Goal: Task Accomplishment & Management: Manage account settings

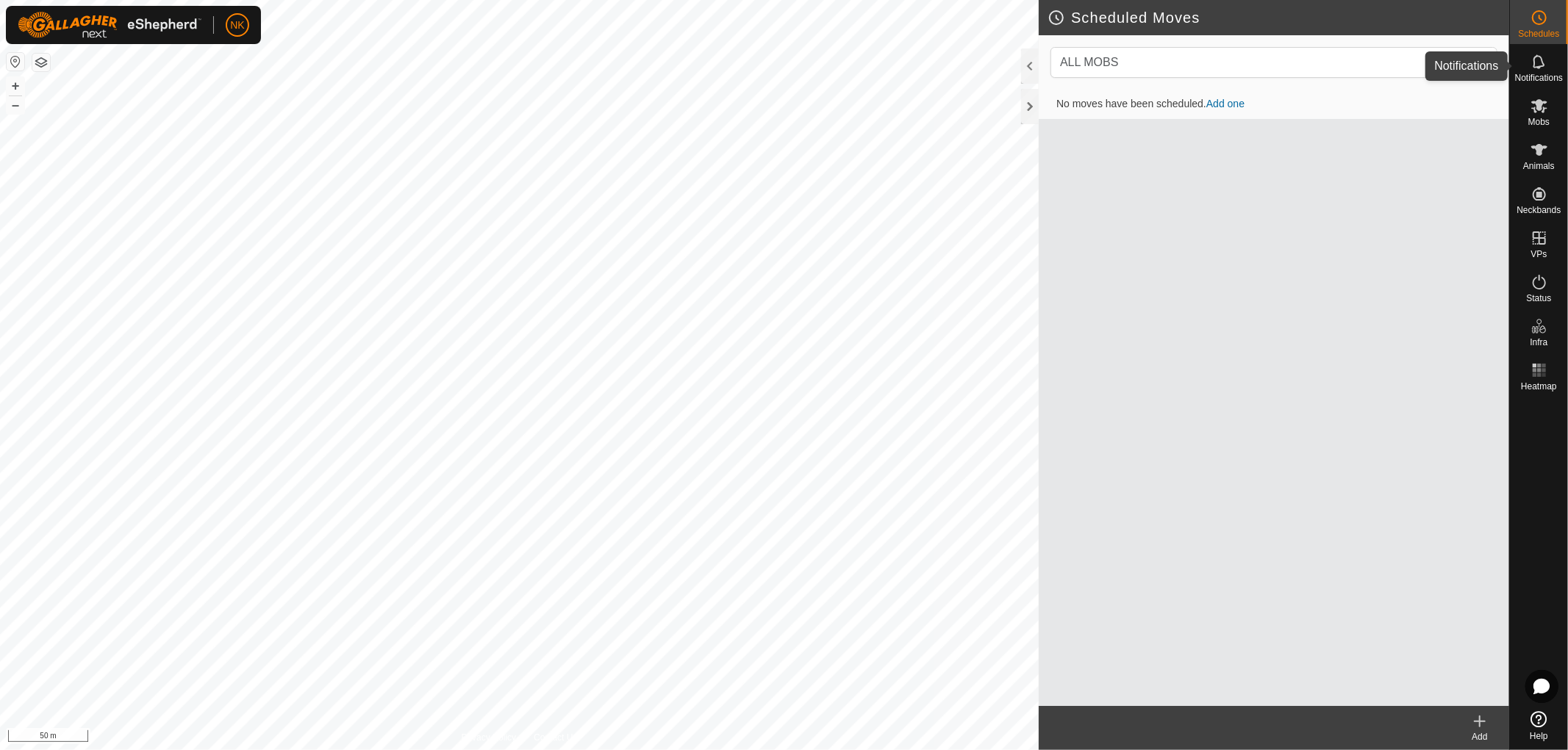
click at [1545, 73] on span "Notifications" at bounding box center [1539, 78] width 48 height 9
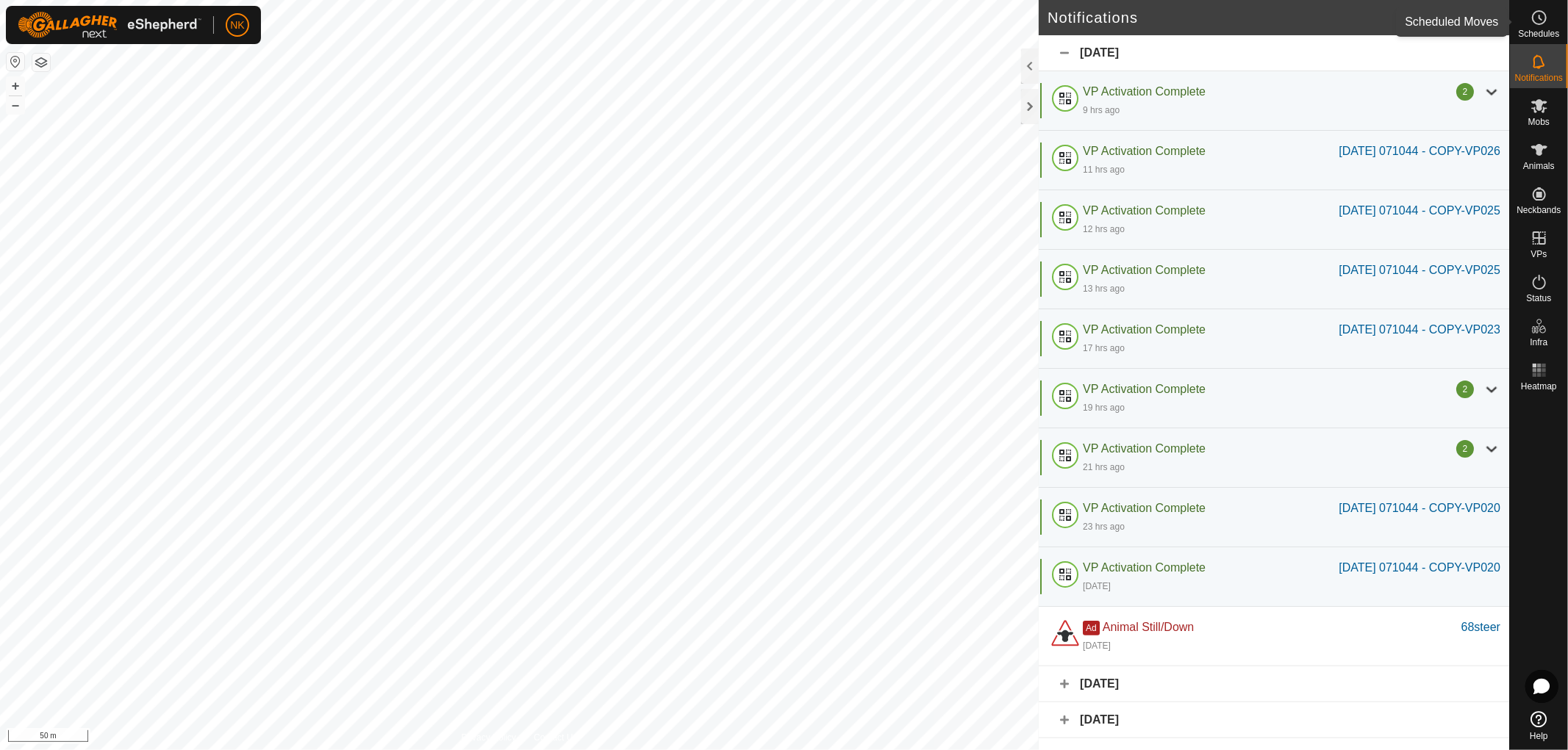
click at [1540, 30] on span "Schedules" at bounding box center [1538, 34] width 41 height 9
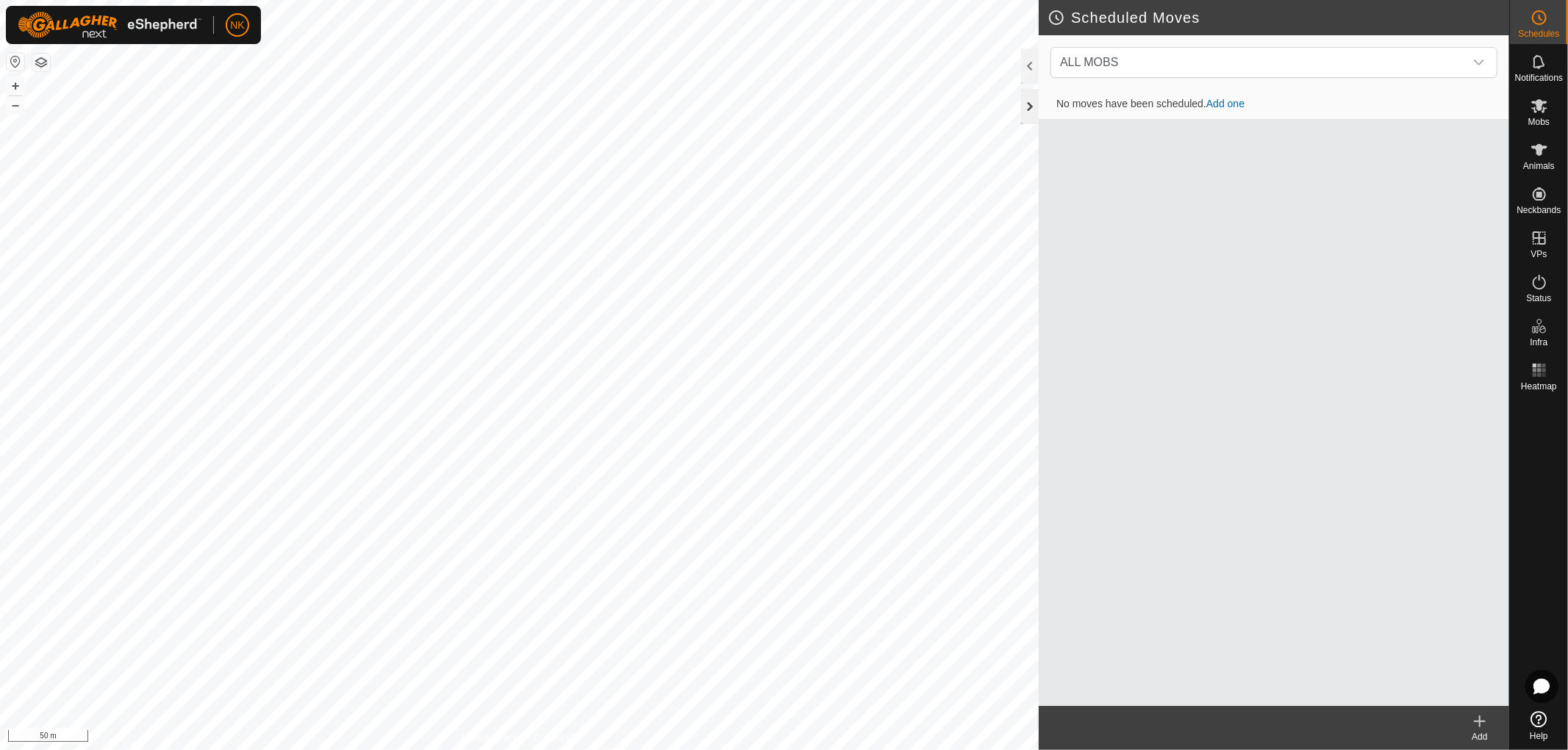
click at [1024, 105] on div at bounding box center [1029, 106] width 17 height 35
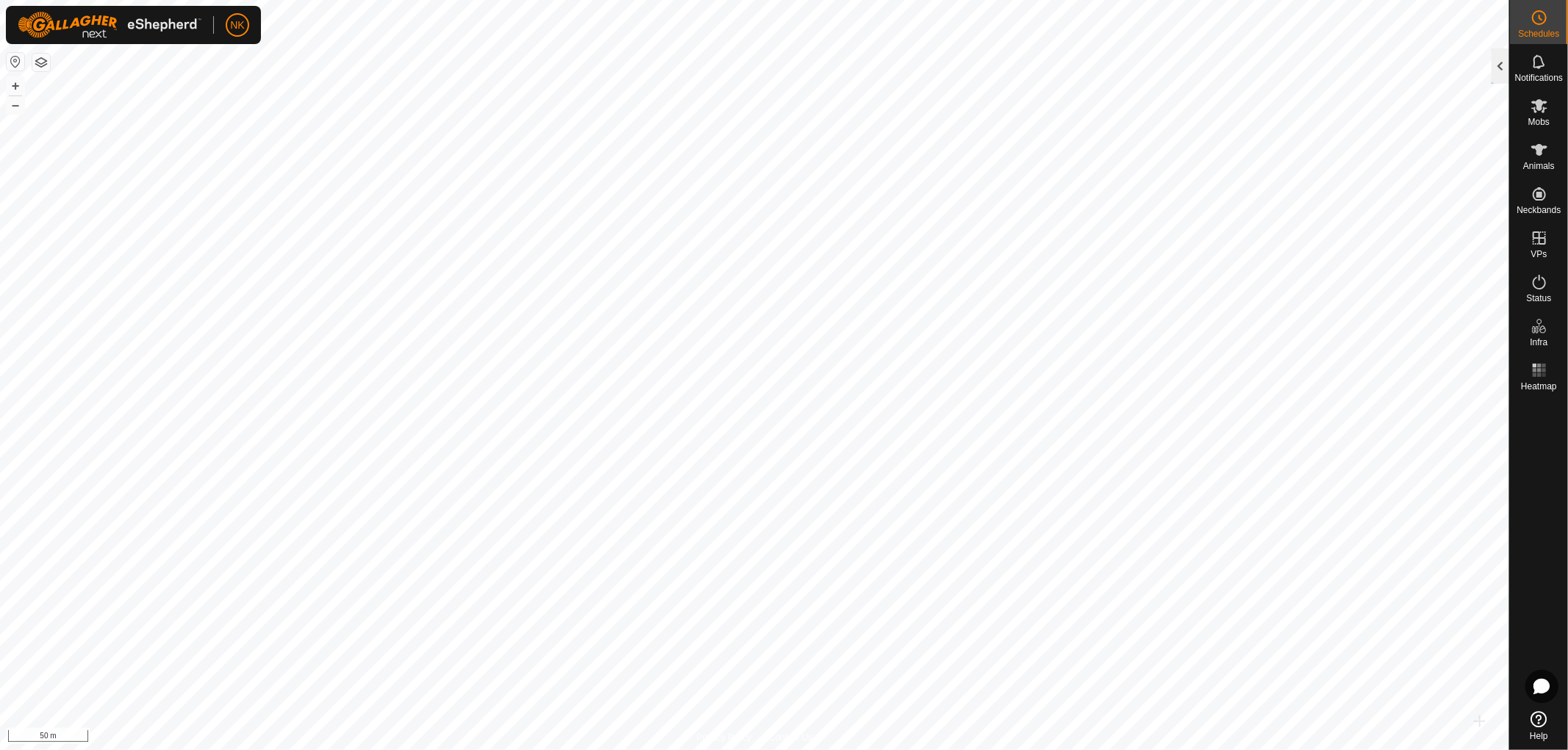
click at [1497, 61] on div at bounding box center [1499, 66] width 17 height 35
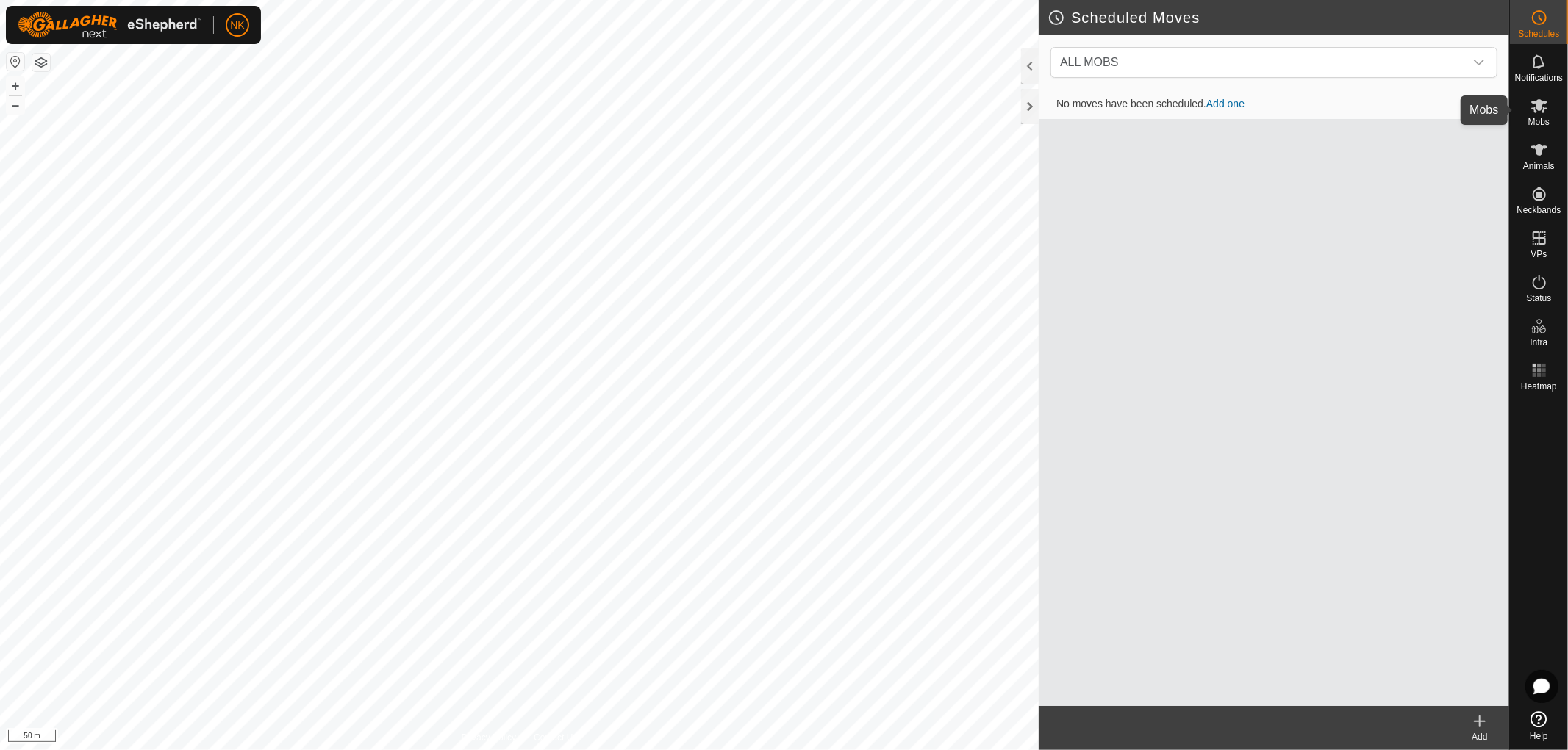
click at [1546, 115] on es-mob-svg-icon at bounding box center [1539, 106] width 27 height 24
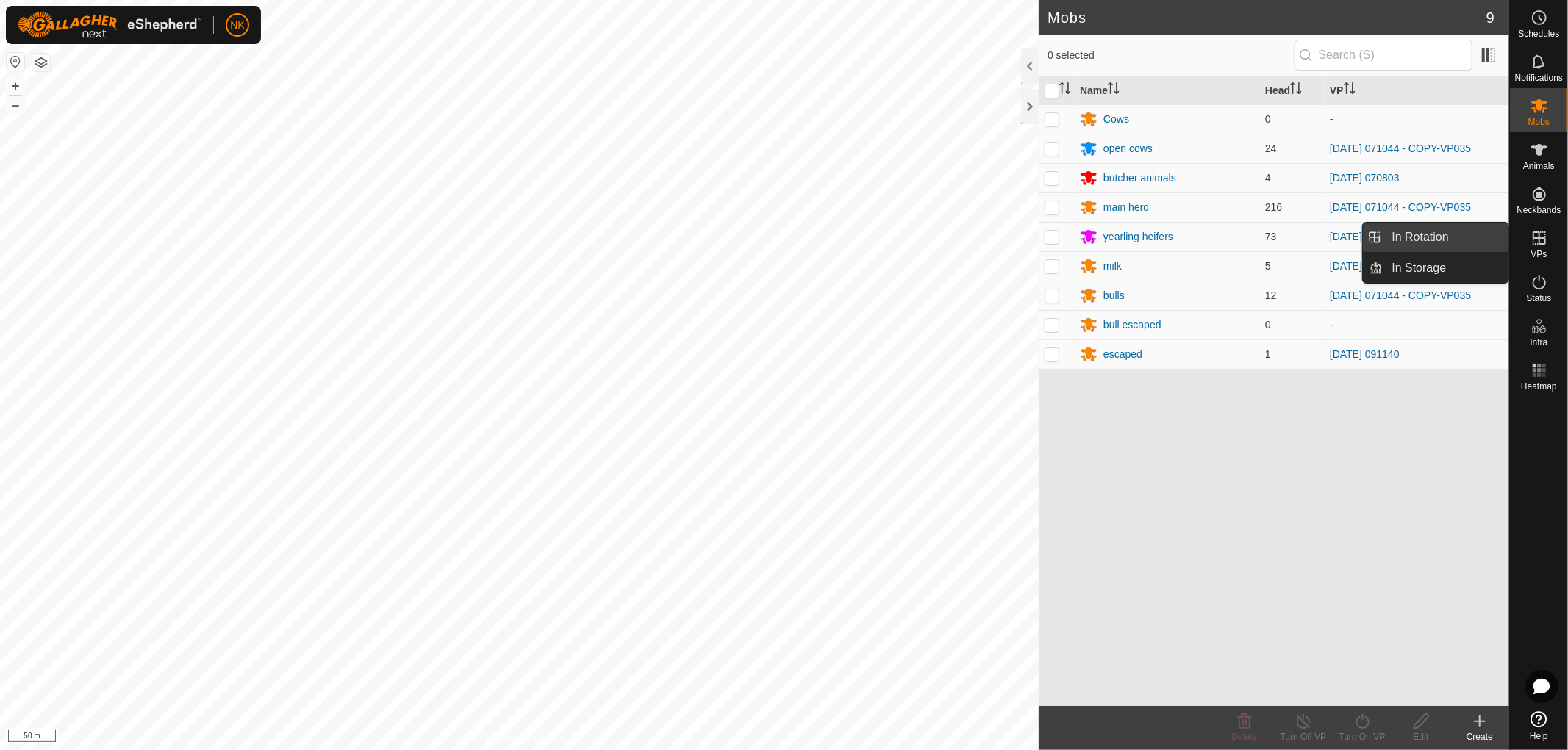
click at [1421, 231] on link "In Rotation" at bounding box center [1446, 237] width 126 height 29
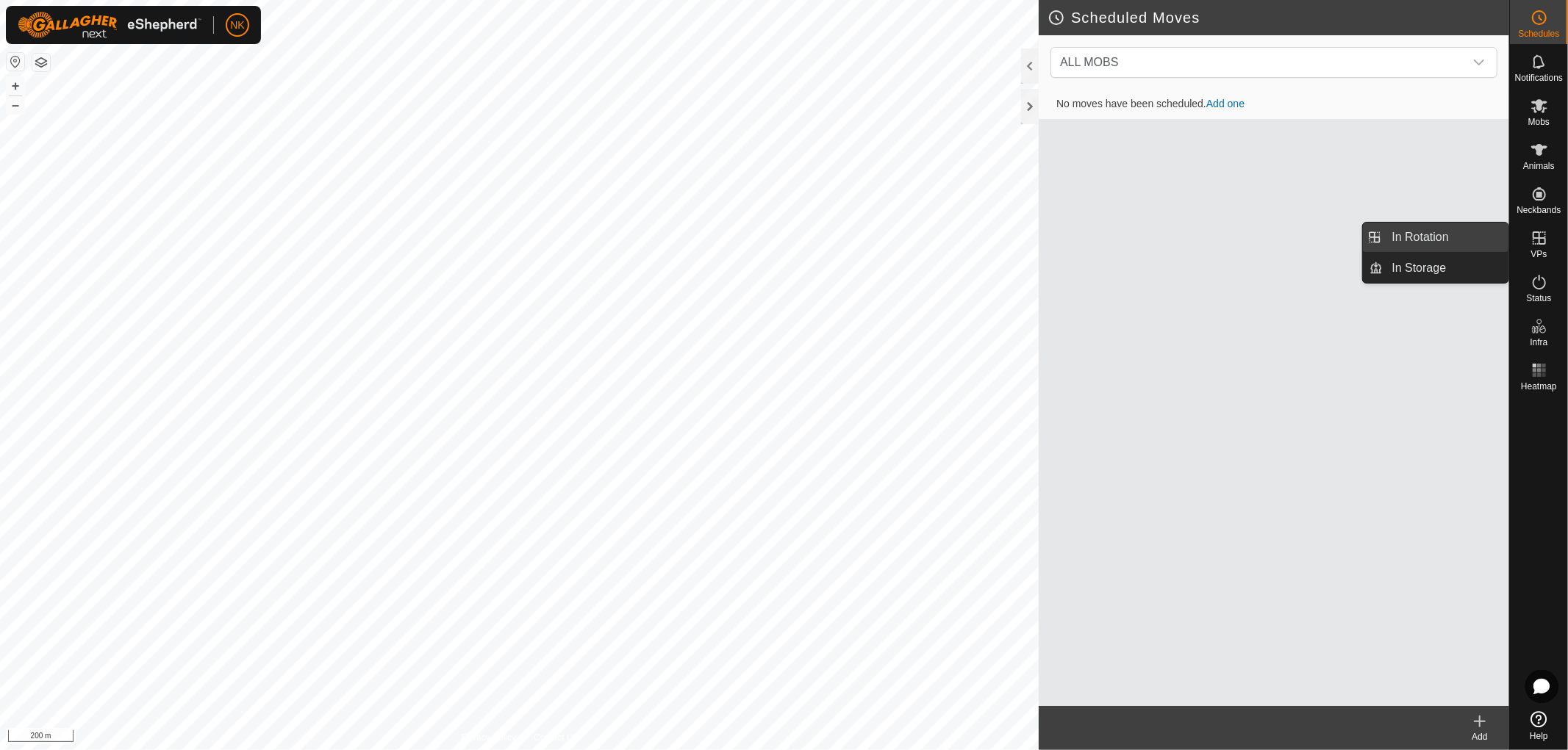
click at [1420, 232] on link "In Rotation" at bounding box center [1446, 237] width 126 height 29
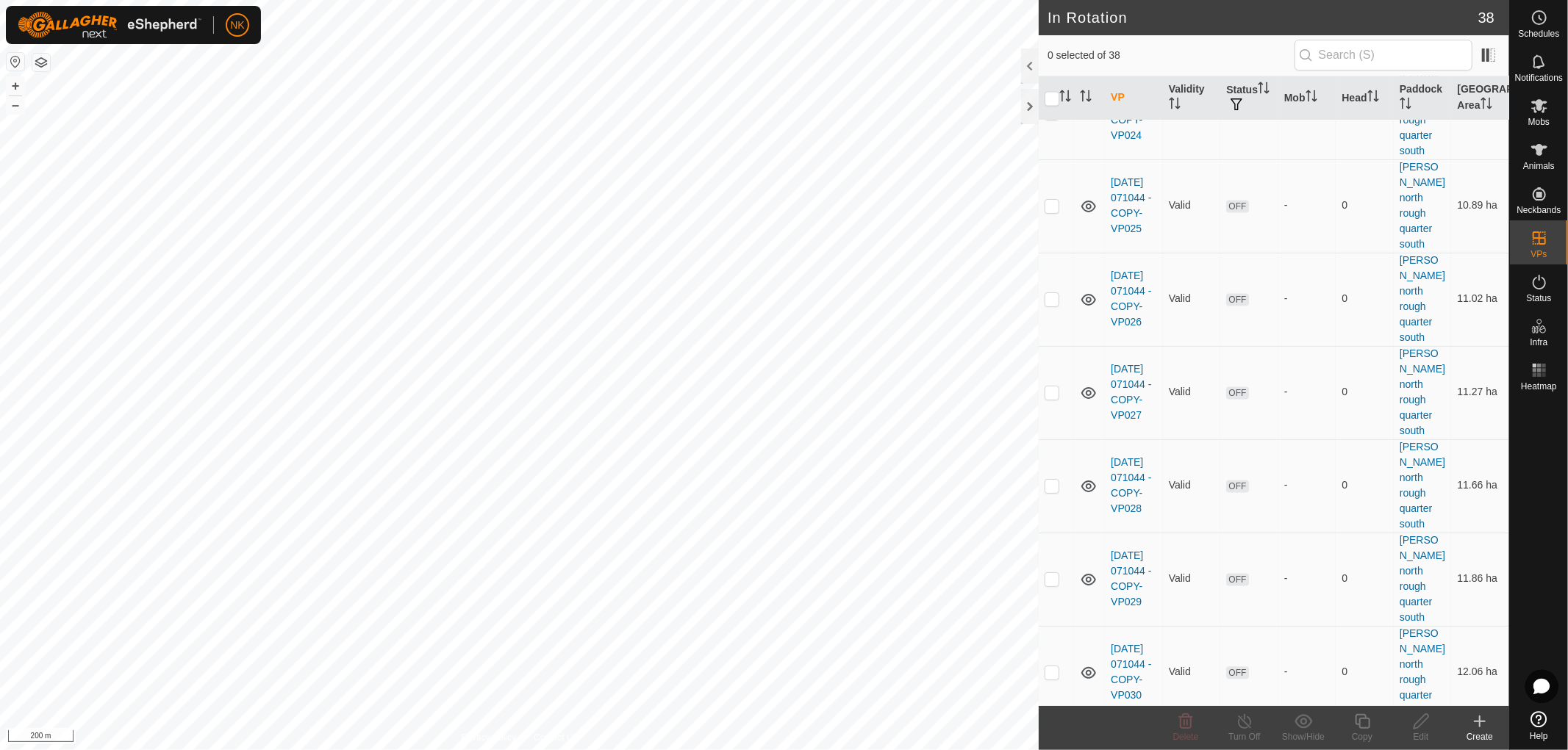
scroll to position [2403, 0]
checkbox input "true"
click at [1363, 721] on icon at bounding box center [1363, 721] width 18 height 17
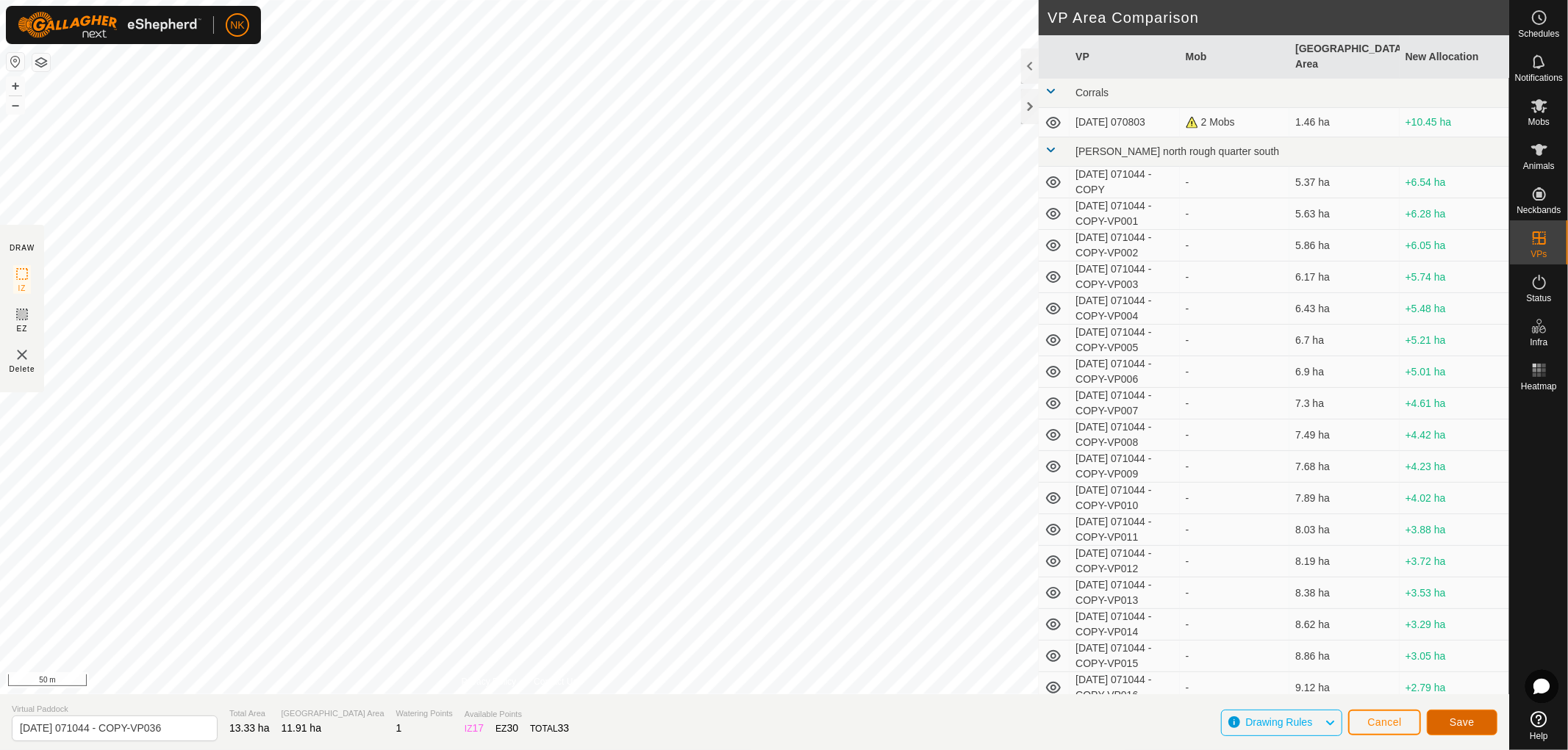
click at [1468, 721] on span "Save" at bounding box center [1462, 722] width 25 height 12
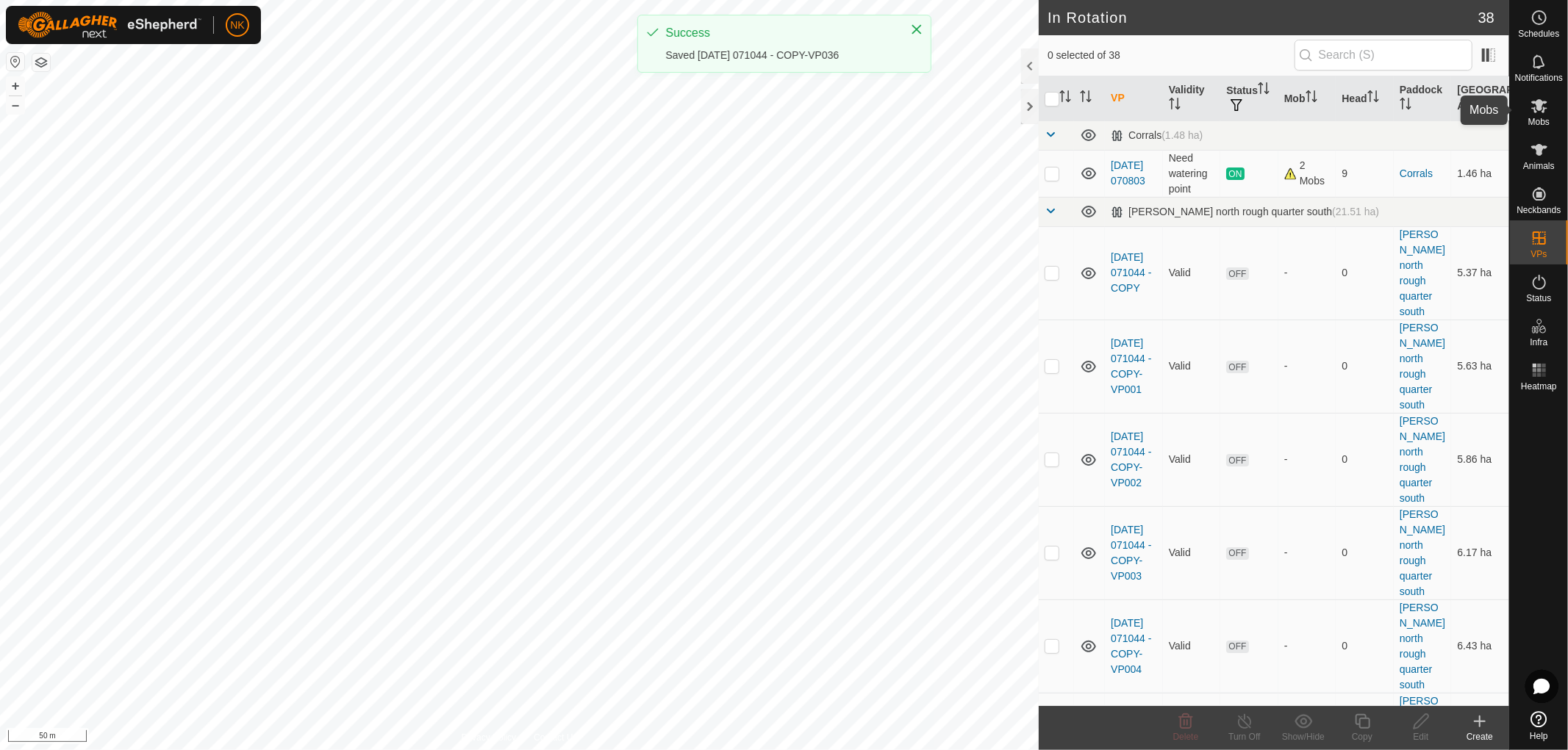
click at [1541, 112] on icon at bounding box center [1540, 105] width 17 height 14
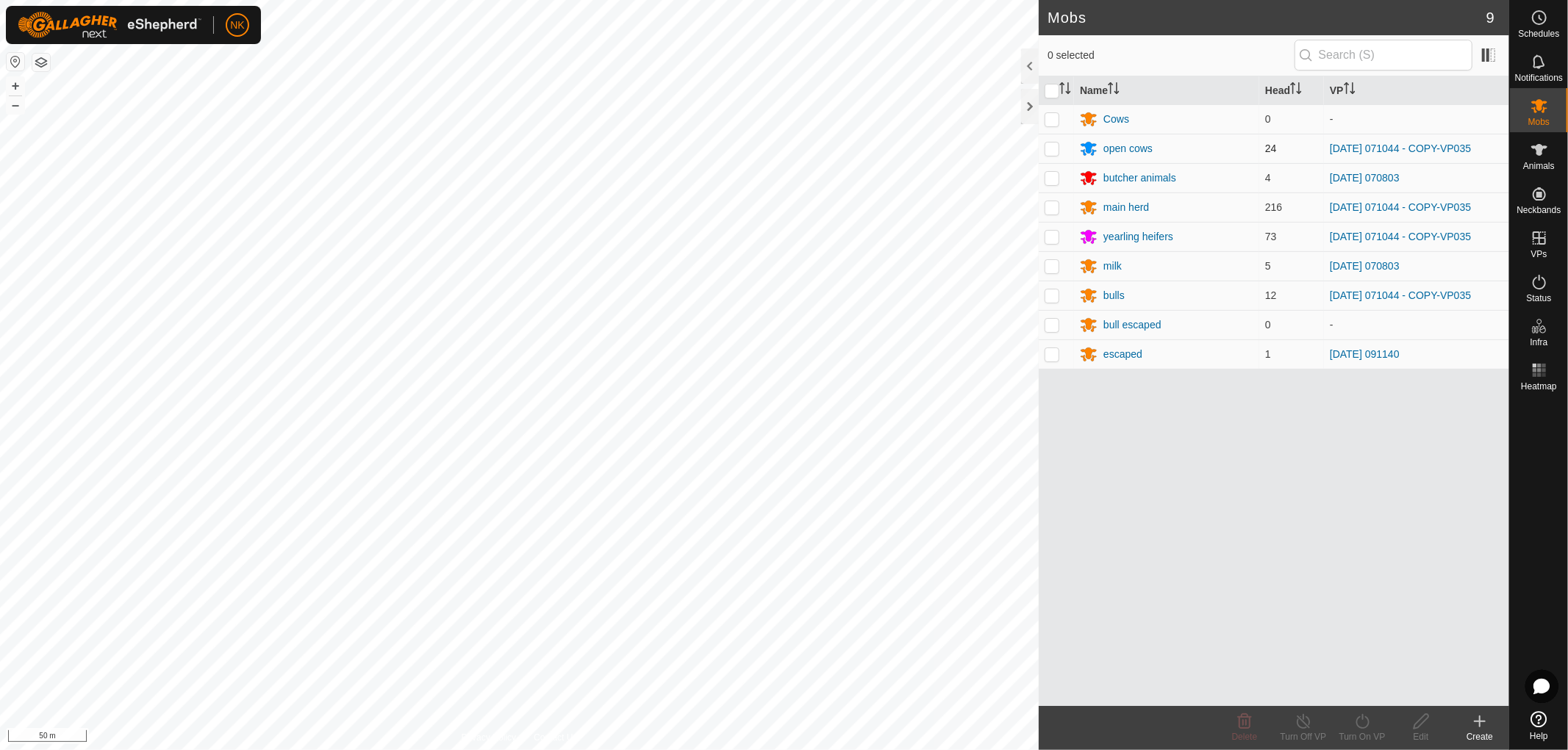
click at [1053, 150] on p-checkbox at bounding box center [1052, 148] width 15 height 12
checkbox input "true"
click at [1053, 202] on p-checkbox at bounding box center [1052, 207] width 15 height 12
checkbox input "true"
click at [1055, 243] on td at bounding box center [1056, 237] width 35 height 29
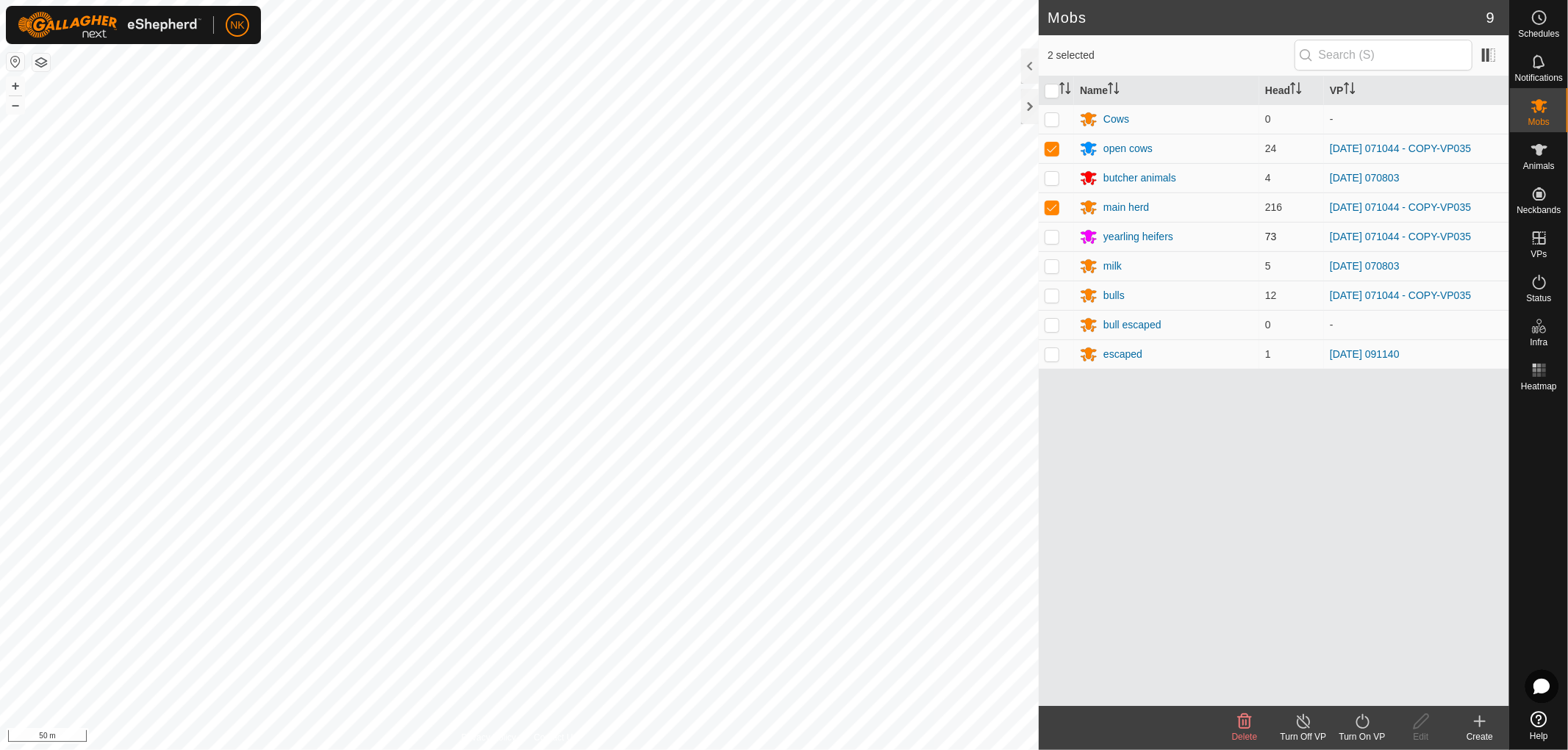
checkbox input "true"
click at [1054, 292] on p-checkbox at bounding box center [1052, 295] width 15 height 12
checkbox input "true"
click at [1358, 724] on icon at bounding box center [1363, 721] width 18 height 17
click at [1353, 686] on link "Now" at bounding box center [1406, 689] width 146 height 29
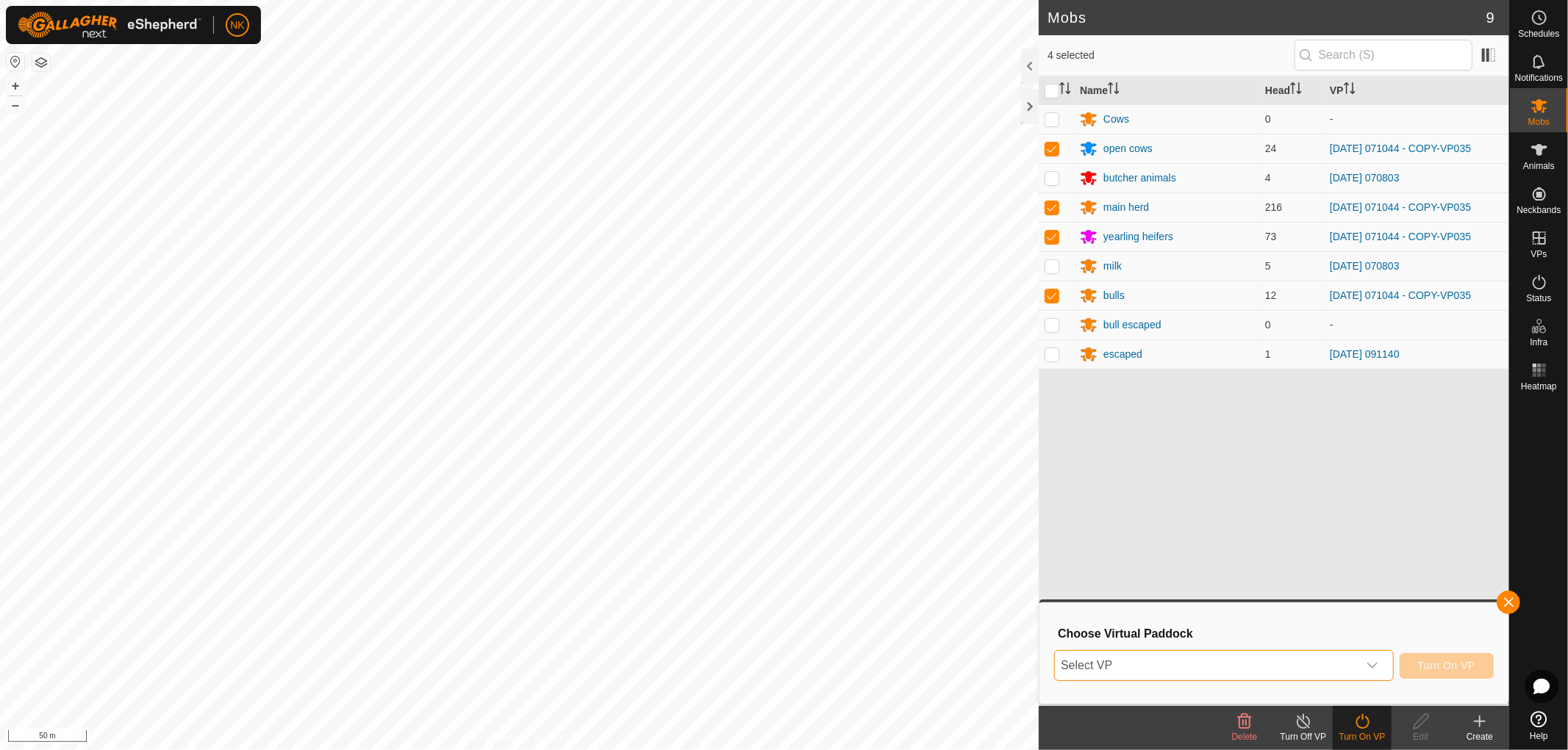
click at [1253, 664] on span "Select VP" at bounding box center [1206, 666] width 303 height 29
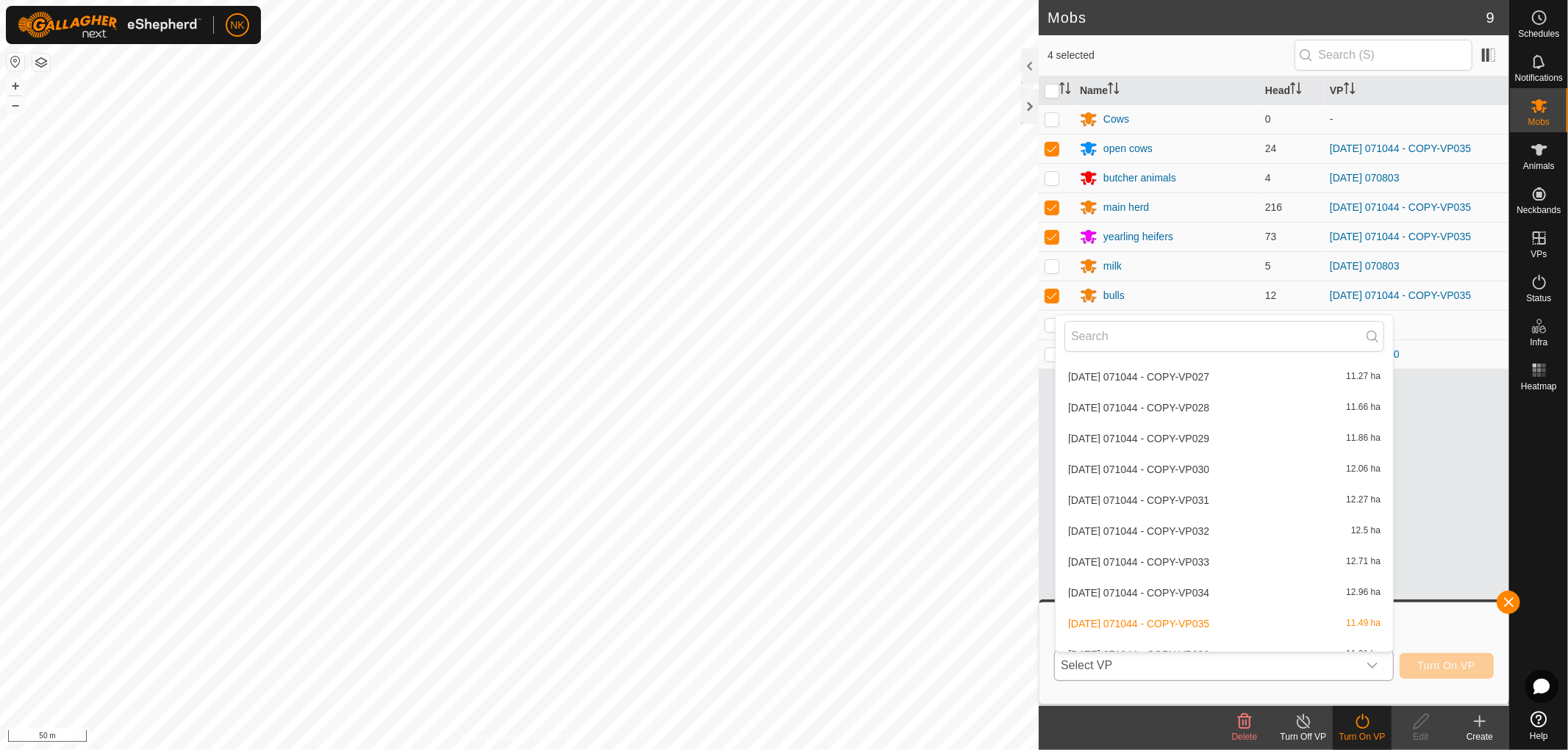
scroll to position [998, 0]
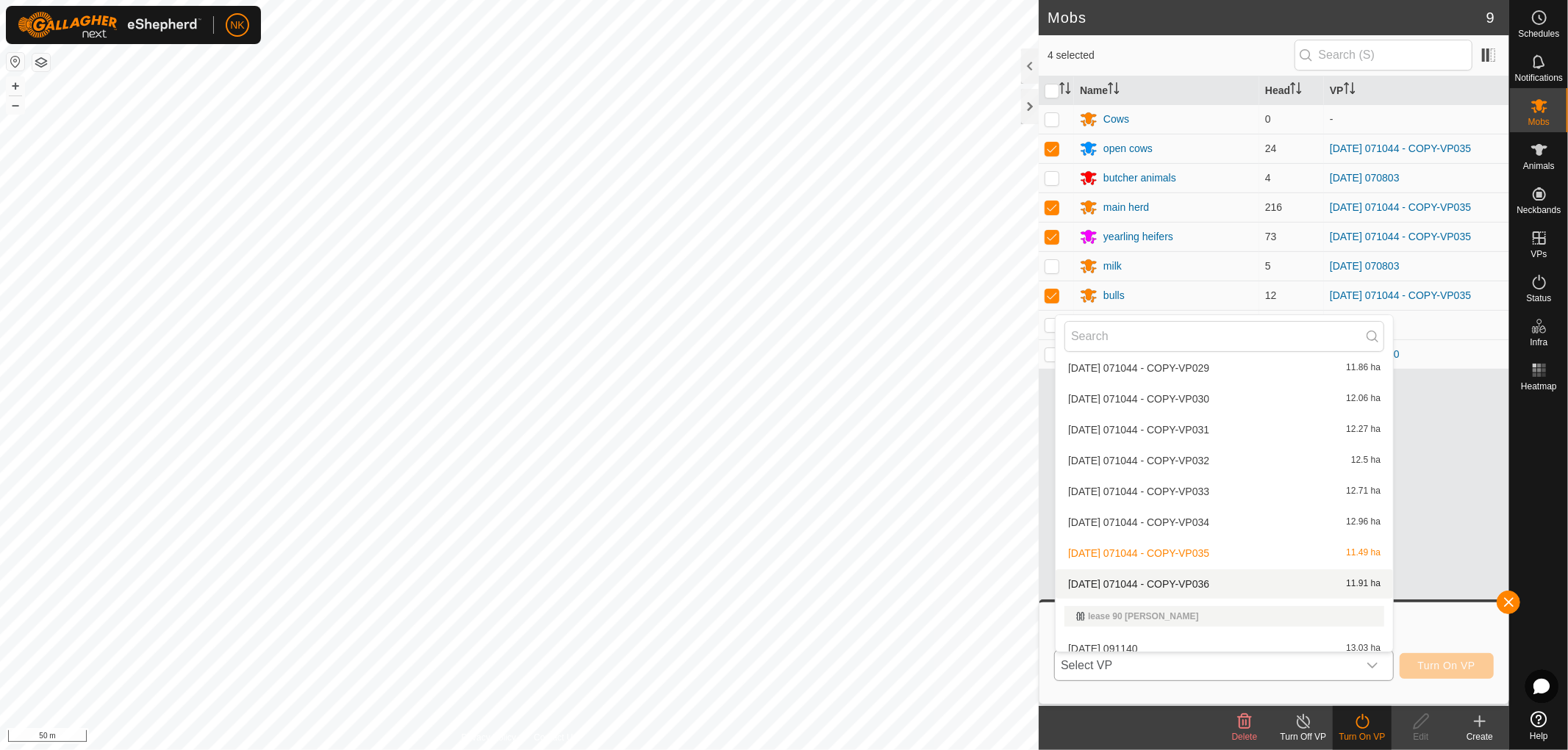
click at [1157, 580] on li "2025-08-13 071044 - COPY-VP036 11.91 ha" at bounding box center [1224, 584] width 337 height 29
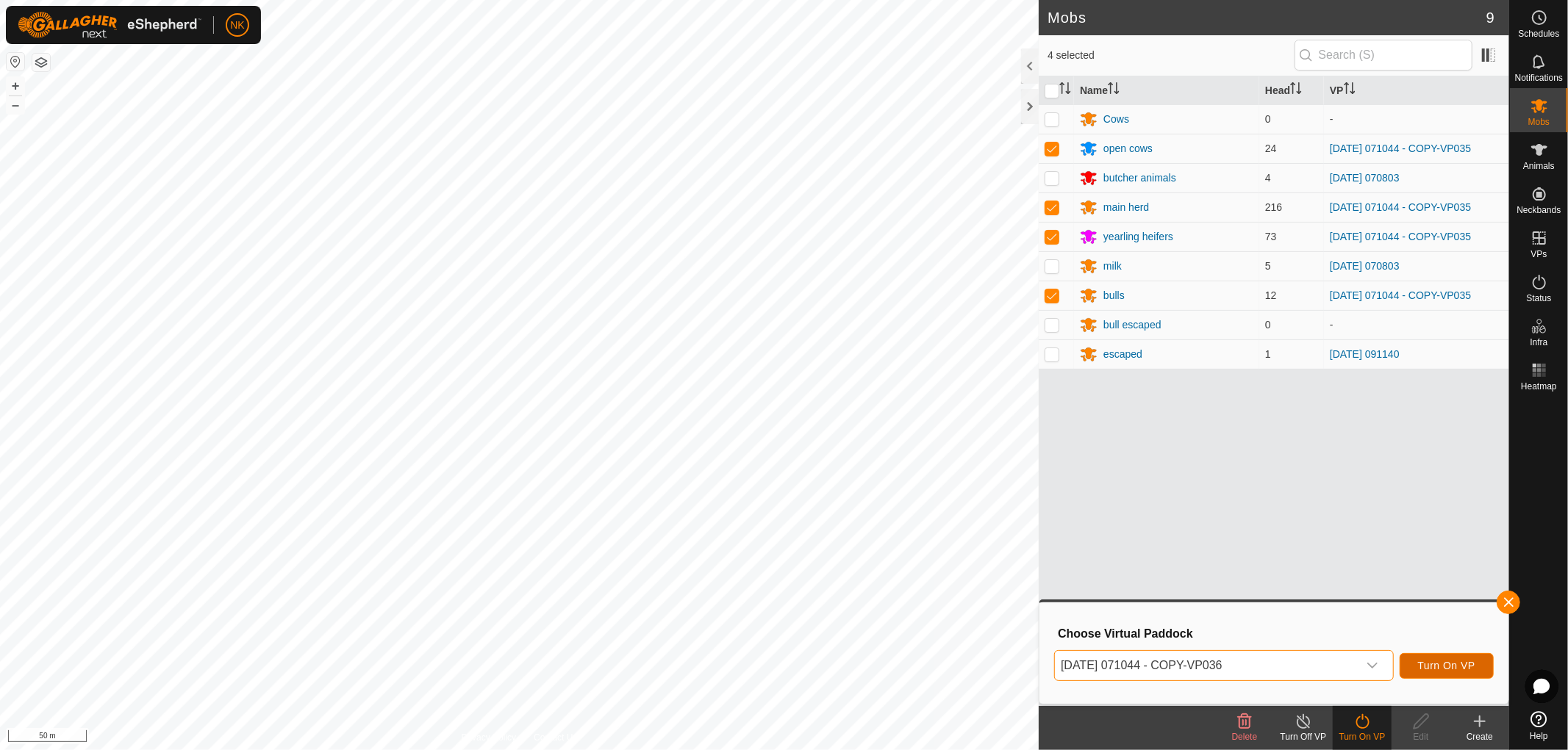
click at [1466, 664] on span "Turn On VP" at bounding box center [1446, 666] width 58 height 12
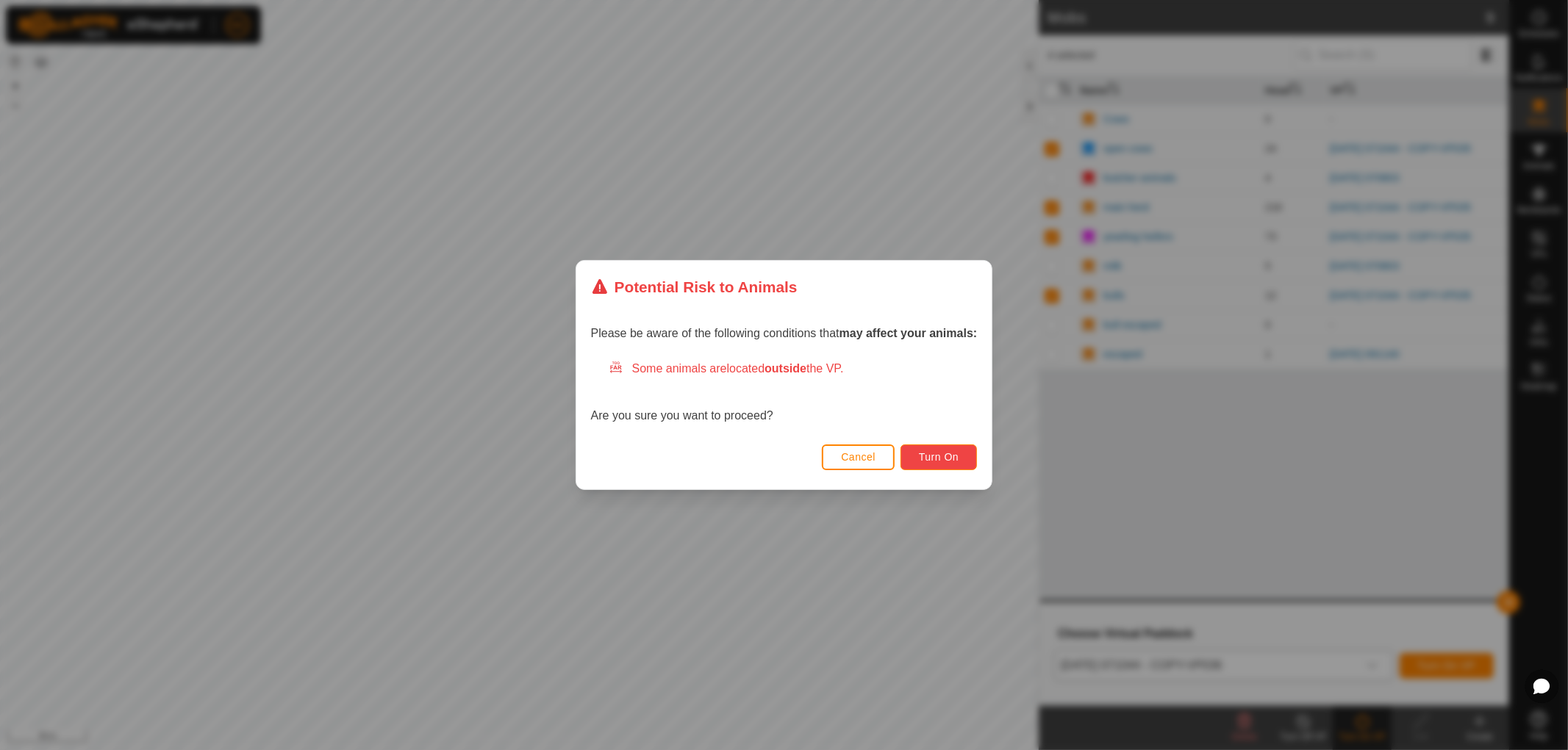
click at [949, 461] on span "Turn On" at bounding box center [938, 457] width 39 height 12
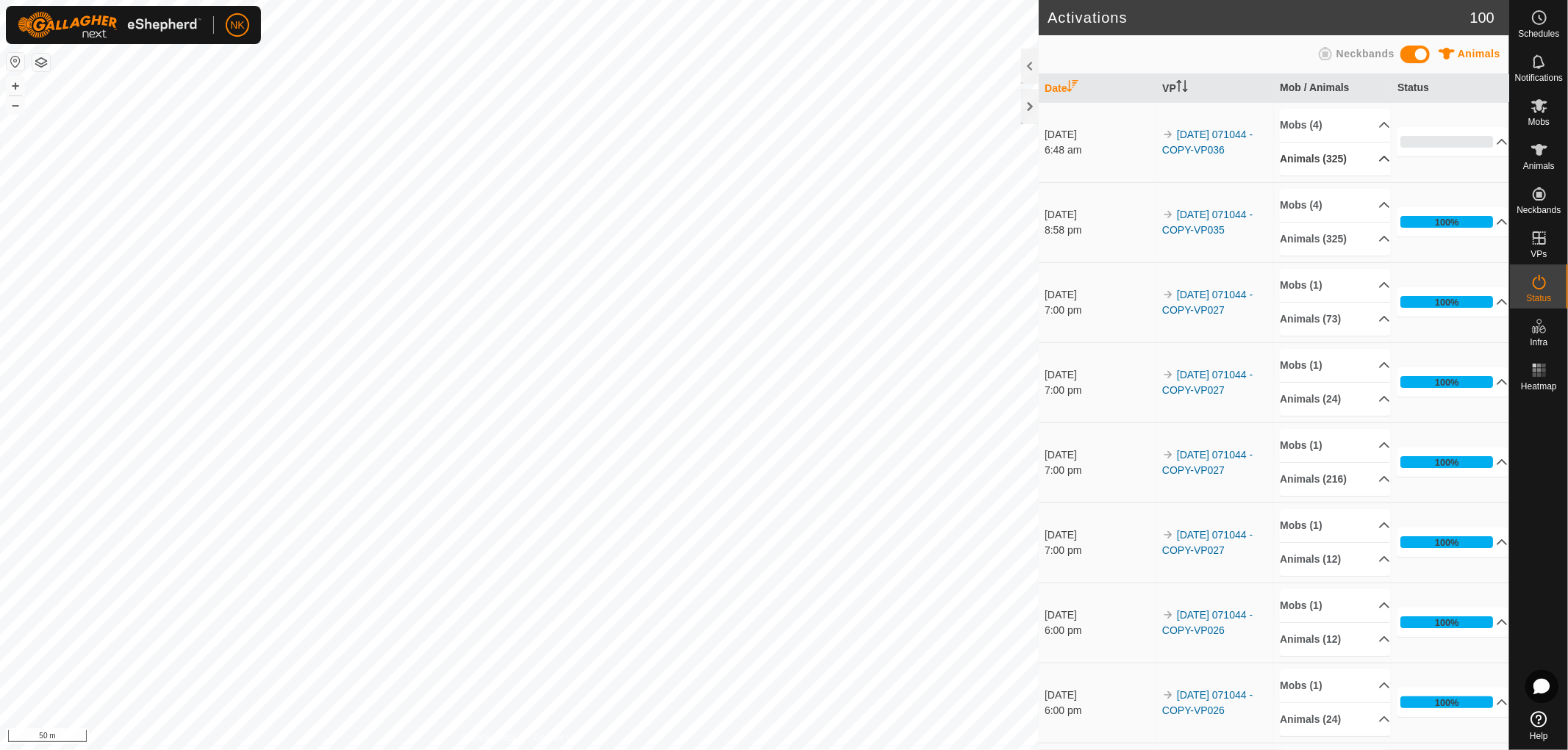
click at [1320, 155] on p-accordion-header "Animals (325)" at bounding box center [1334, 159] width 110 height 33
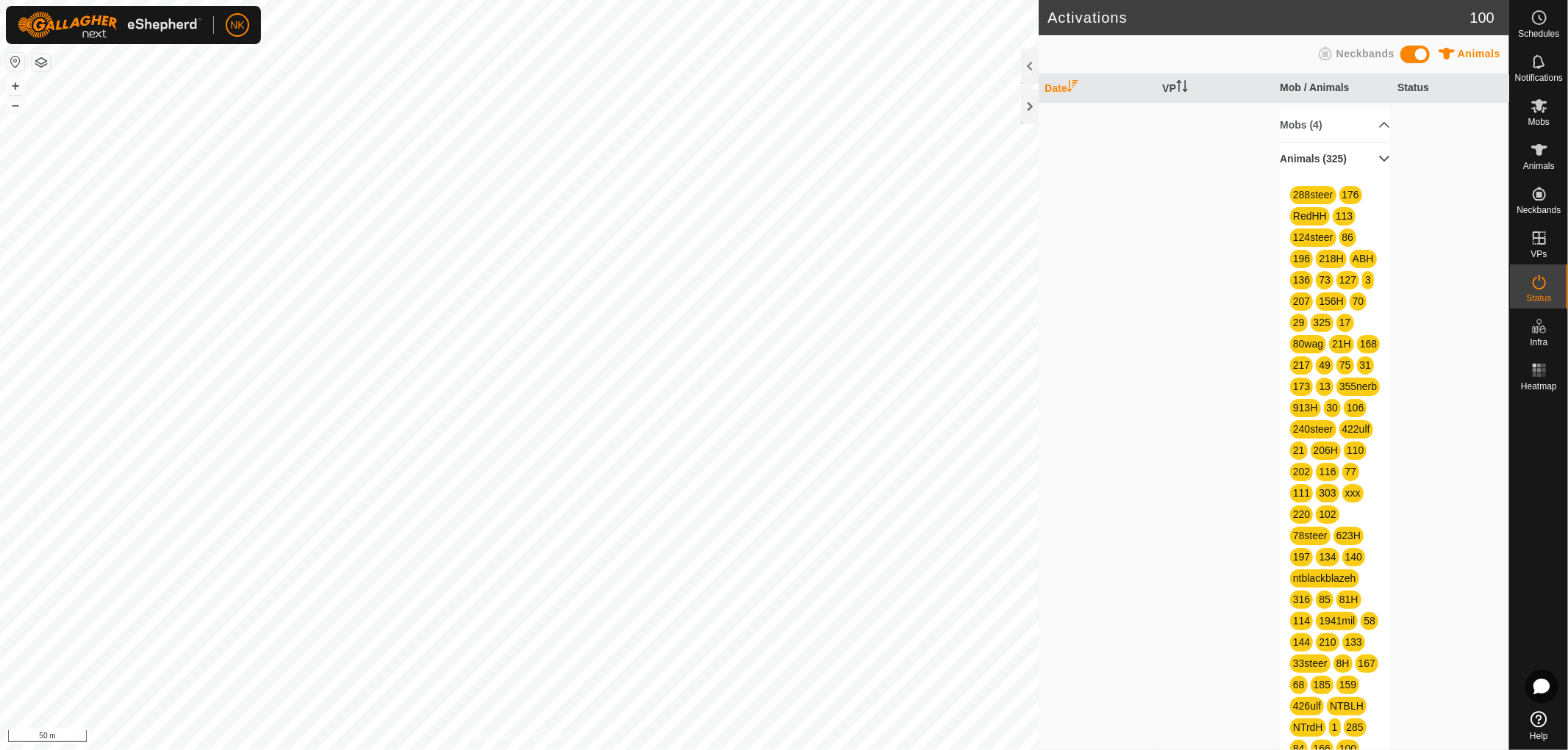
click at [1341, 160] on p-accordion-header "Animals (325)" at bounding box center [1334, 159] width 110 height 33
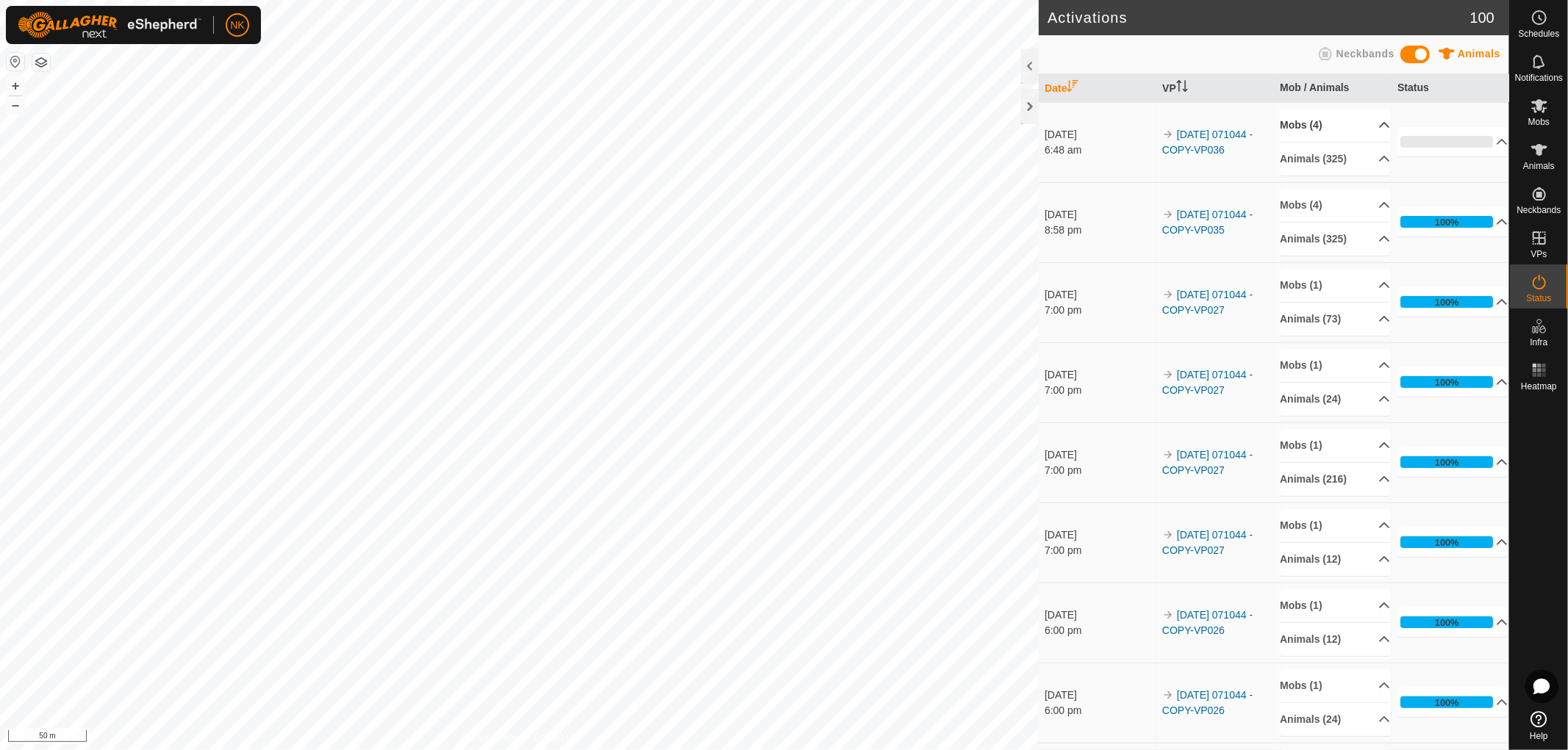
click at [1302, 127] on p-accordion-header "Mobs (4)" at bounding box center [1334, 126] width 110 height 33
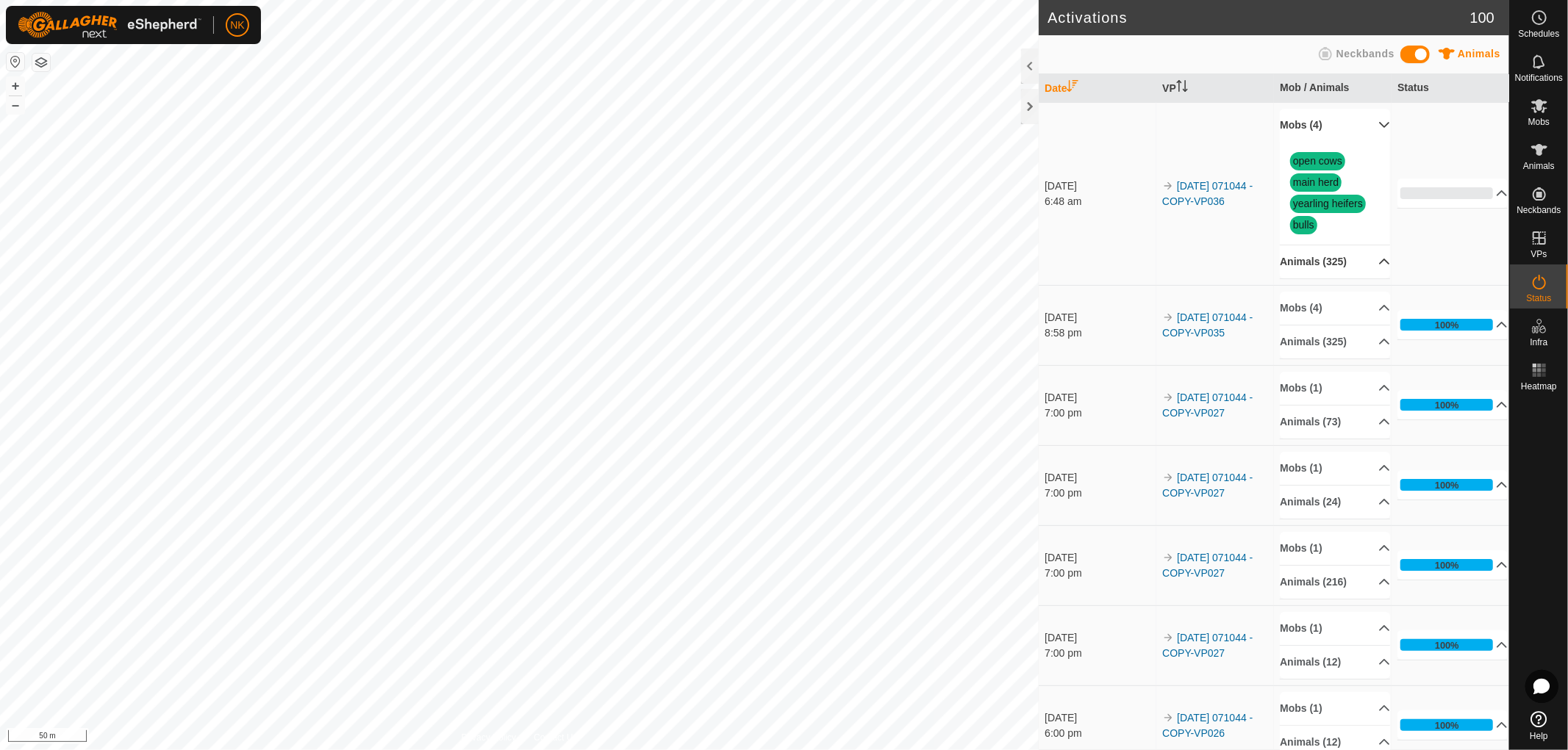
click at [1324, 269] on p-accordion-header "Animals (325)" at bounding box center [1334, 262] width 110 height 33
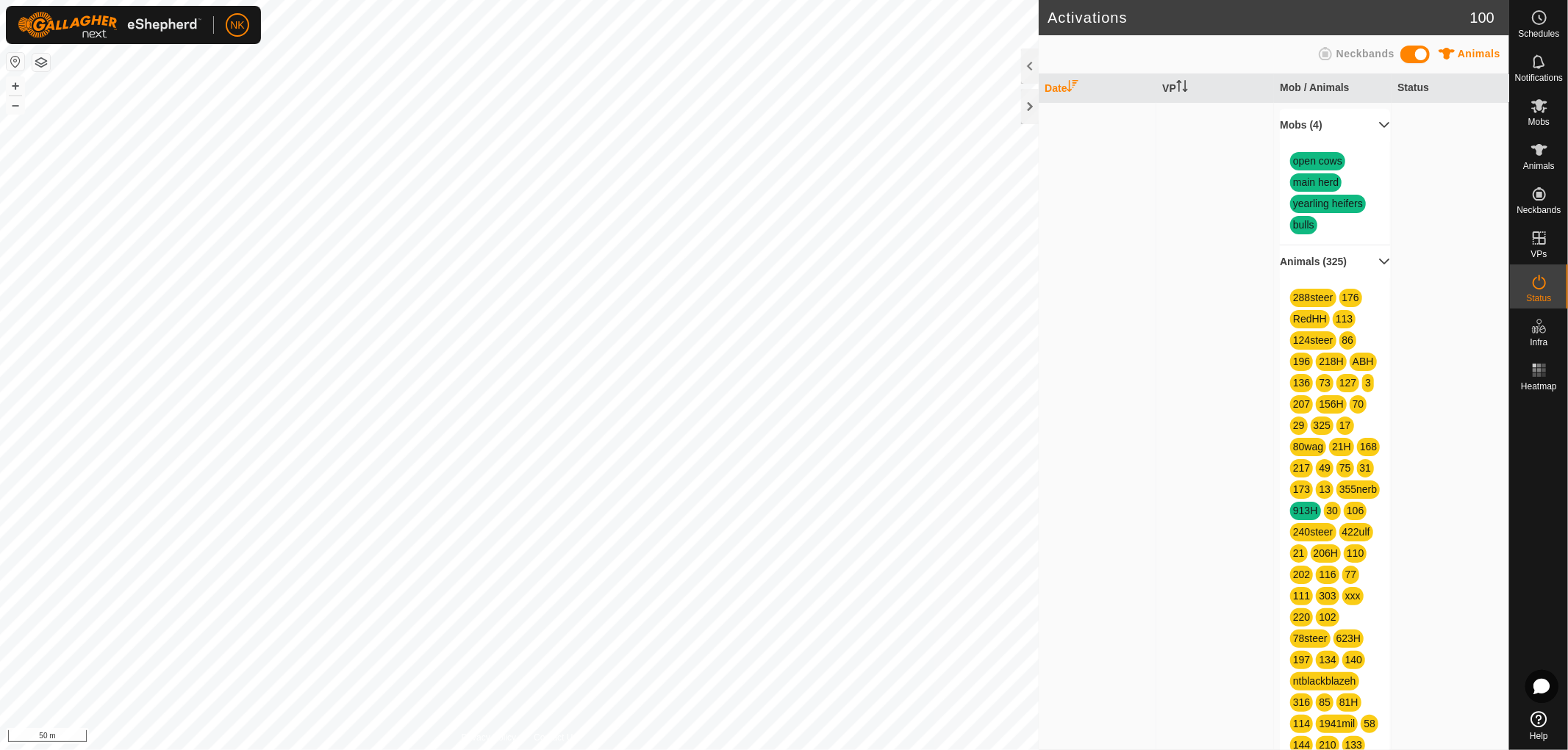
click at [1324, 269] on p-accordion-header "Animals (325)" at bounding box center [1334, 262] width 110 height 33
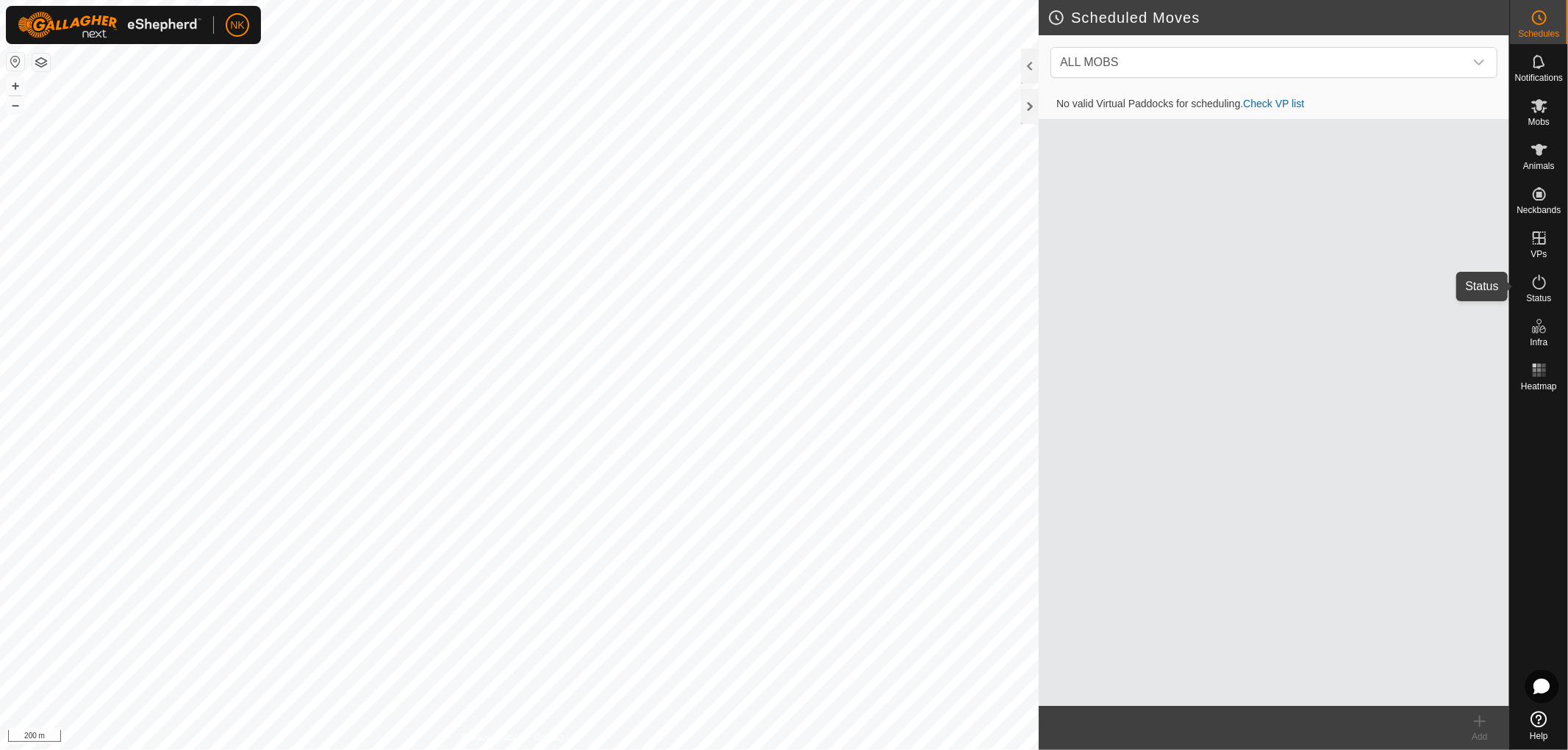
click at [1545, 297] on span "Status" at bounding box center [1538, 299] width 25 height 9
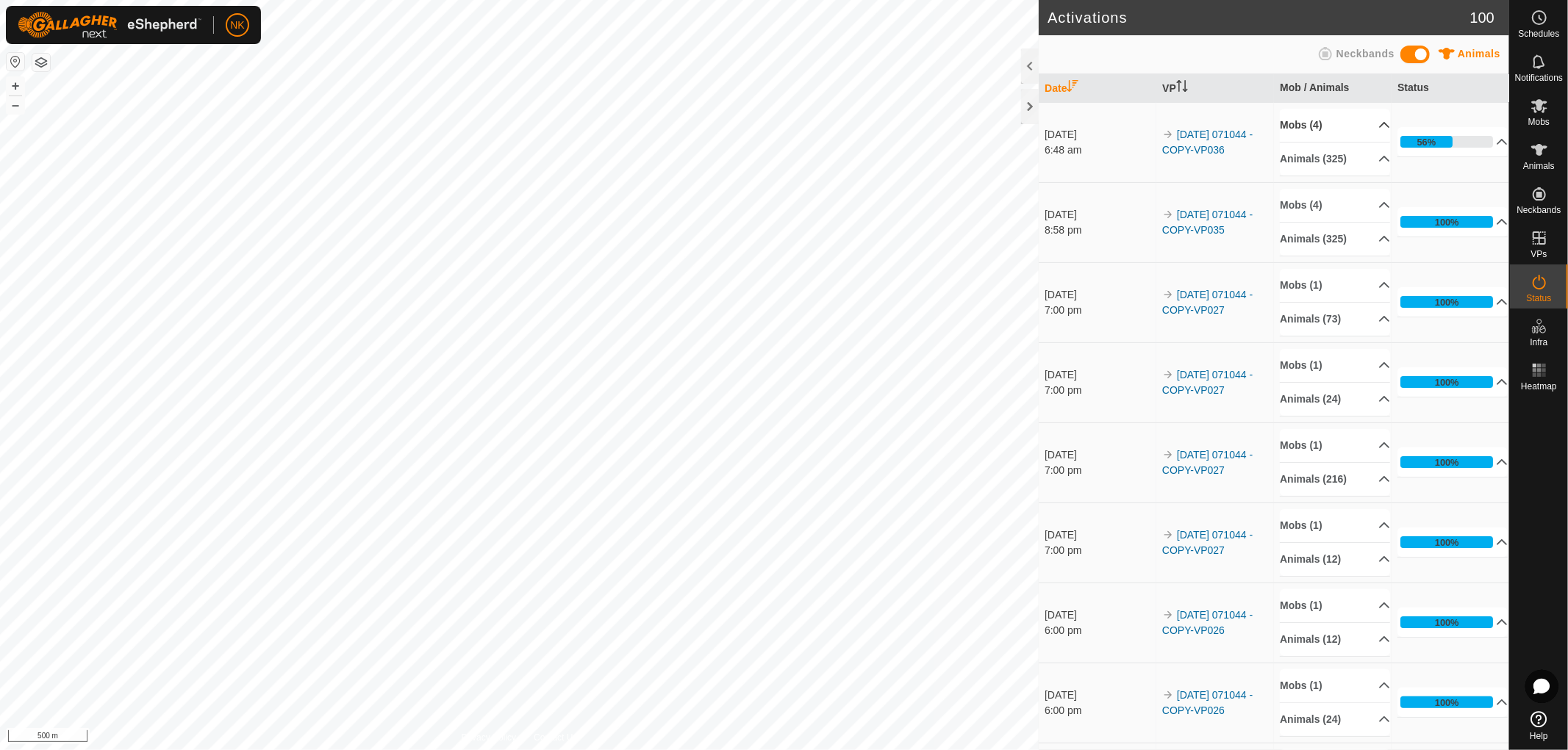
click at [1311, 120] on p-accordion-header "Mobs (4)" at bounding box center [1334, 126] width 110 height 33
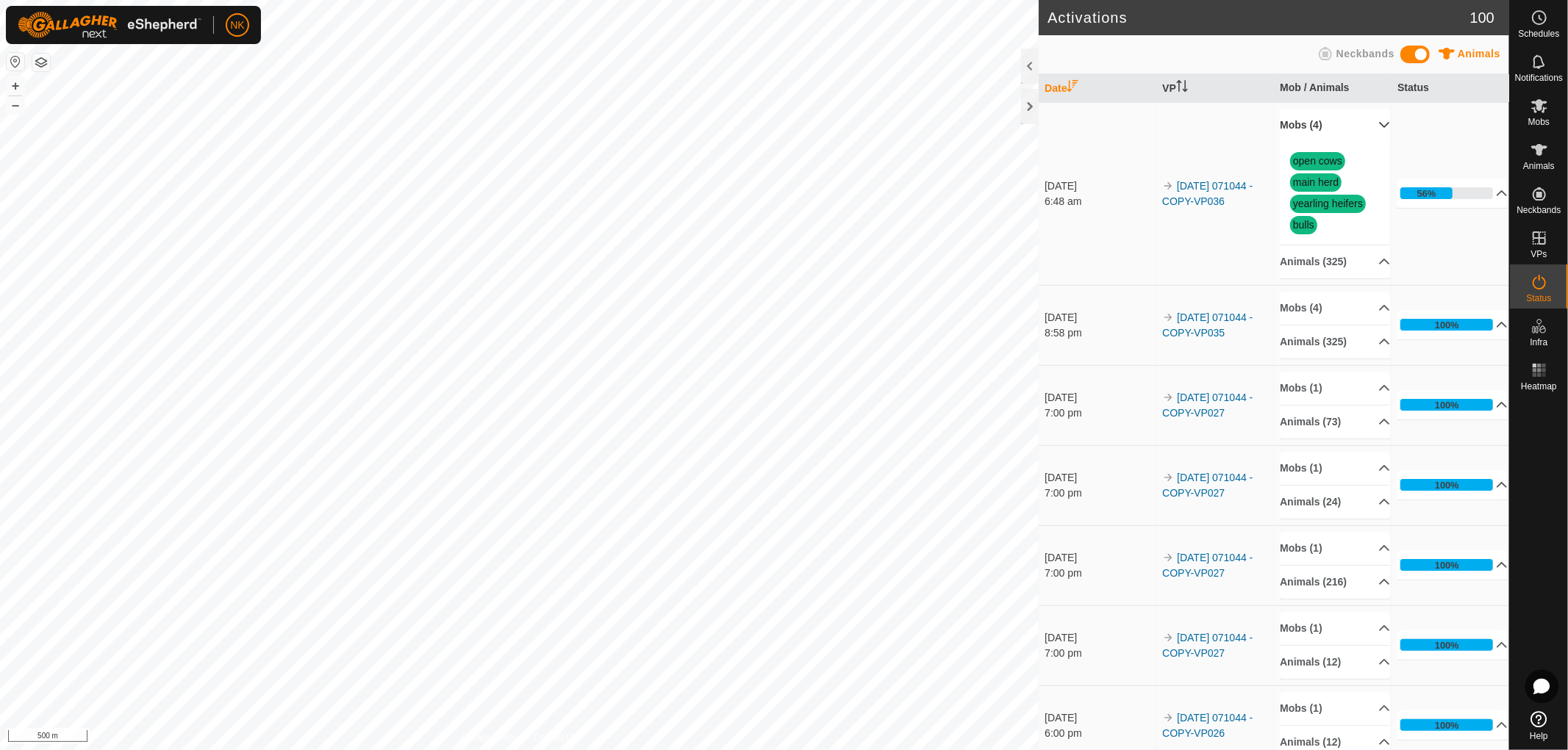
click at [1311, 120] on p-accordion-header "Mobs (4)" at bounding box center [1334, 126] width 110 height 33
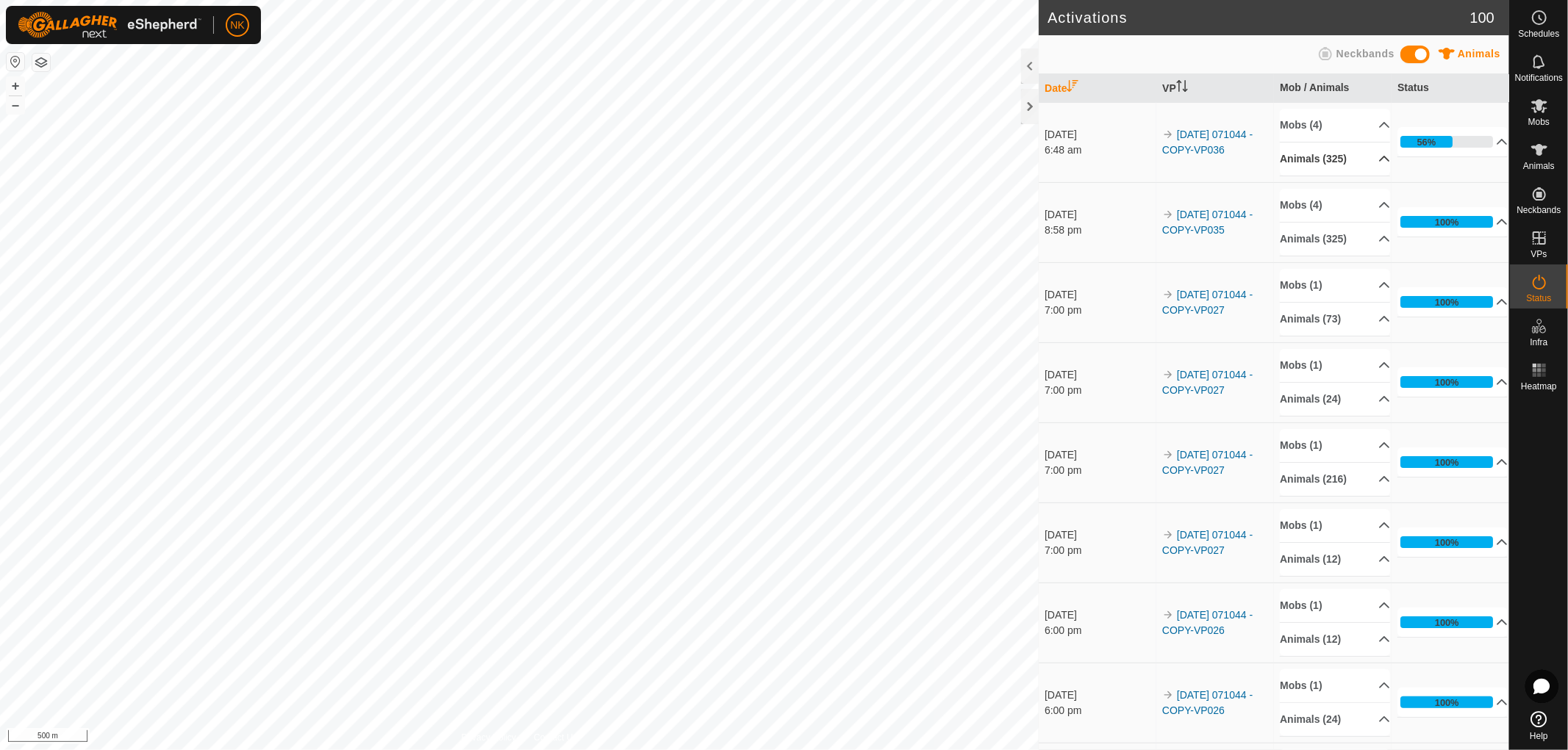
click at [1320, 167] on p-accordion-header "Animals (325)" at bounding box center [1334, 159] width 110 height 33
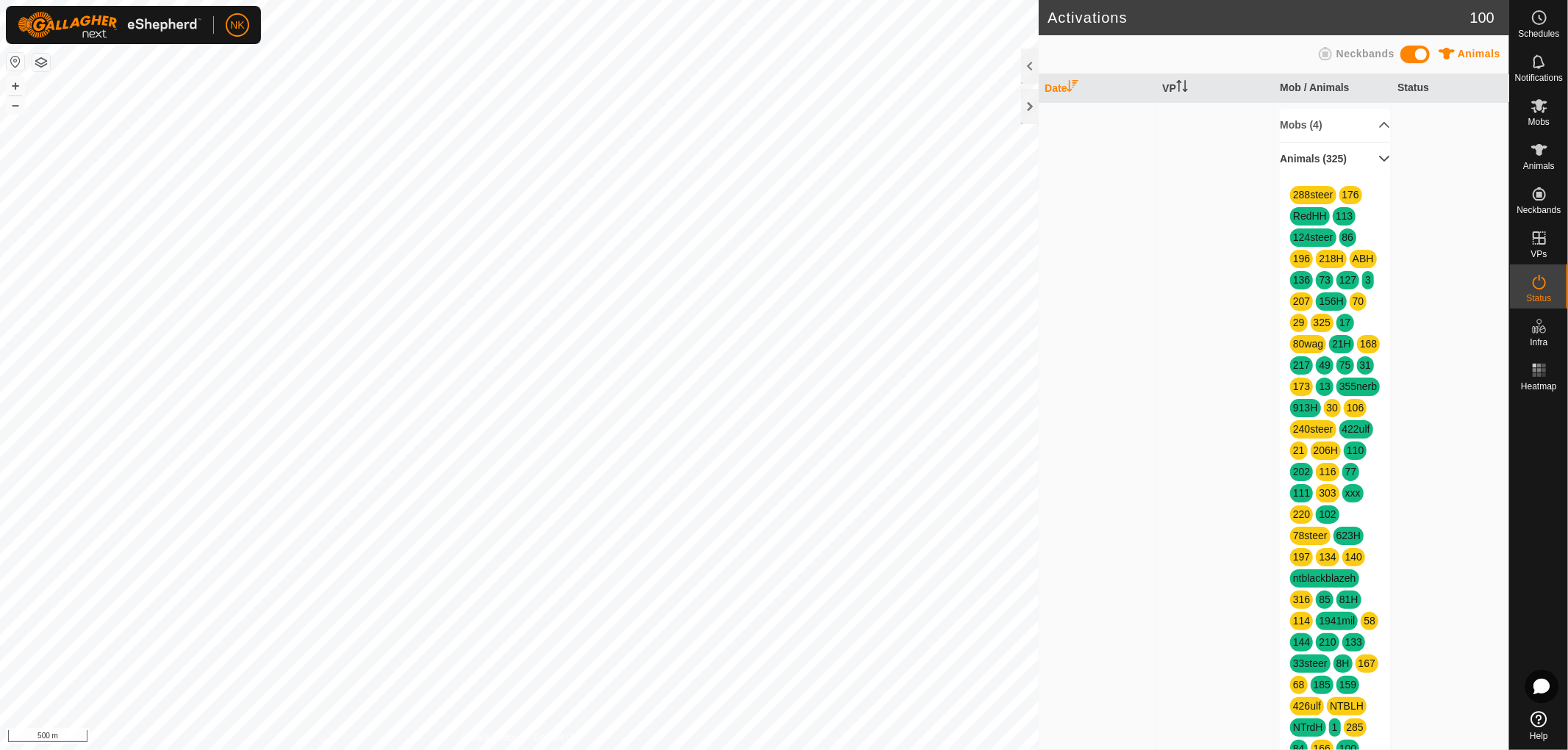
click at [1321, 163] on p-accordion-header "Animals (325)" at bounding box center [1334, 159] width 110 height 33
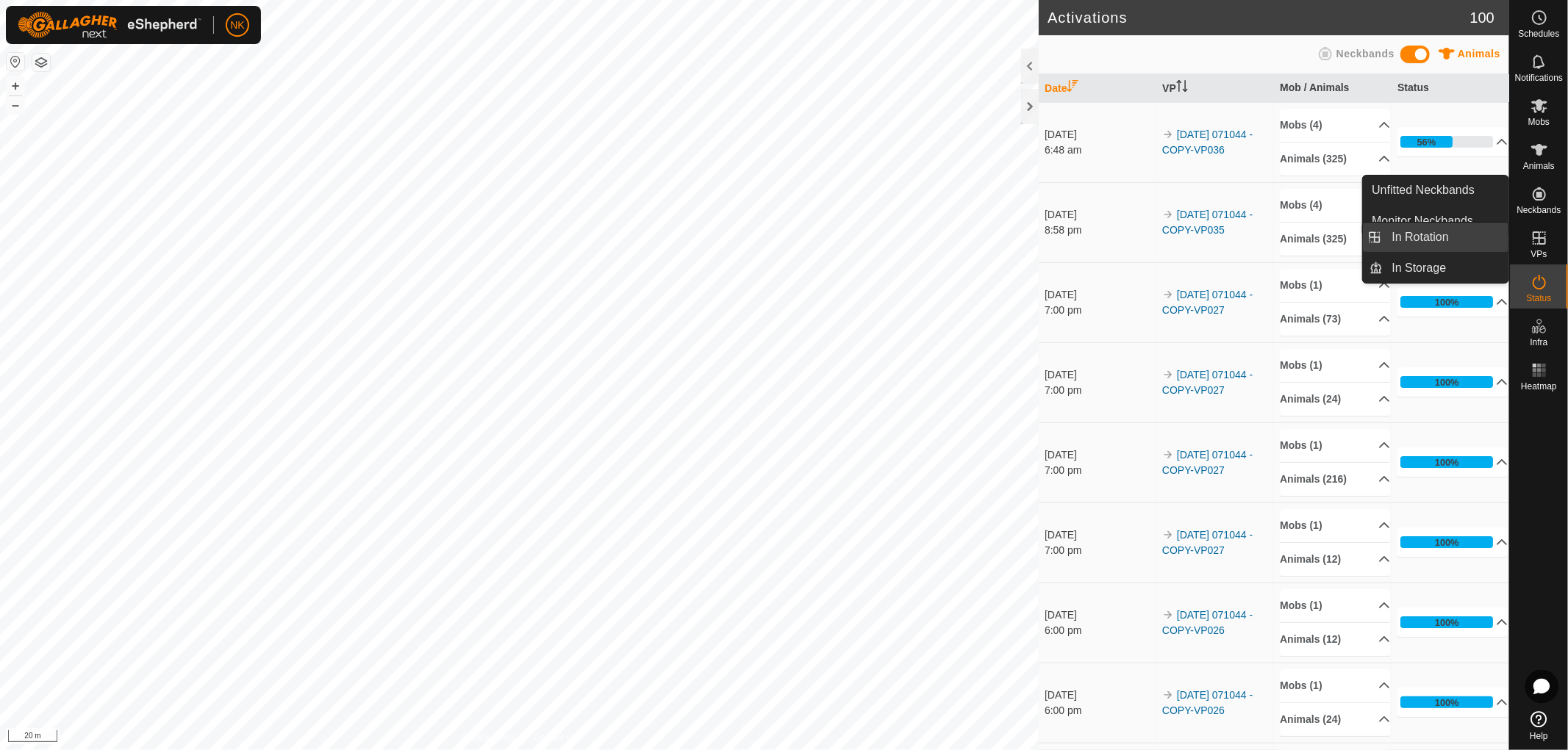
click at [1417, 237] on link "In Rotation" at bounding box center [1446, 237] width 126 height 29
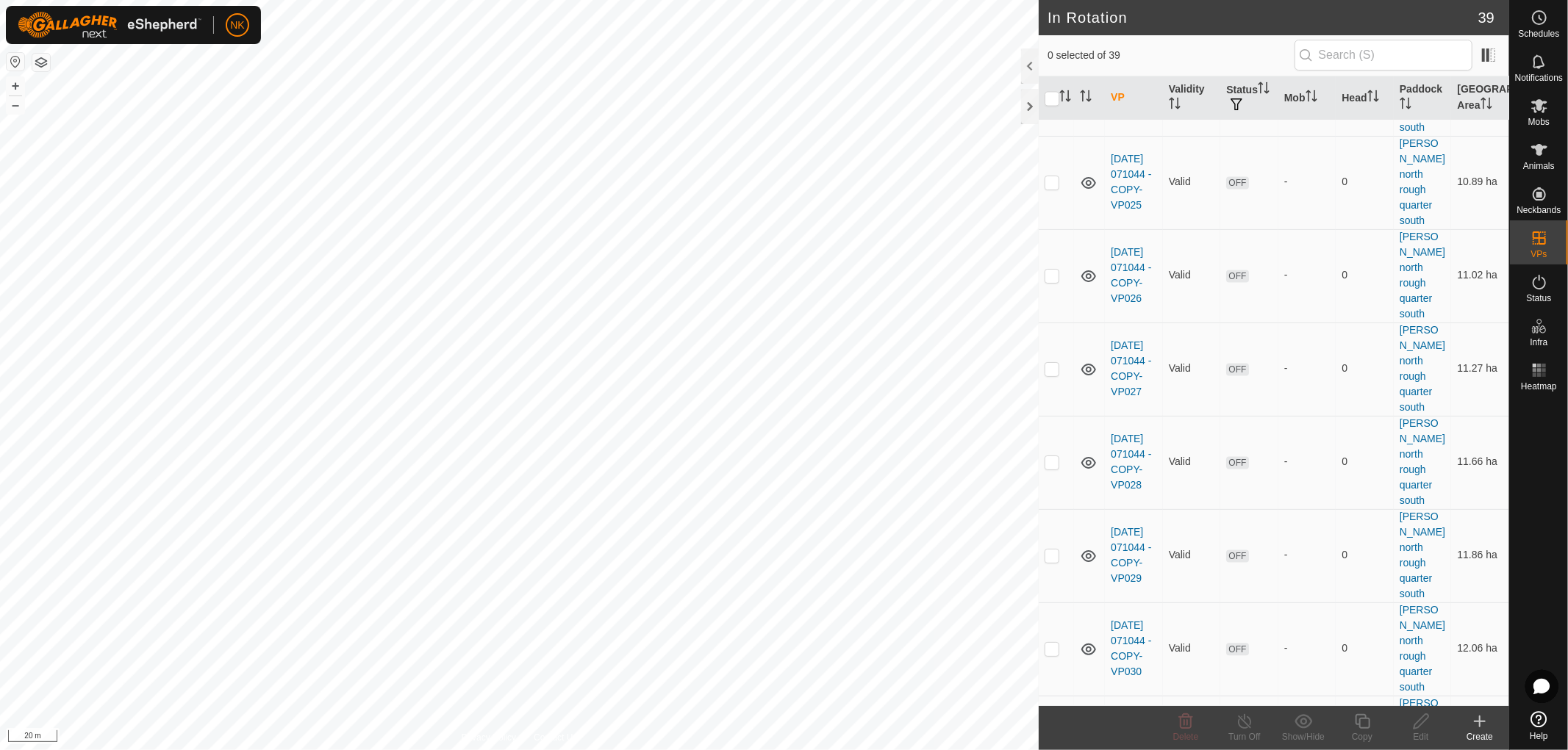
scroll to position [2480, 0]
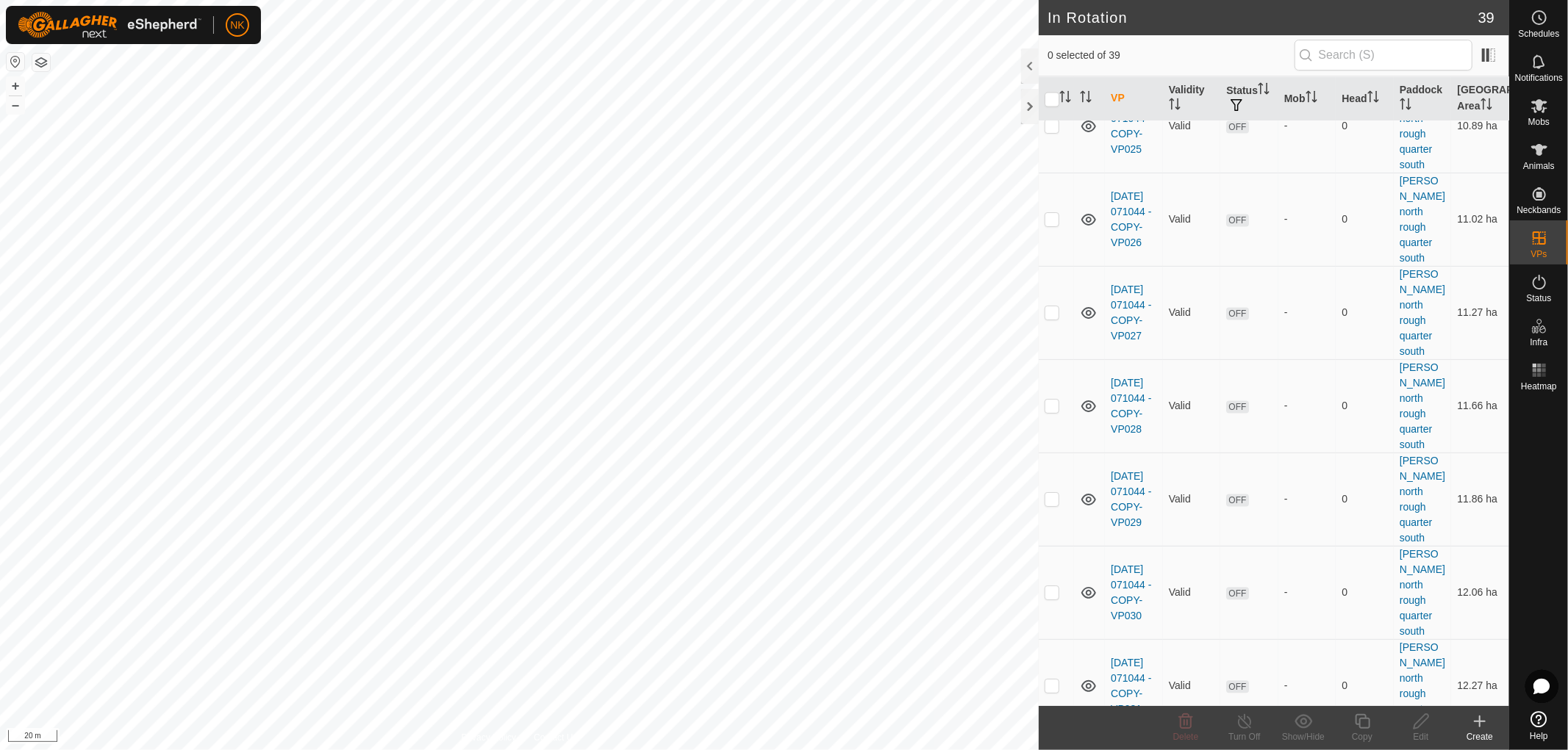
checkbox input "true"
click at [1364, 721] on icon at bounding box center [1363, 721] width 18 height 17
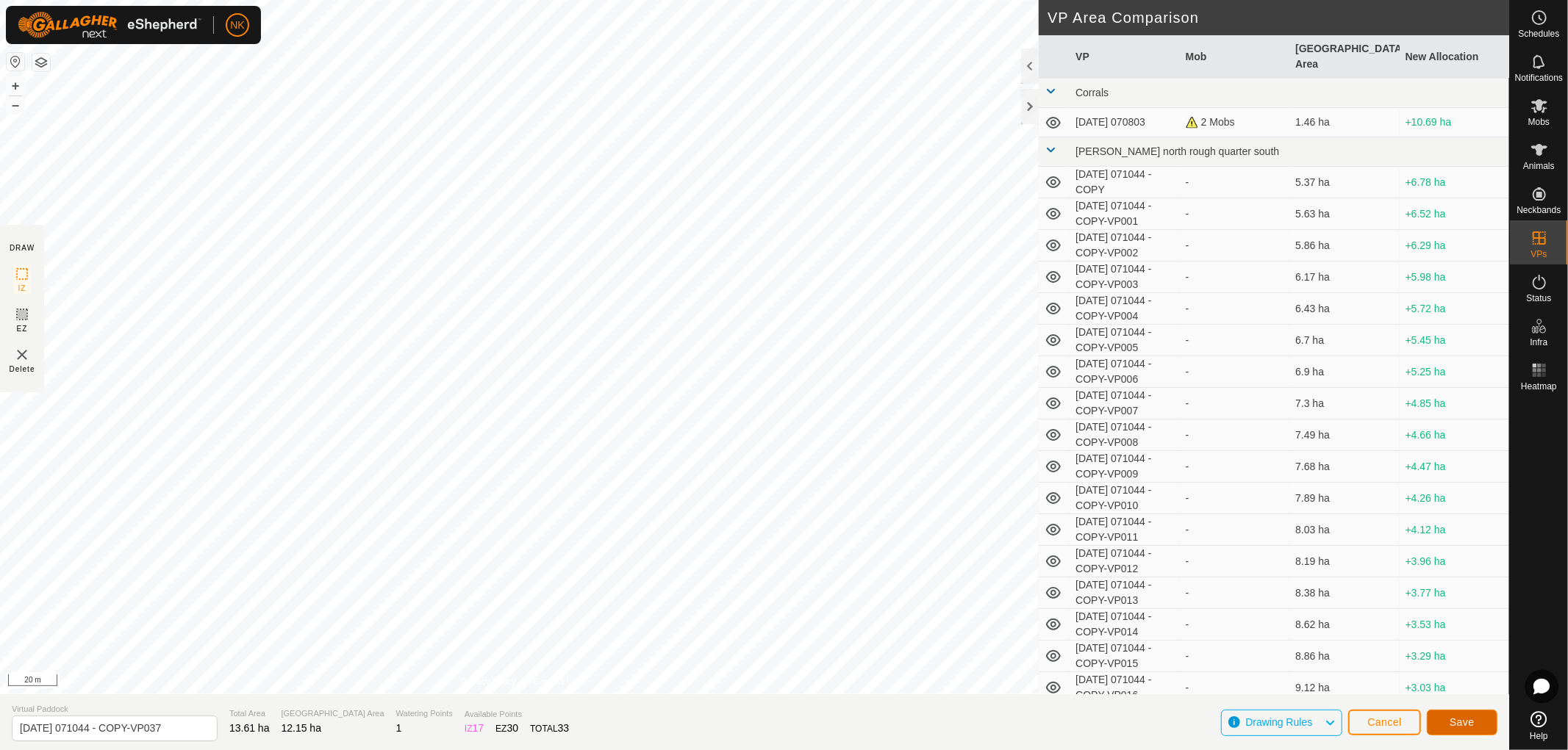
click at [1463, 726] on span "Save" at bounding box center [1462, 722] width 25 height 12
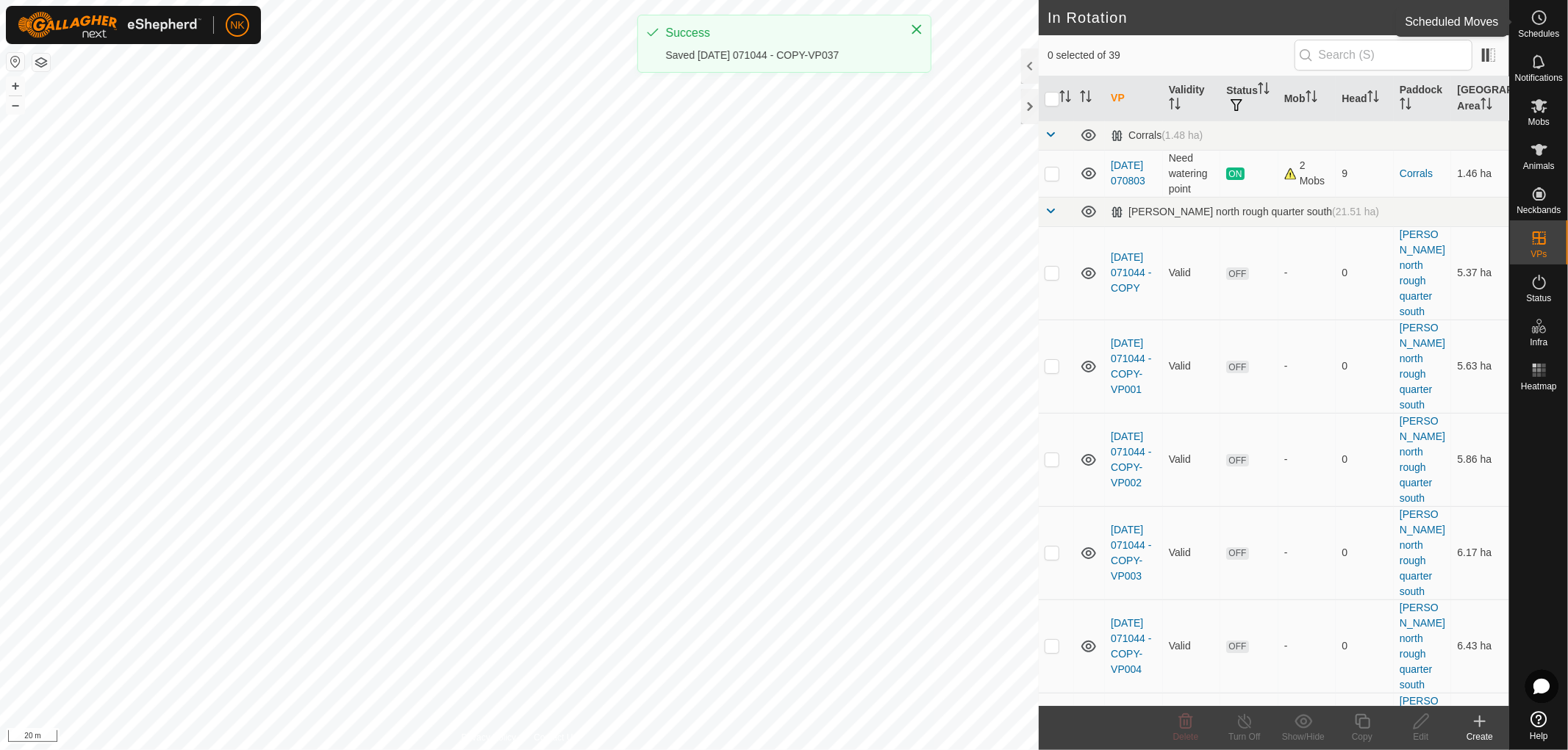
click at [1549, 20] on es-schedule-vp-svg-icon at bounding box center [1539, 17] width 27 height 24
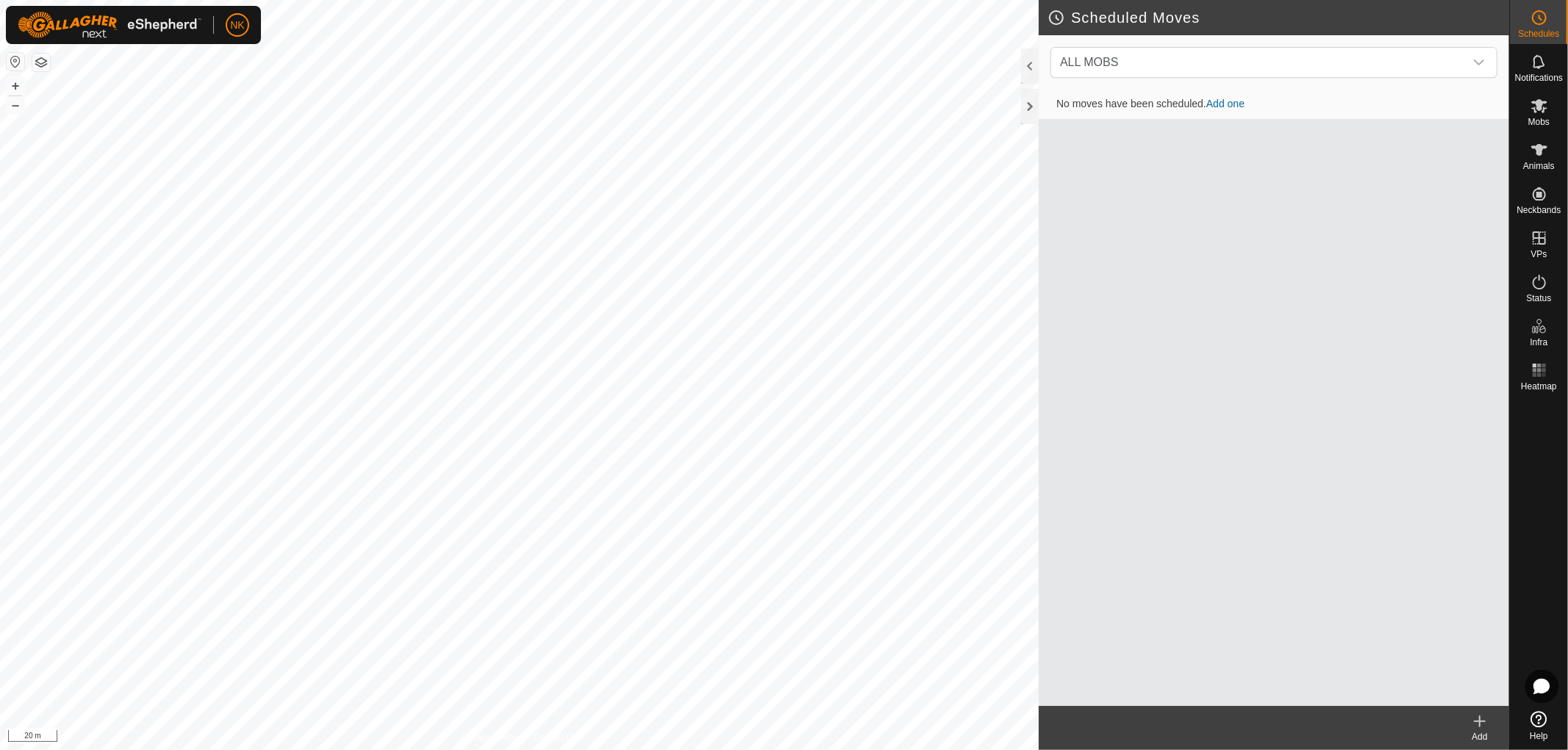
click at [1477, 717] on icon at bounding box center [1479, 721] width 17 height 17
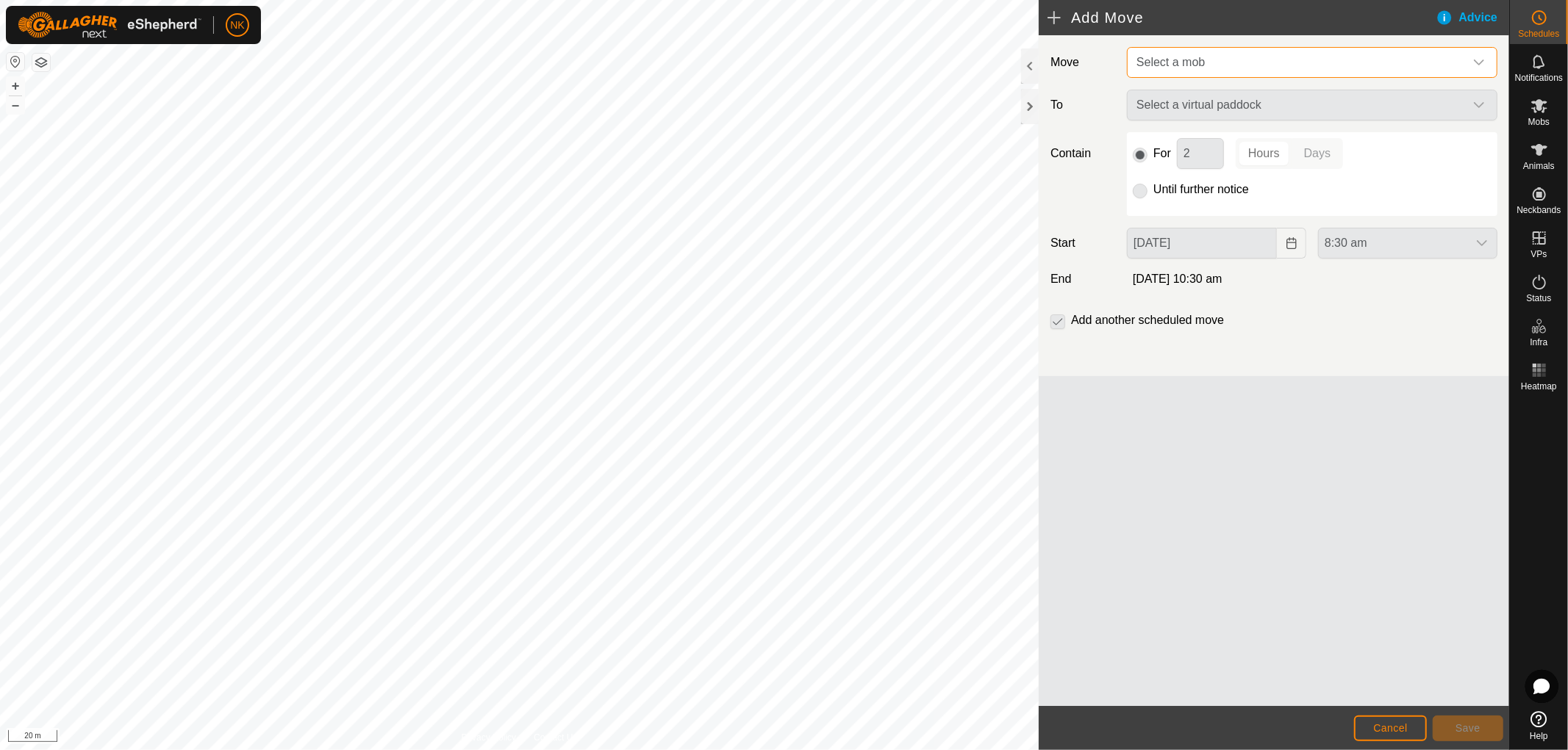
click at [1306, 64] on span "Select a mob" at bounding box center [1297, 62] width 334 height 29
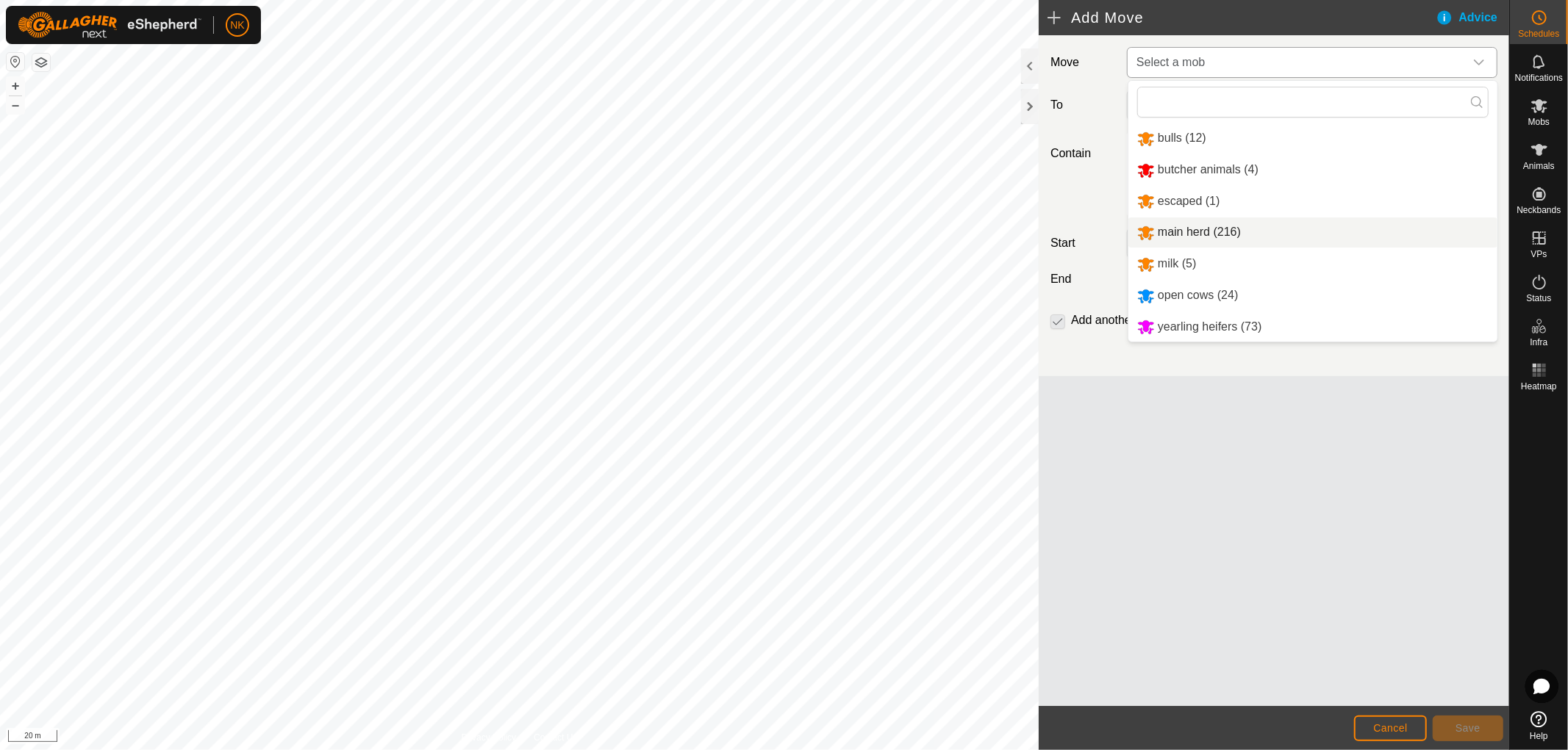
click at [1188, 225] on li "main herd (216)" at bounding box center [1312, 232] width 369 height 30
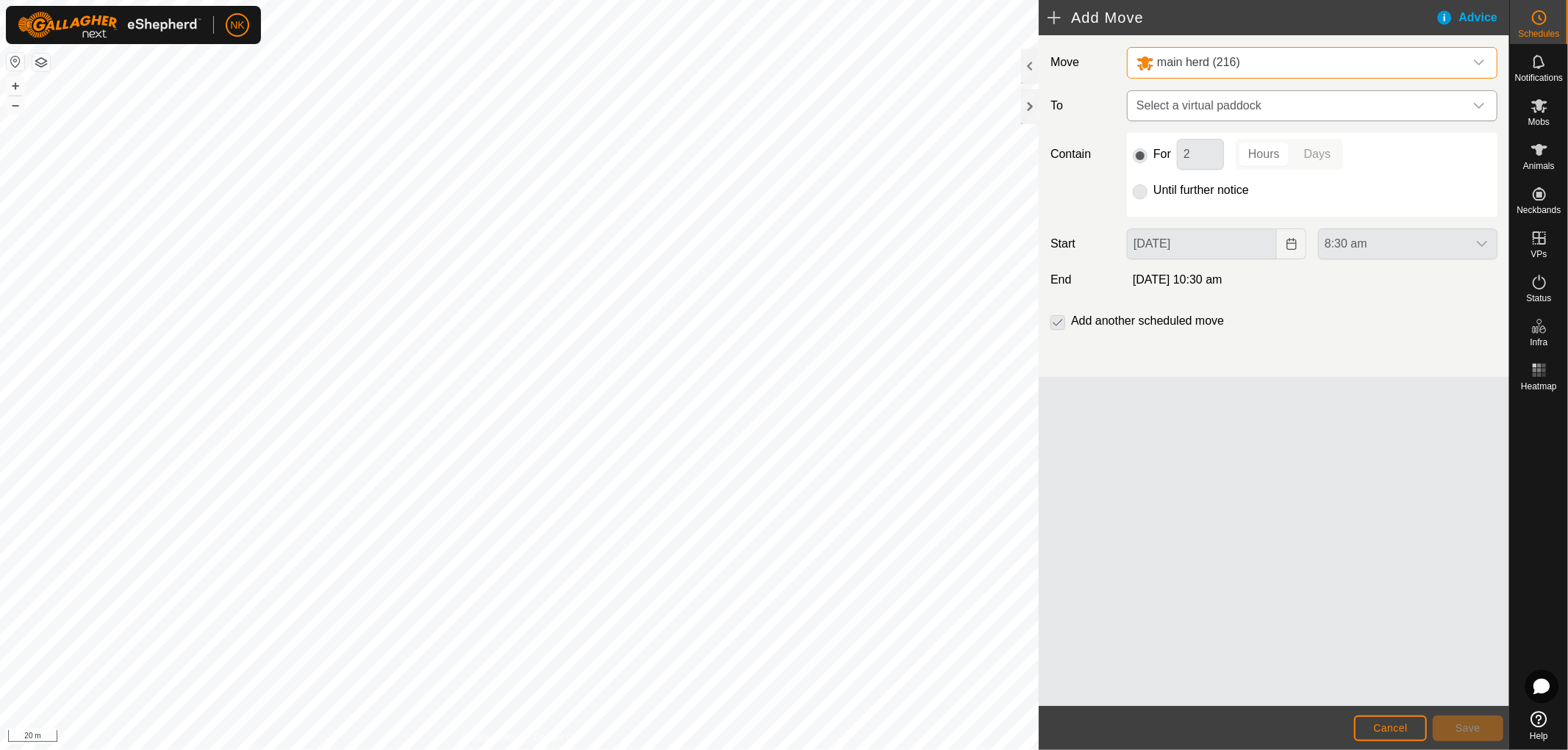
click at [1220, 99] on span "Select a virtual paddock" at bounding box center [1297, 105] width 334 height 29
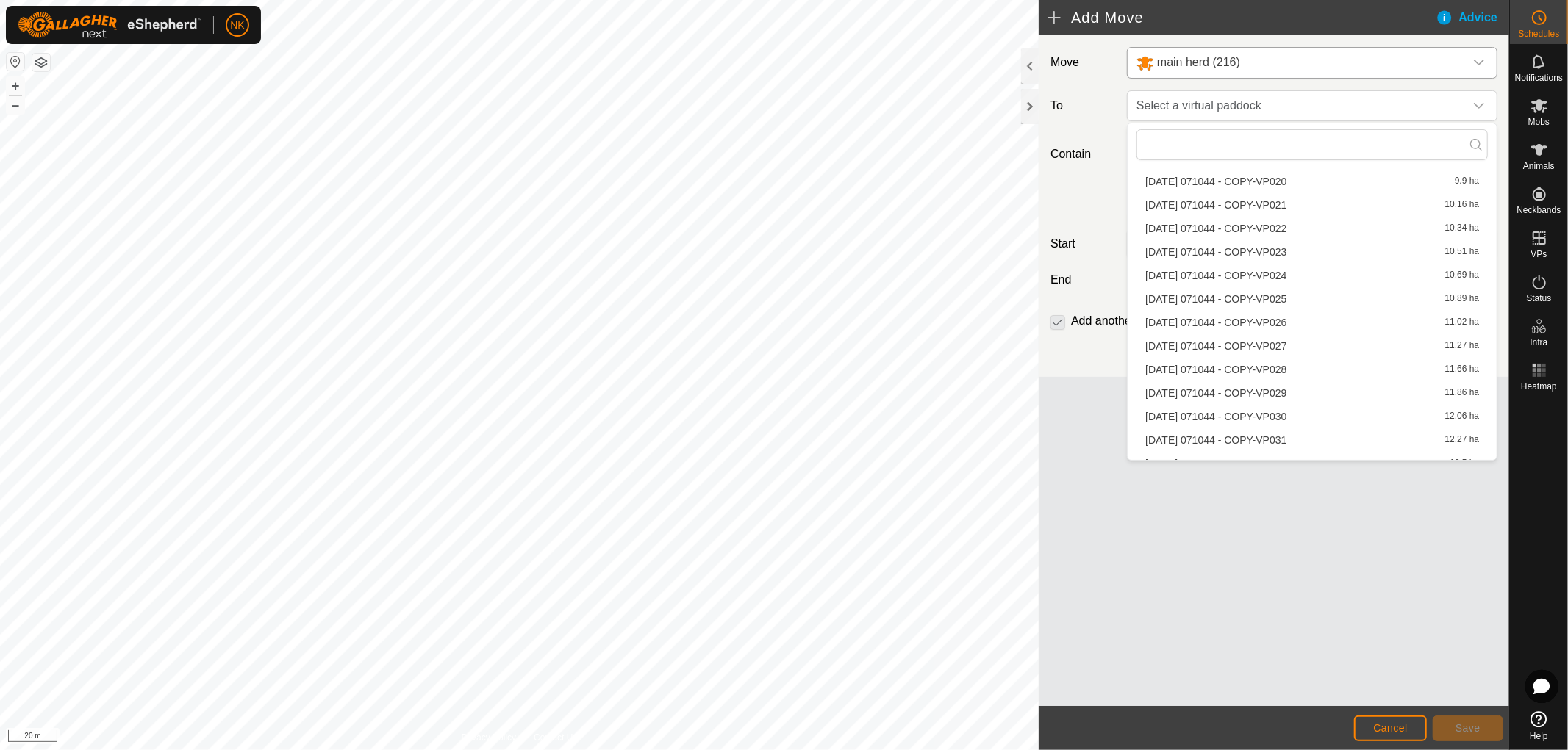
scroll to position [722, 0]
click at [1247, 391] on li "[DATE] 071044 - COPY-VP036 11.91 ha" at bounding box center [1311, 393] width 351 height 22
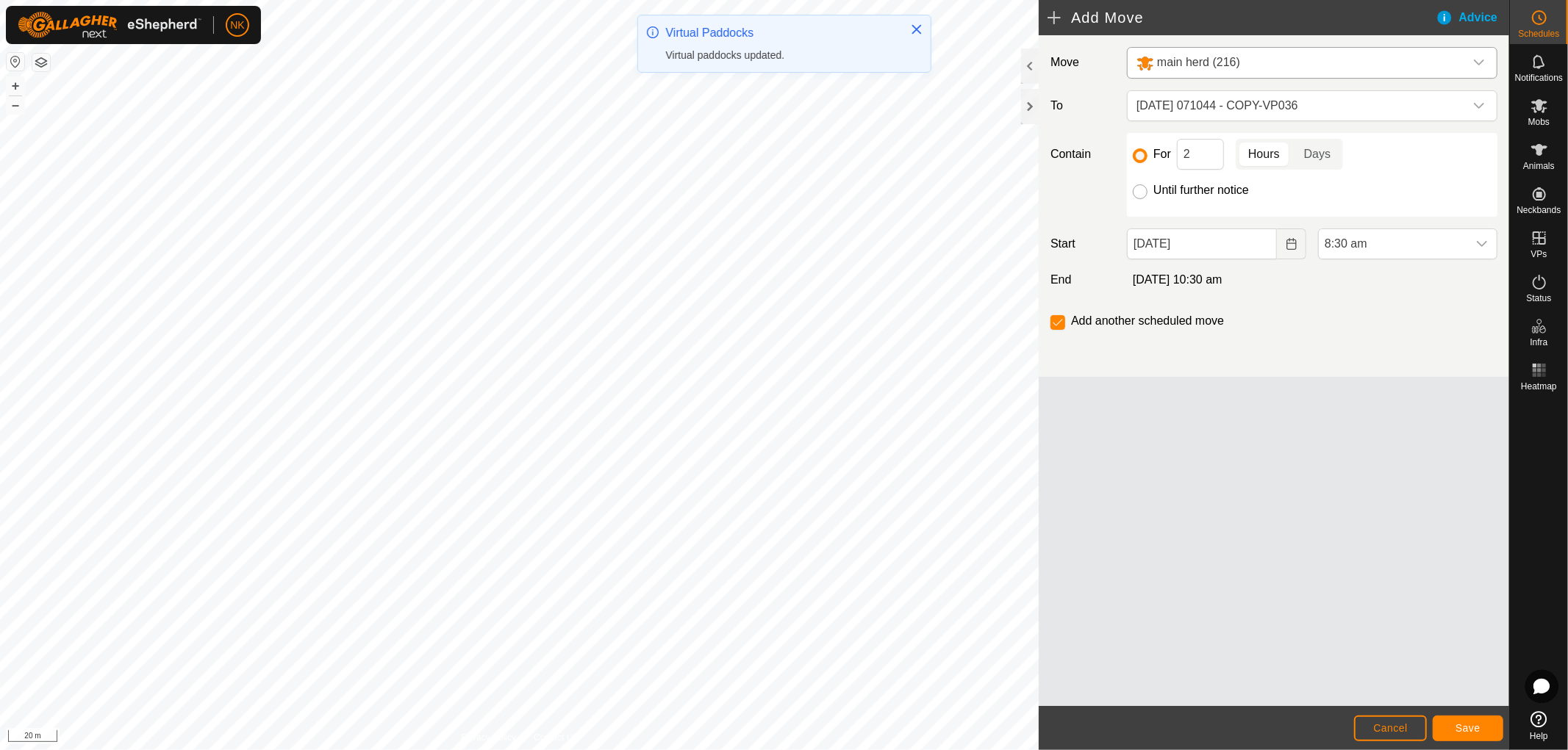
click at [1137, 192] on input "Until further notice" at bounding box center [1140, 192] width 15 height 15
radio input "true"
checkbox input "false"
click at [1368, 244] on span "8:30 am" at bounding box center [1393, 244] width 149 height 29
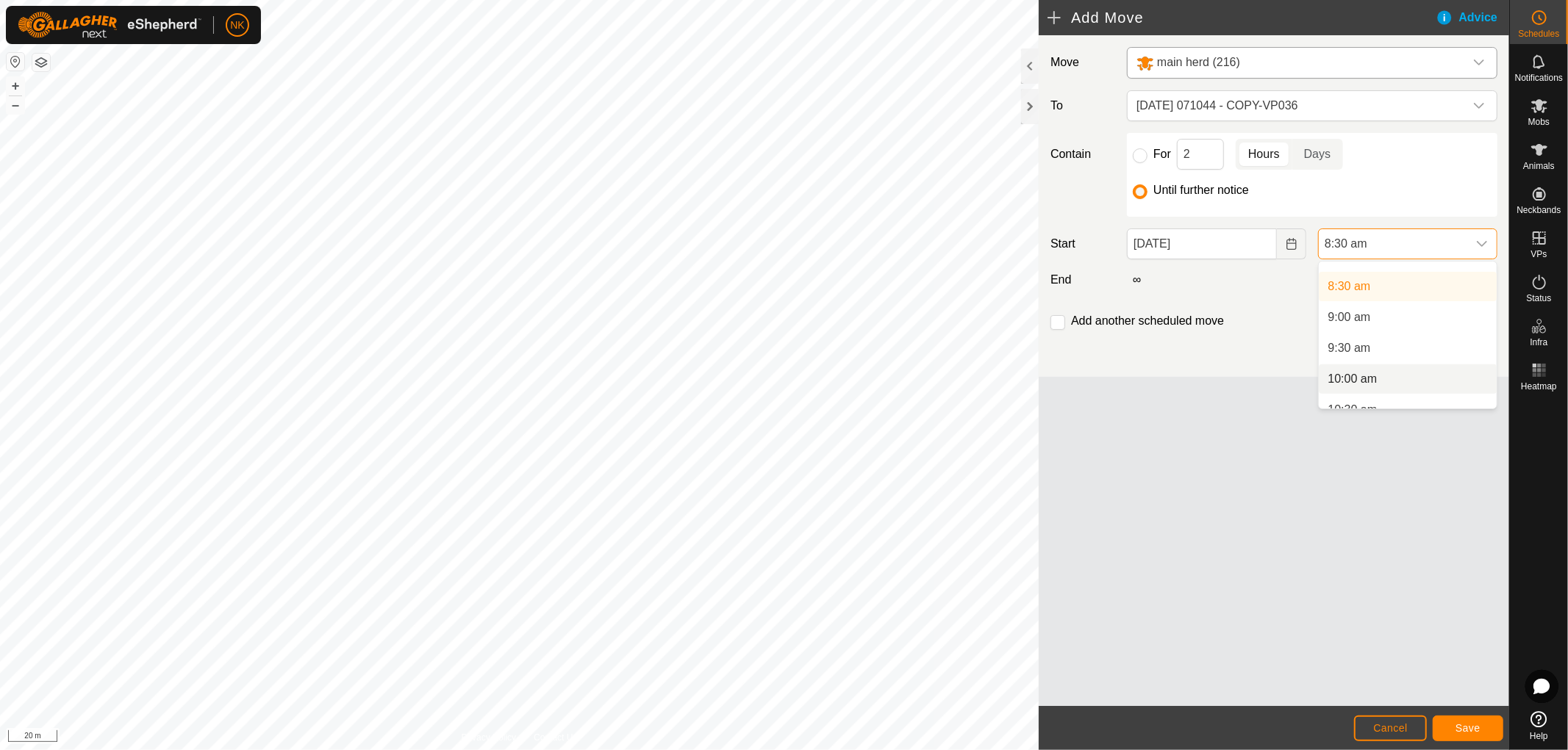
scroll to position [488, 0]
click at [1356, 350] on li "9:00 am" at bounding box center [1408, 344] width 178 height 29
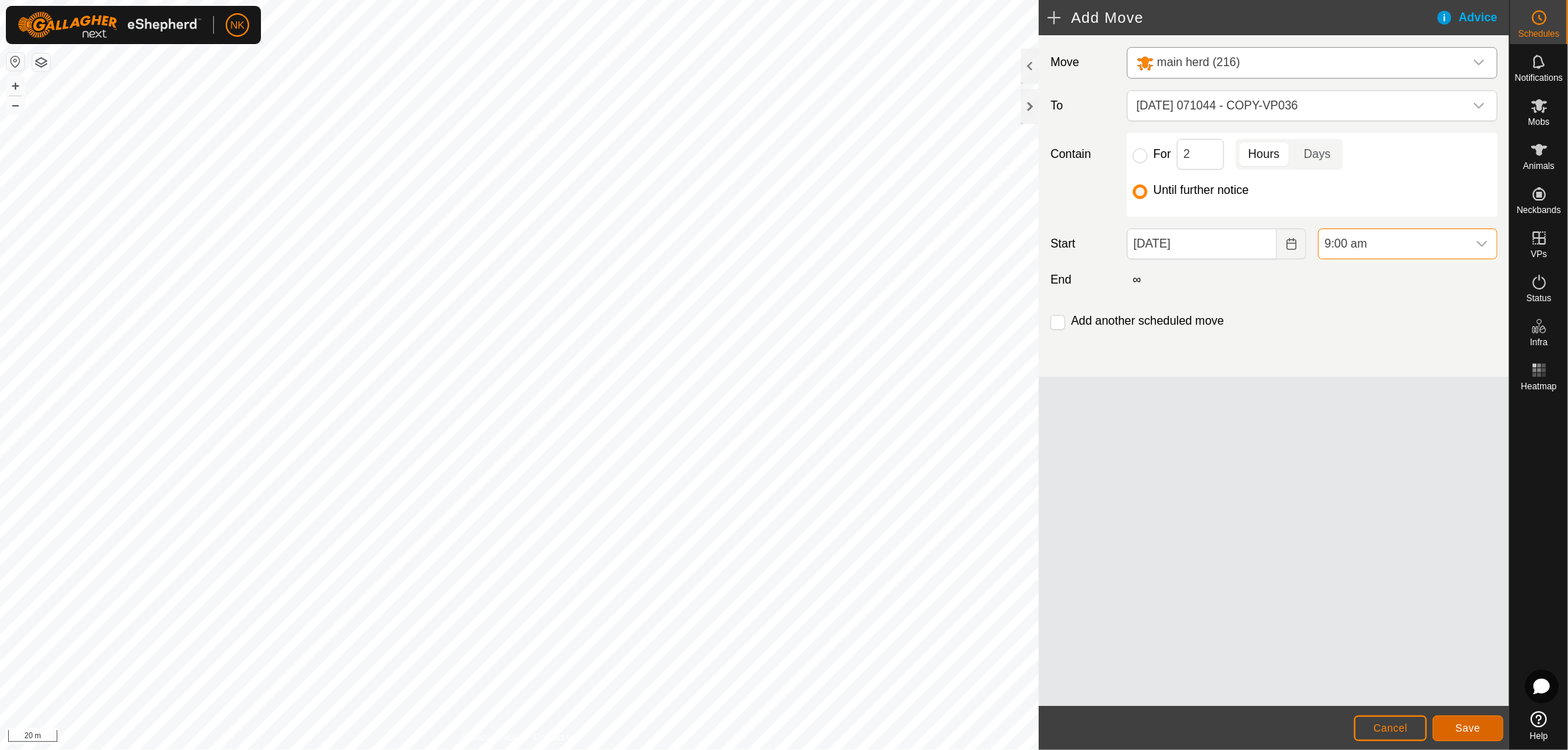
click at [1474, 723] on span "Save" at bounding box center [1467, 728] width 25 height 12
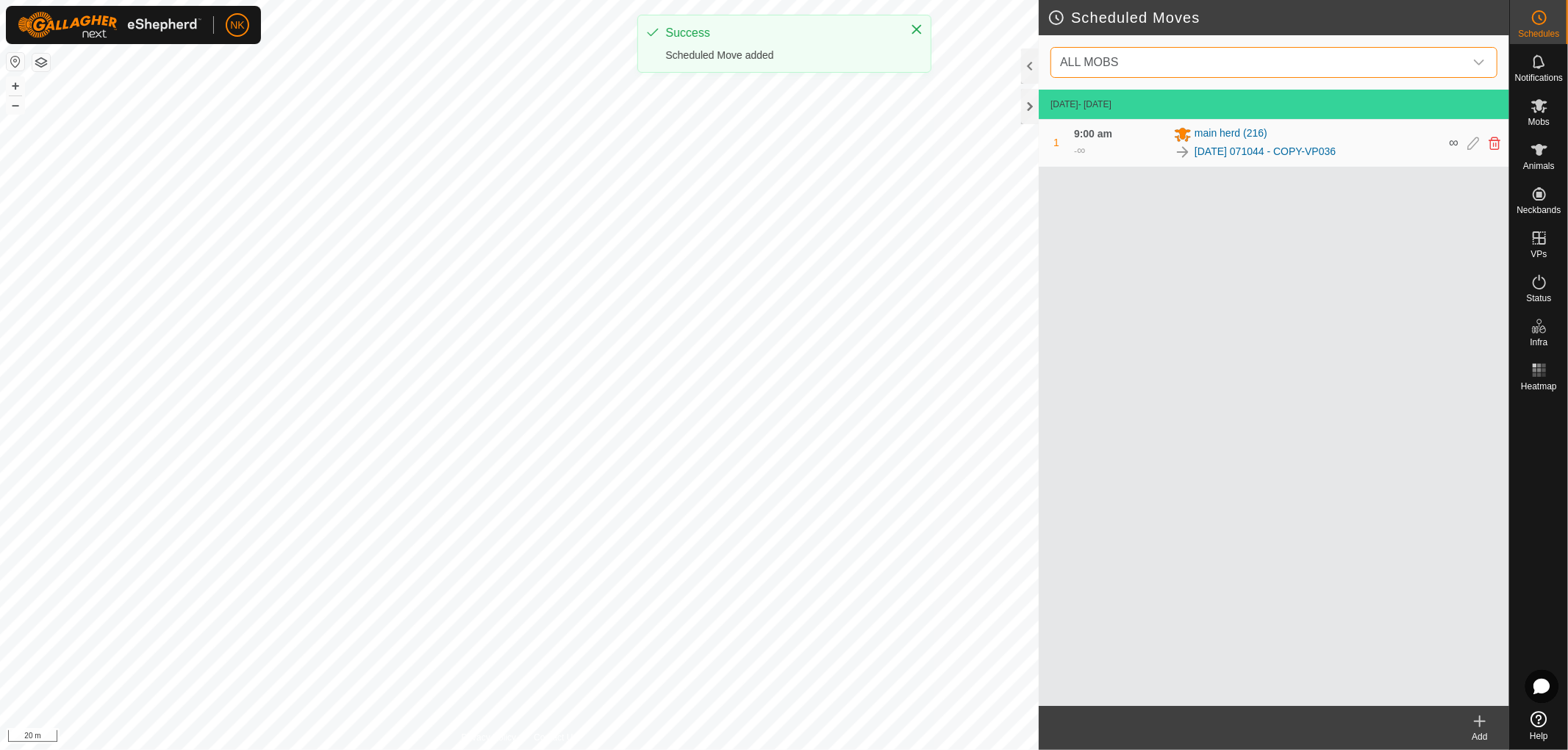
click at [1400, 61] on span "ALL MOBS" at bounding box center [1258, 62] width 410 height 29
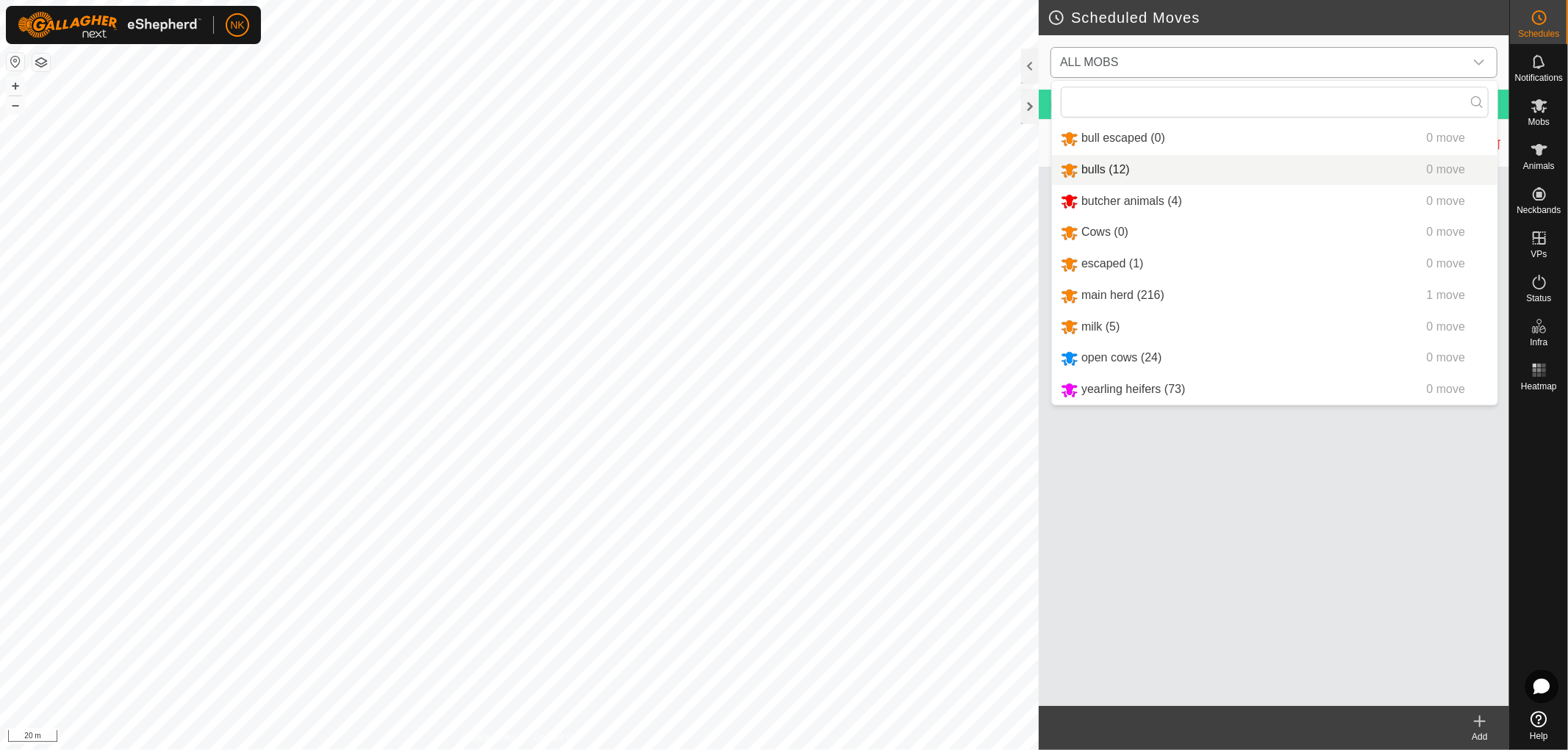
click at [1107, 170] on li "bulls (12) 0 move" at bounding box center [1275, 170] width 446 height 30
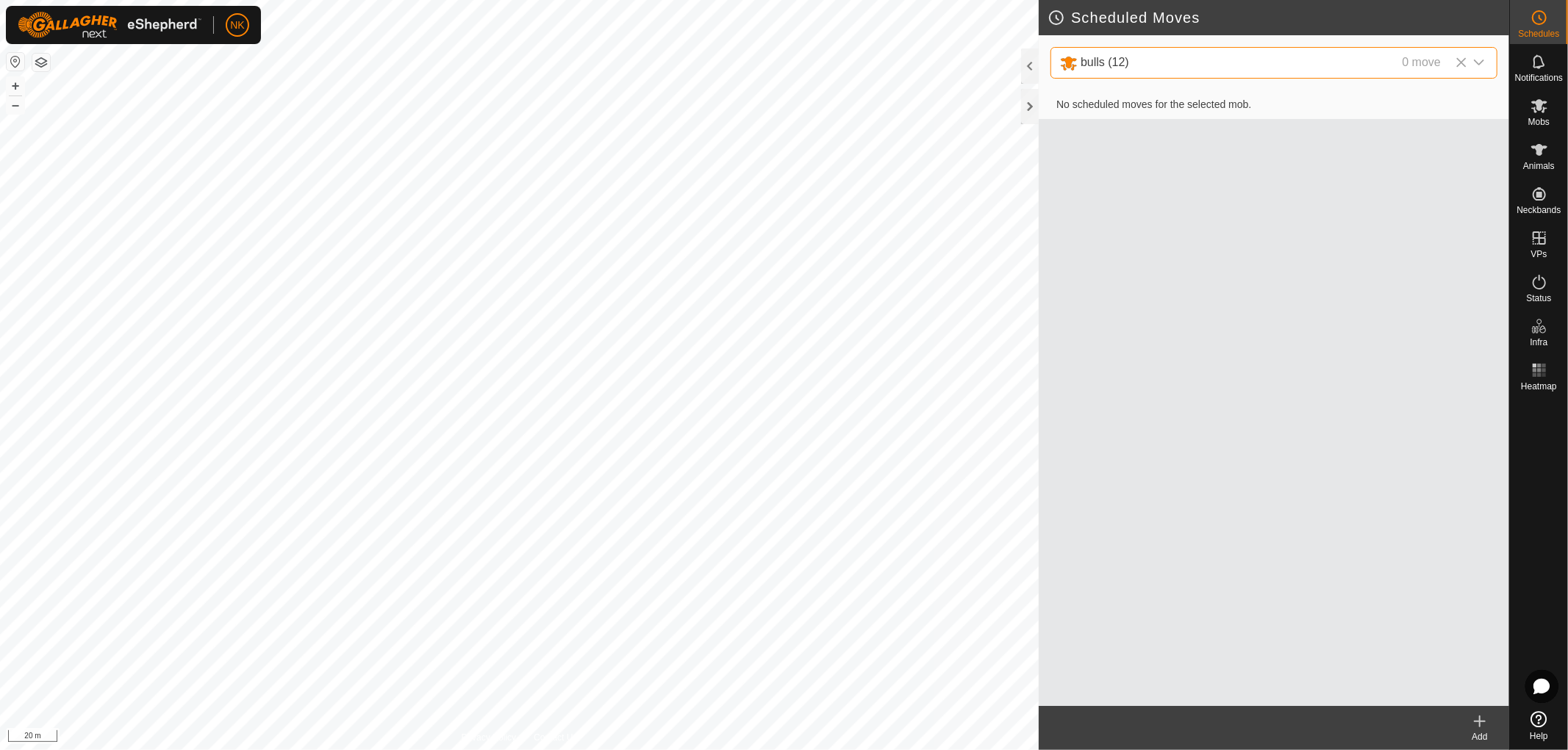
click at [1476, 723] on icon at bounding box center [1479, 721] width 17 height 17
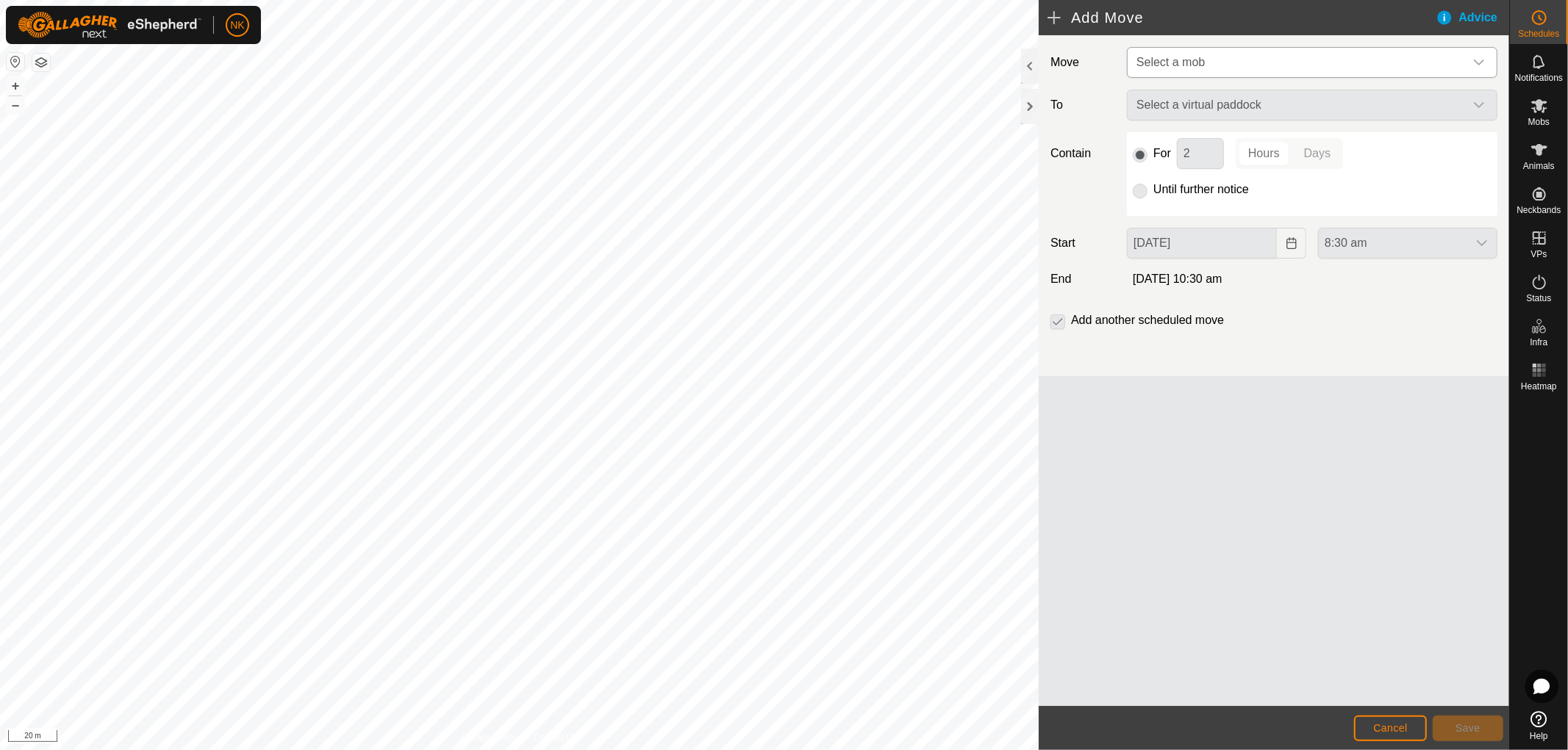
click at [1453, 54] on span "Select a mob" at bounding box center [1297, 62] width 334 height 29
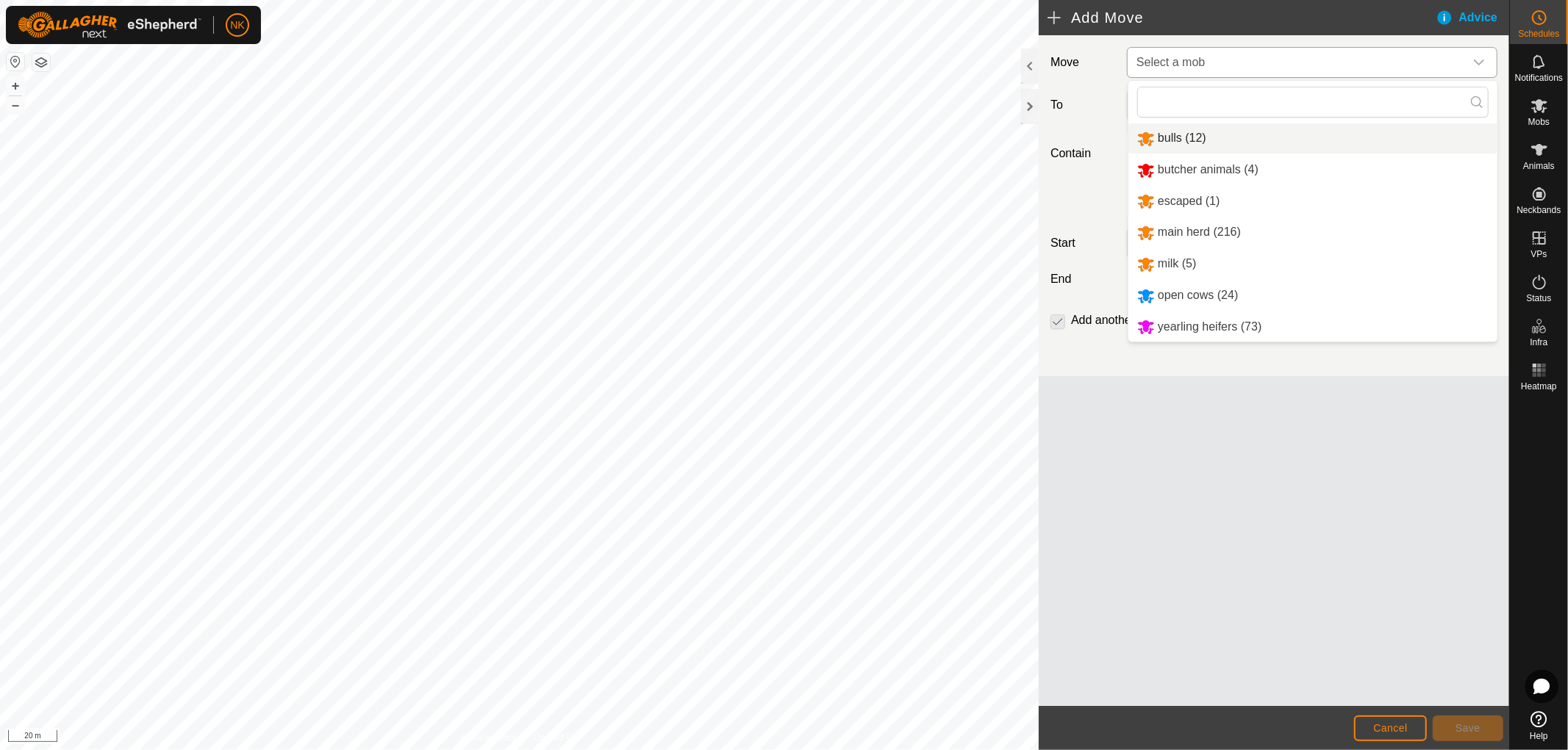
click at [1184, 138] on li "bulls (12)" at bounding box center [1312, 138] width 369 height 30
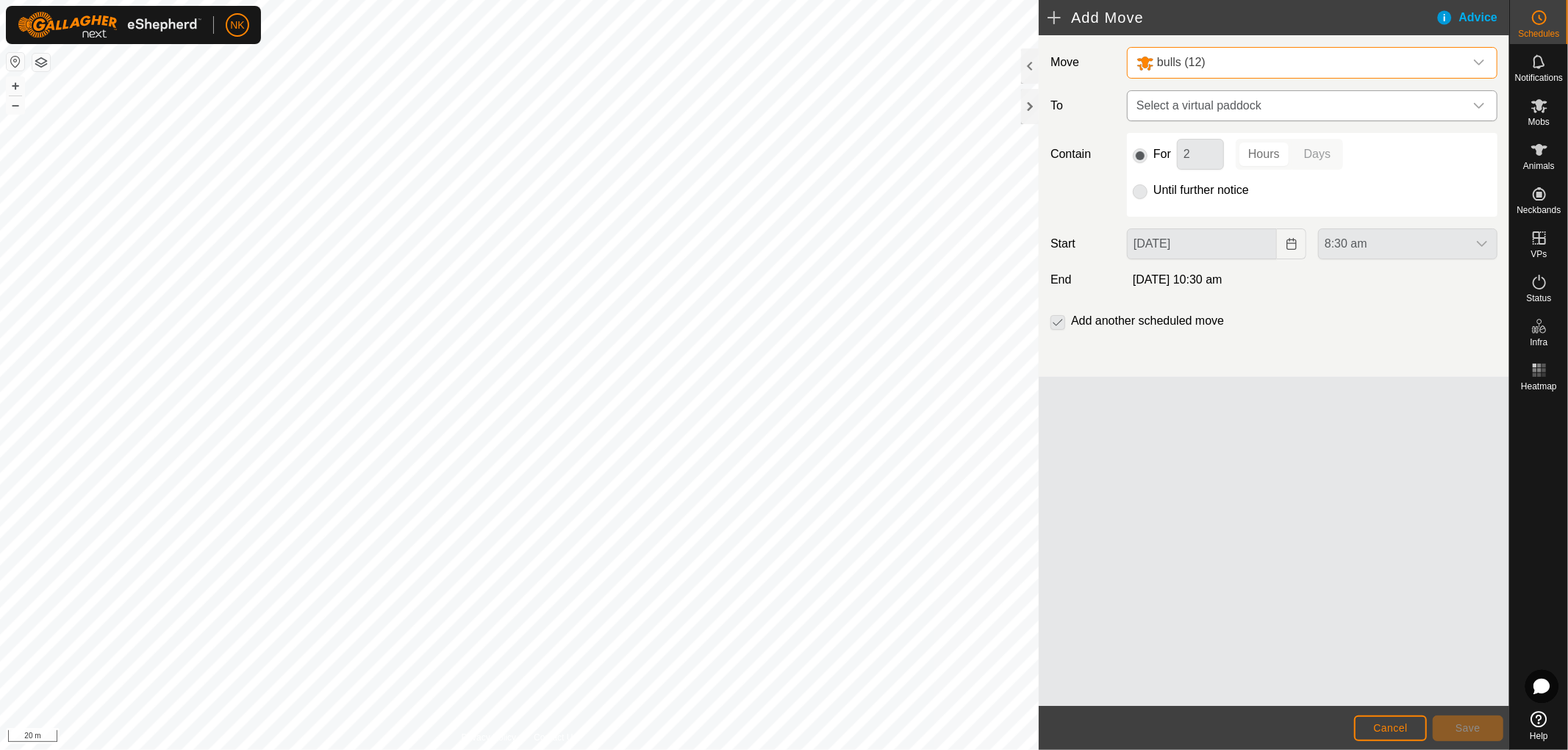
click at [1348, 94] on span "Select a virtual paddock" at bounding box center [1297, 105] width 334 height 29
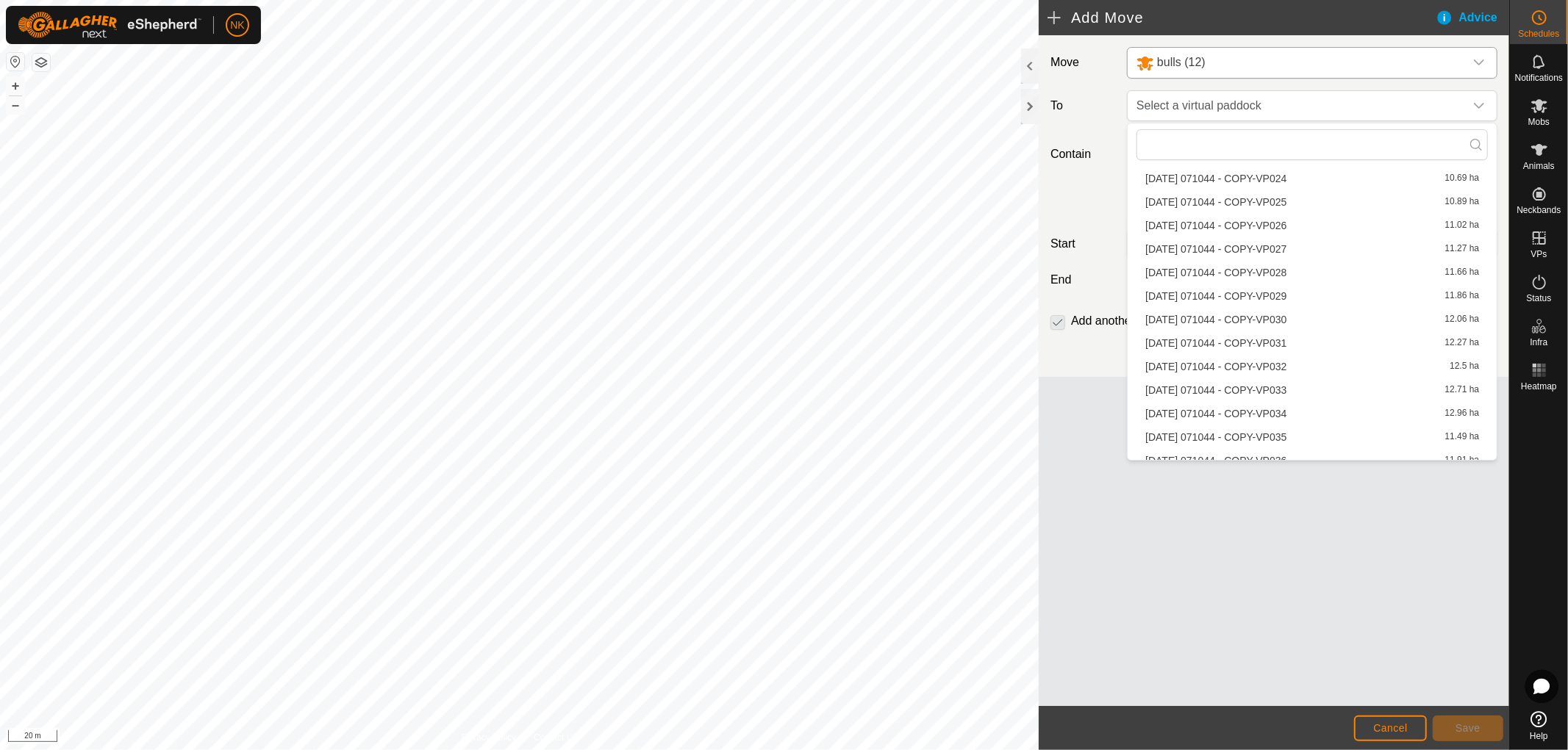
scroll to position [735, 0]
click at [1268, 400] on li "[DATE] 071044 - COPY-VP037 12.15 ha" at bounding box center [1311, 403] width 351 height 22
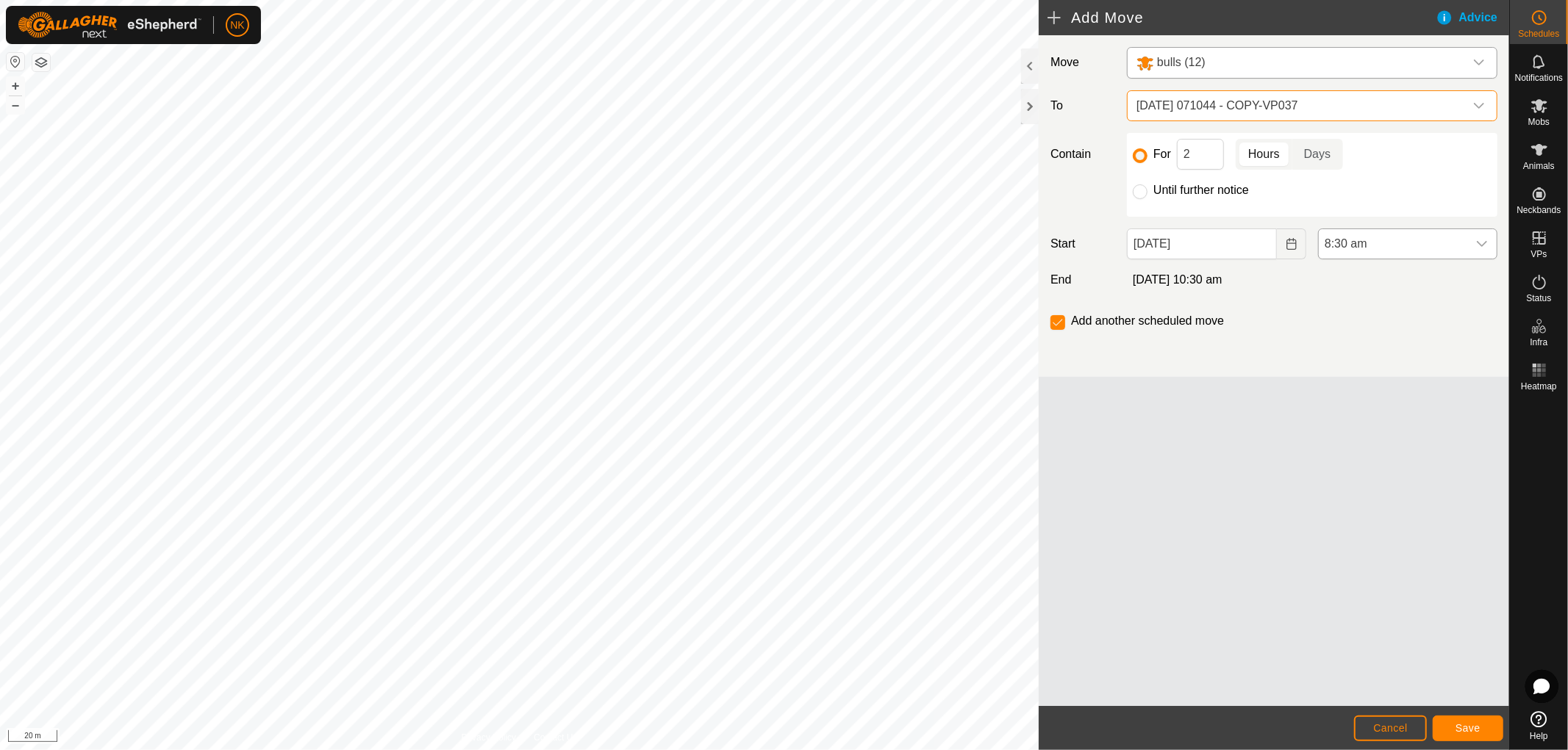
click at [1348, 252] on span "8:30 am" at bounding box center [1393, 244] width 149 height 29
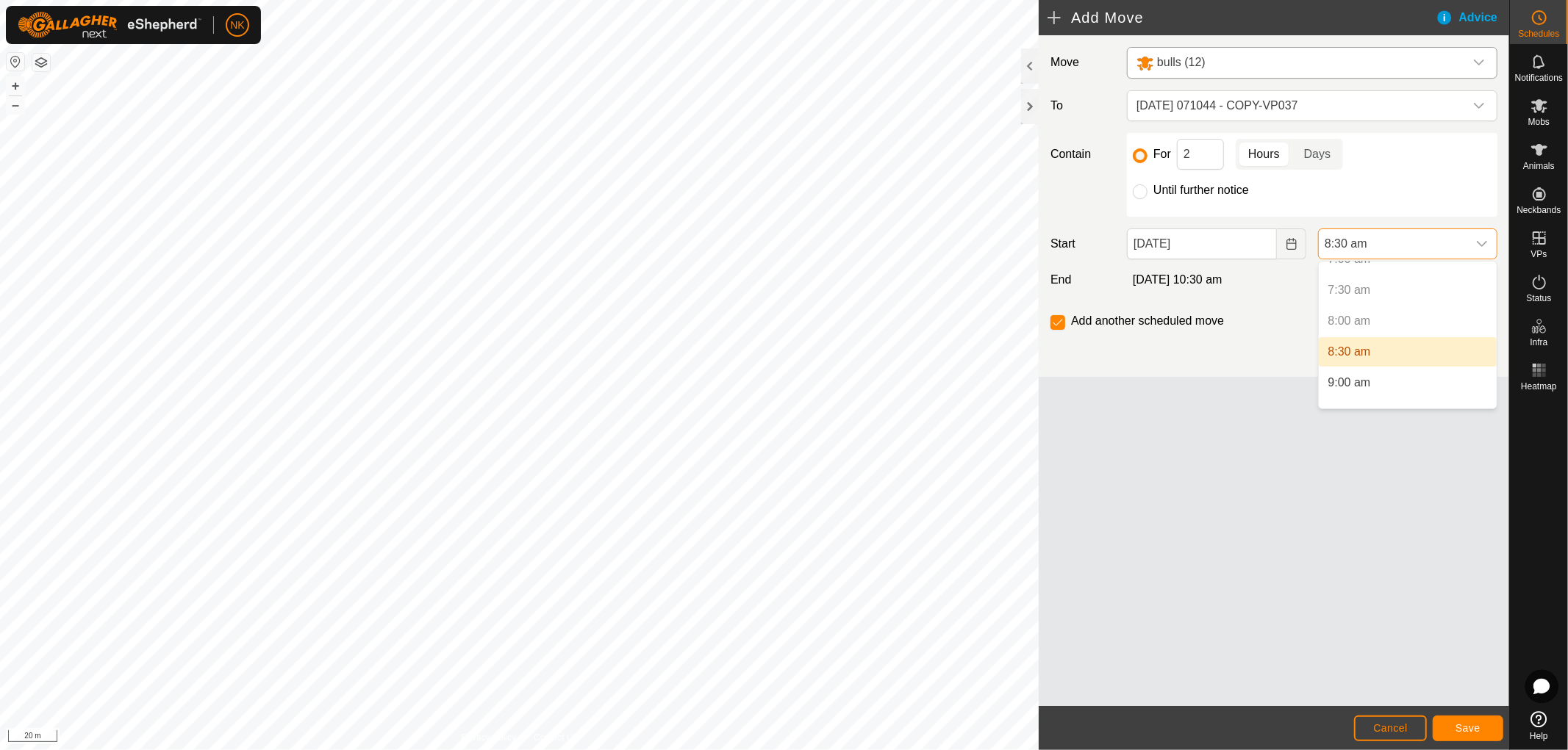
scroll to position [488, 0]
click at [1350, 344] on li "9:00 am" at bounding box center [1408, 344] width 178 height 29
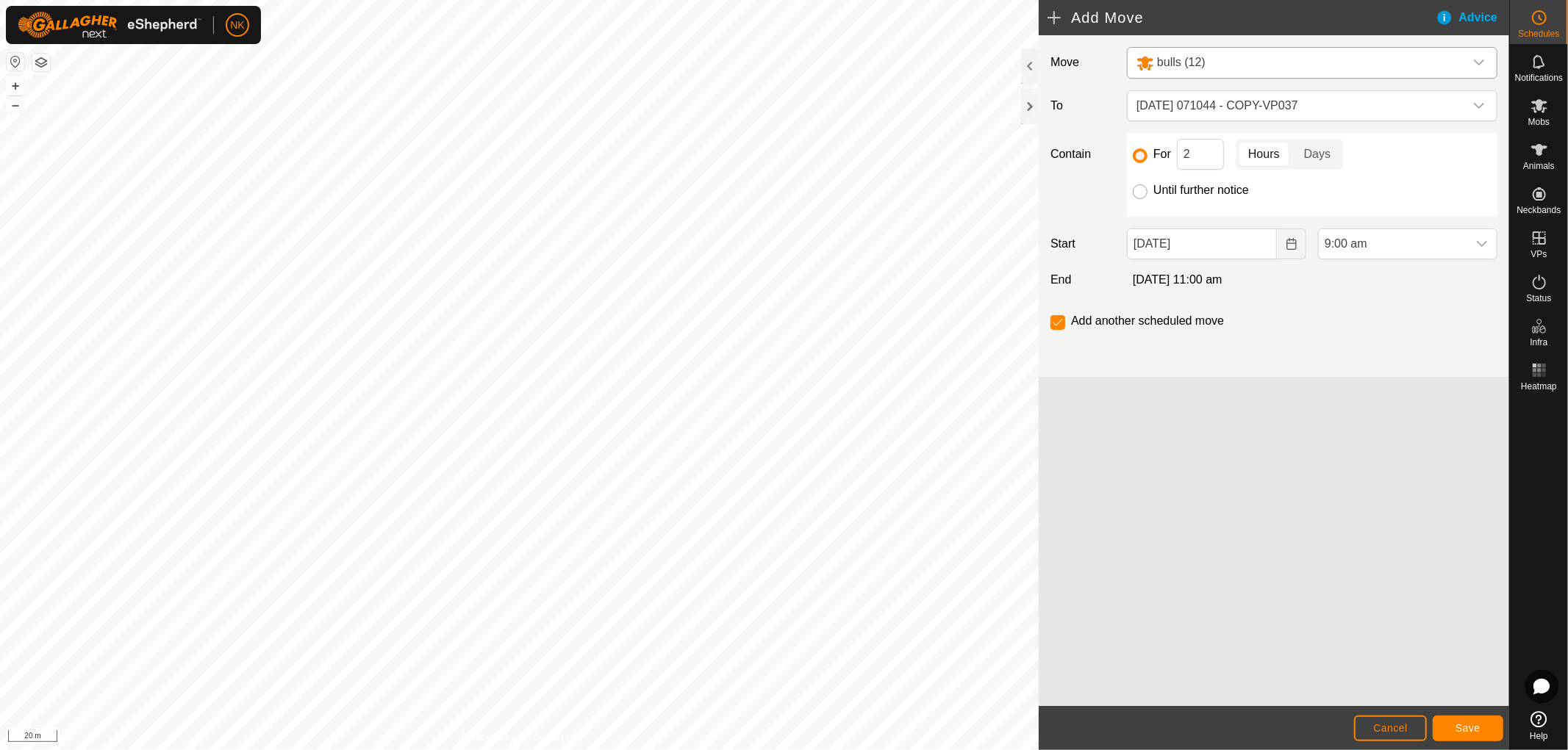
click at [1141, 194] on input "Until further notice" at bounding box center [1140, 192] width 15 height 15
radio input "true"
checkbox input "false"
click at [1474, 721] on button "Save" at bounding box center [1467, 729] width 71 height 26
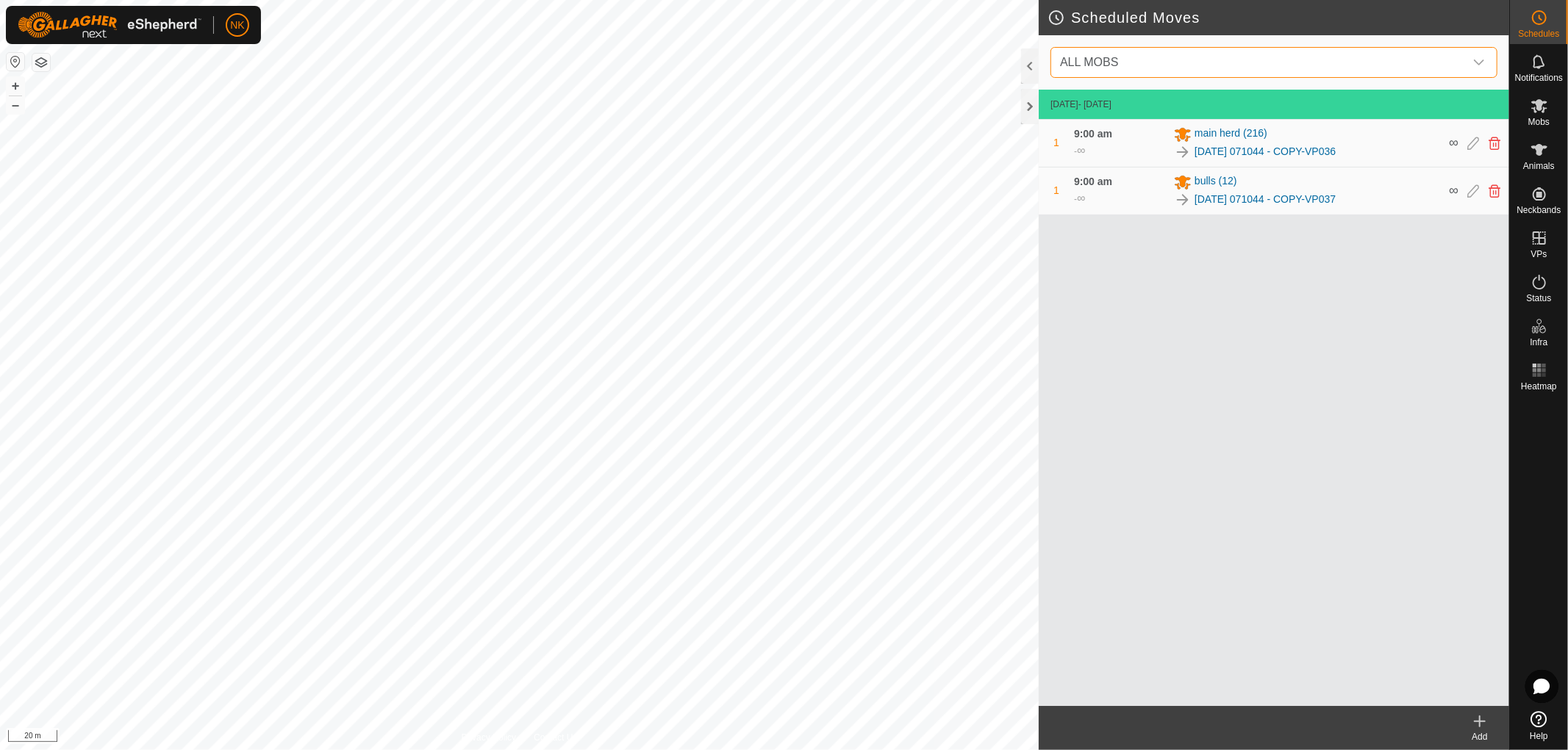
click at [1458, 67] on span "ALL MOBS" at bounding box center [1258, 62] width 410 height 29
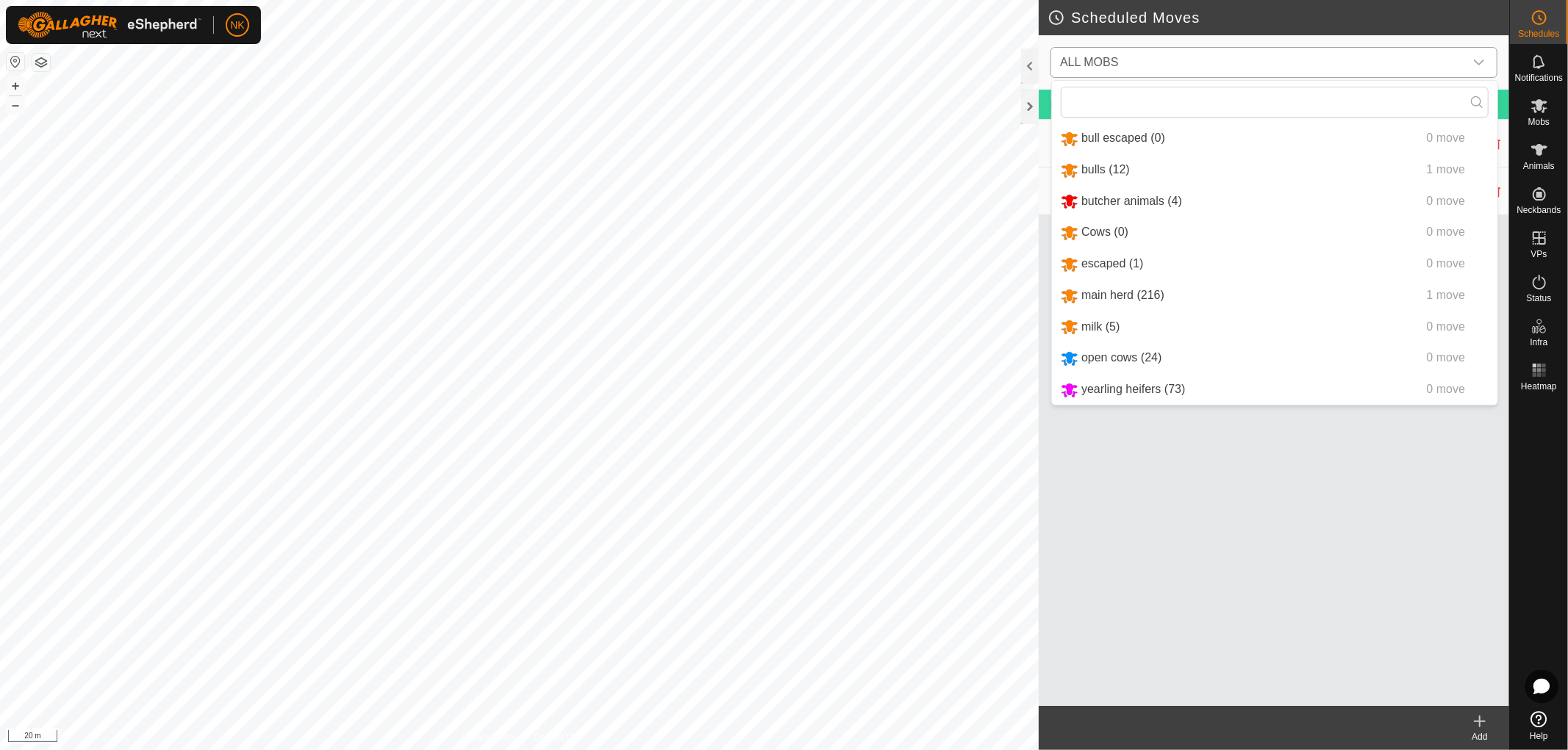
click at [1458, 67] on span "ALL MOBS" at bounding box center [1258, 62] width 410 height 29
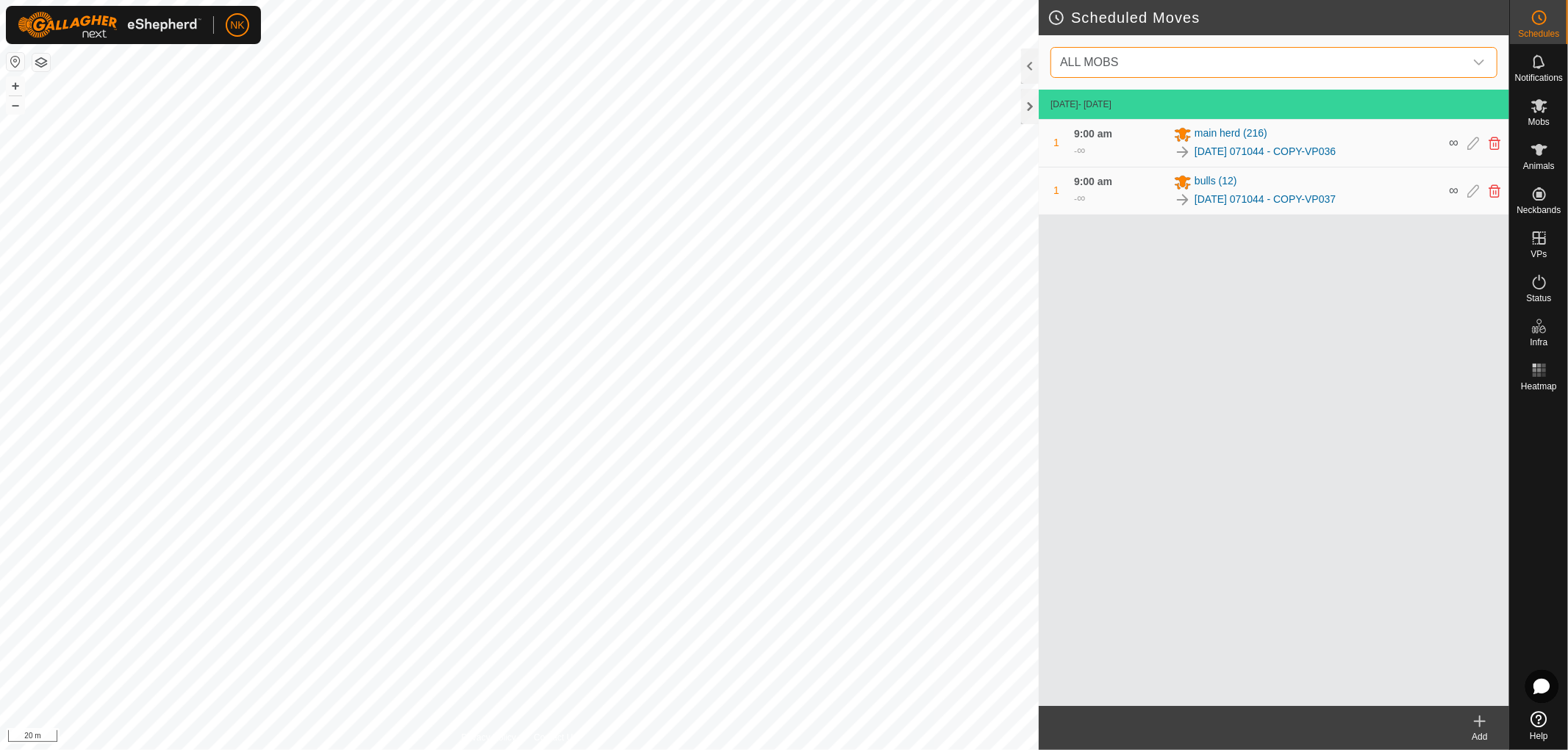
click at [1480, 723] on icon at bounding box center [1480, 722] width 0 height 10
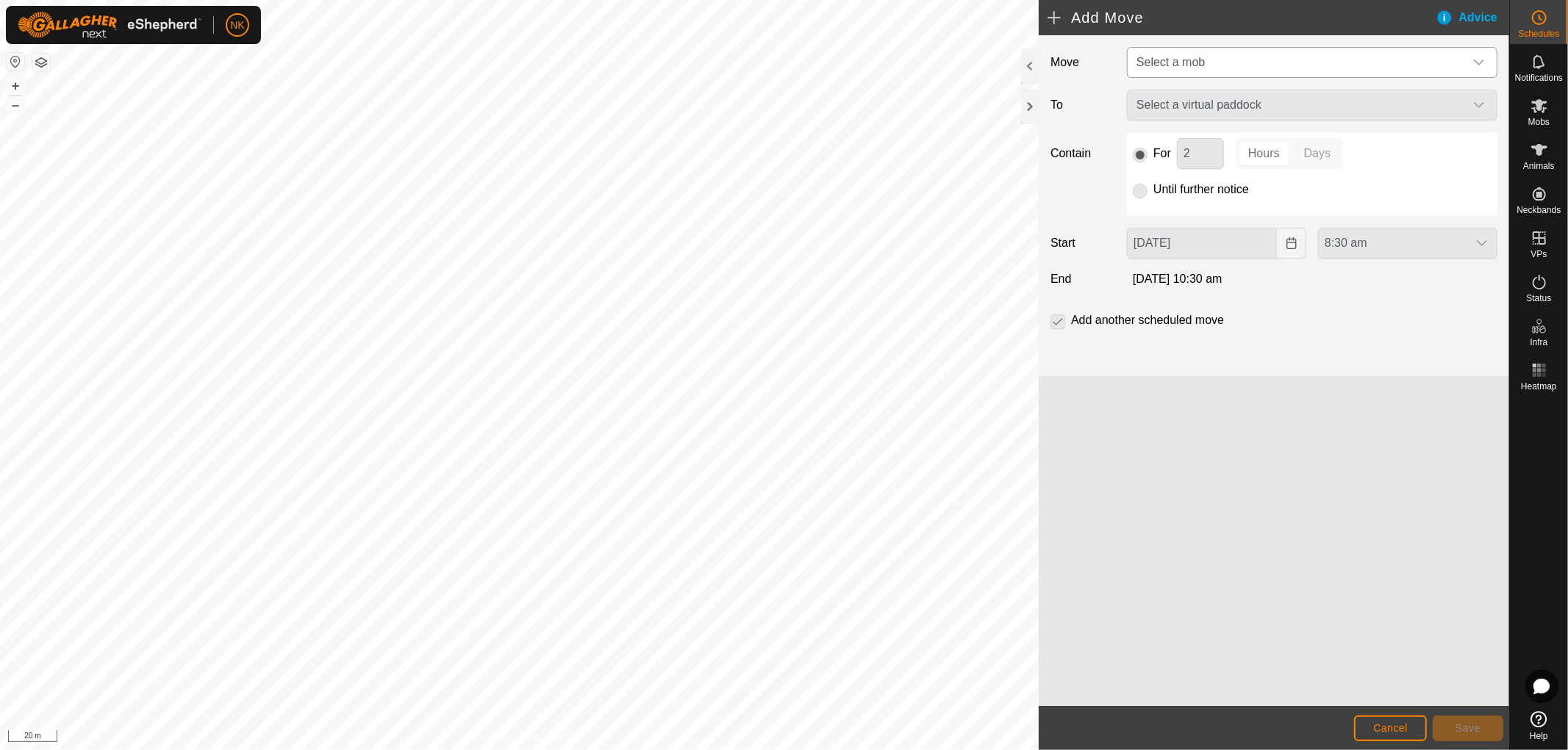
click at [1355, 61] on span "Select a mob" at bounding box center [1297, 62] width 334 height 29
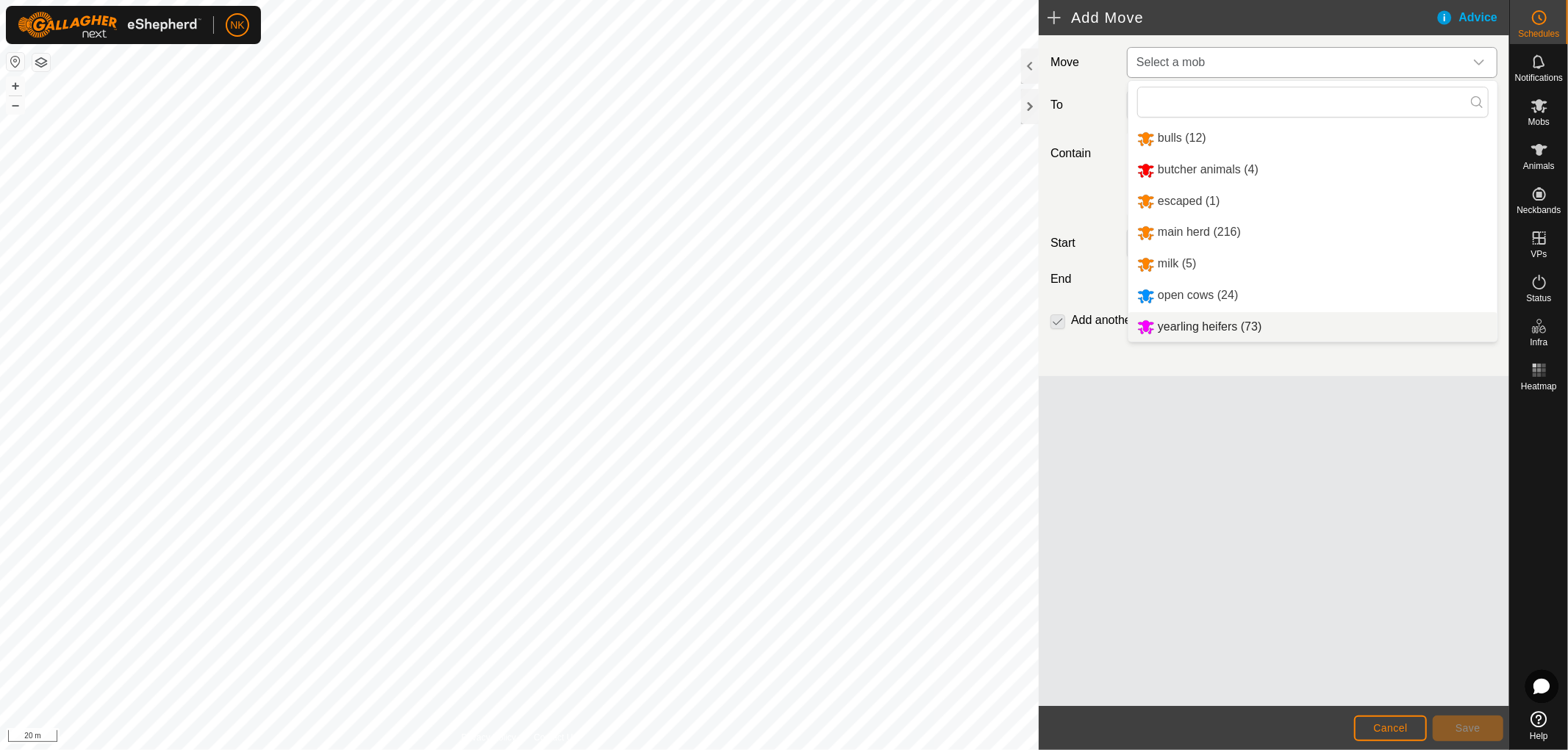
click at [1191, 316] on li "yearling heifers (73)" at bounding box center [1312, 327] width 369 height 30
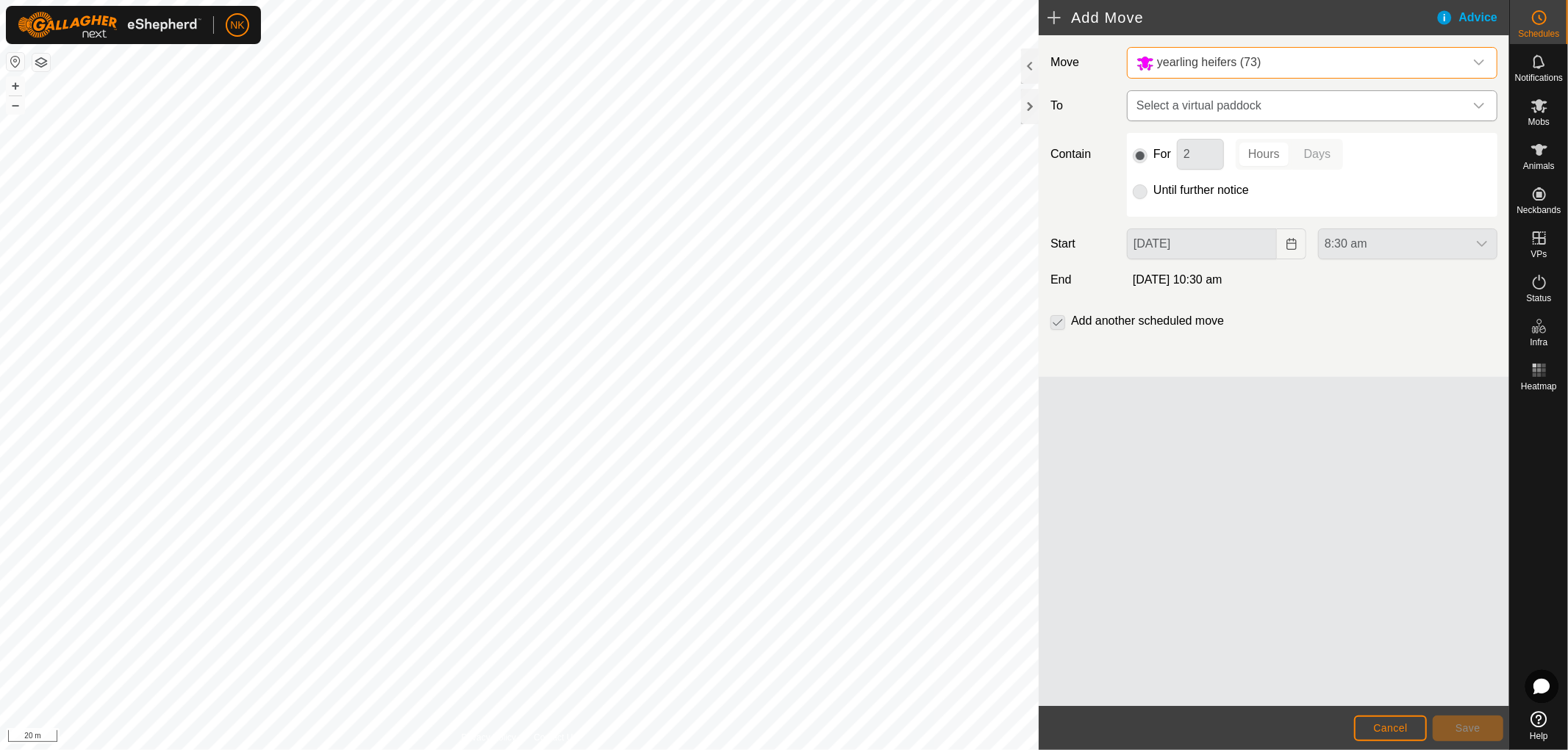
click at [1328, 104] on span "Select a virtual paddock" at bounding box center [1297, 105] width 334 height 29
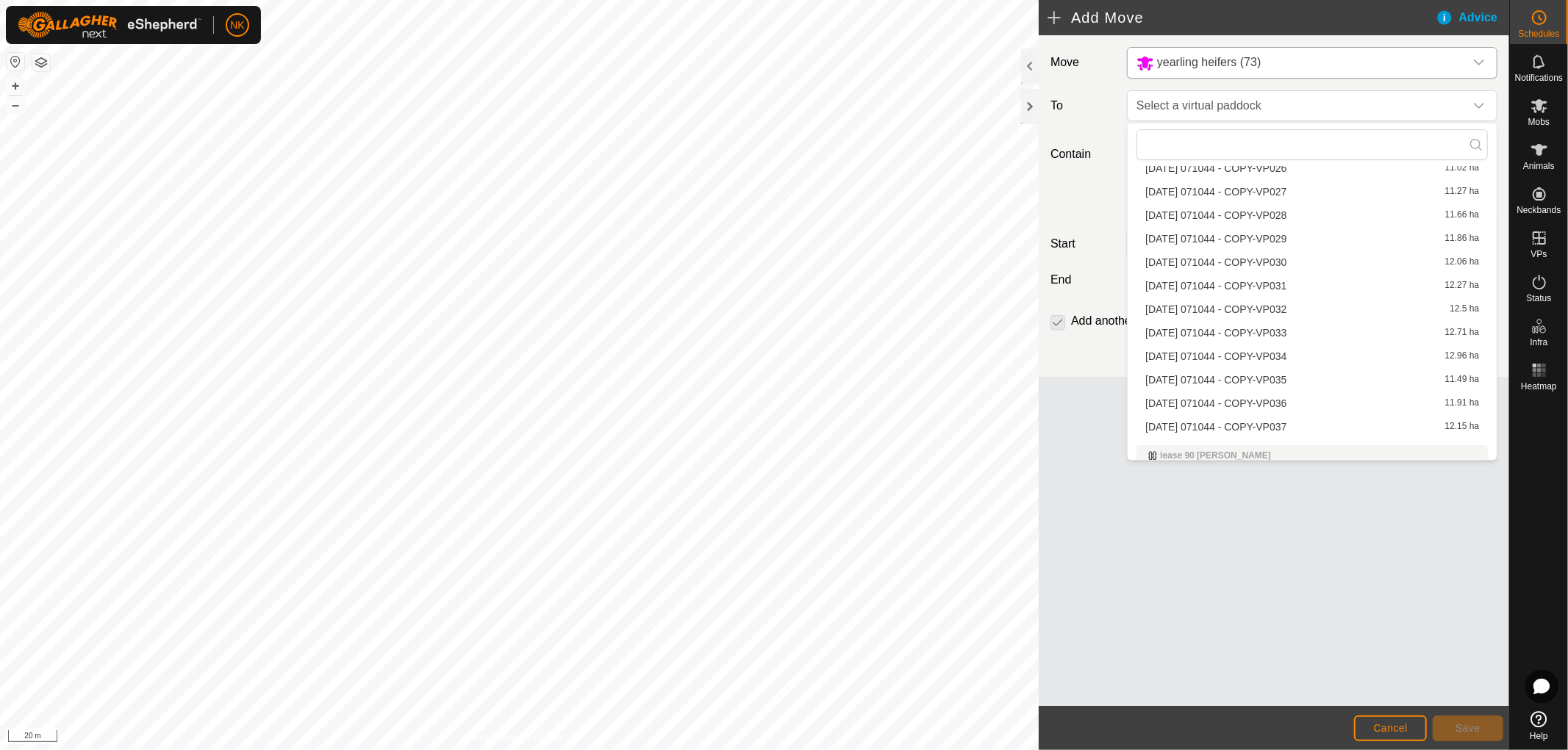
scroll to position [745, 0]
click at [1242, 391] on li "[DATE] 071044 - COPY-VP037 12.15 ha" at bounding box center [1311, 393] width 351 height 22
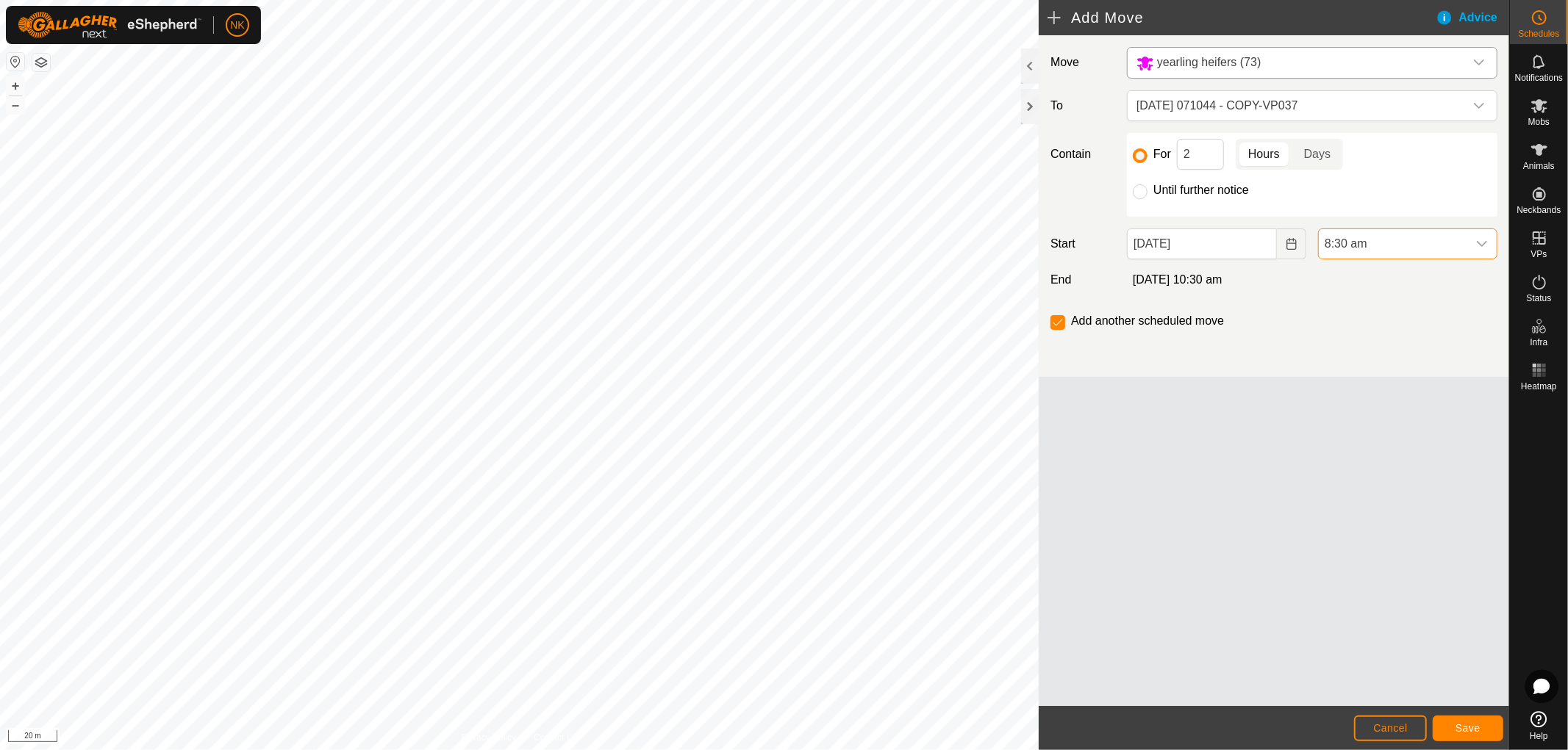
click at [1362, 237] on span "8:30 am" at bounding box center [1393, 244] width 149 height 29
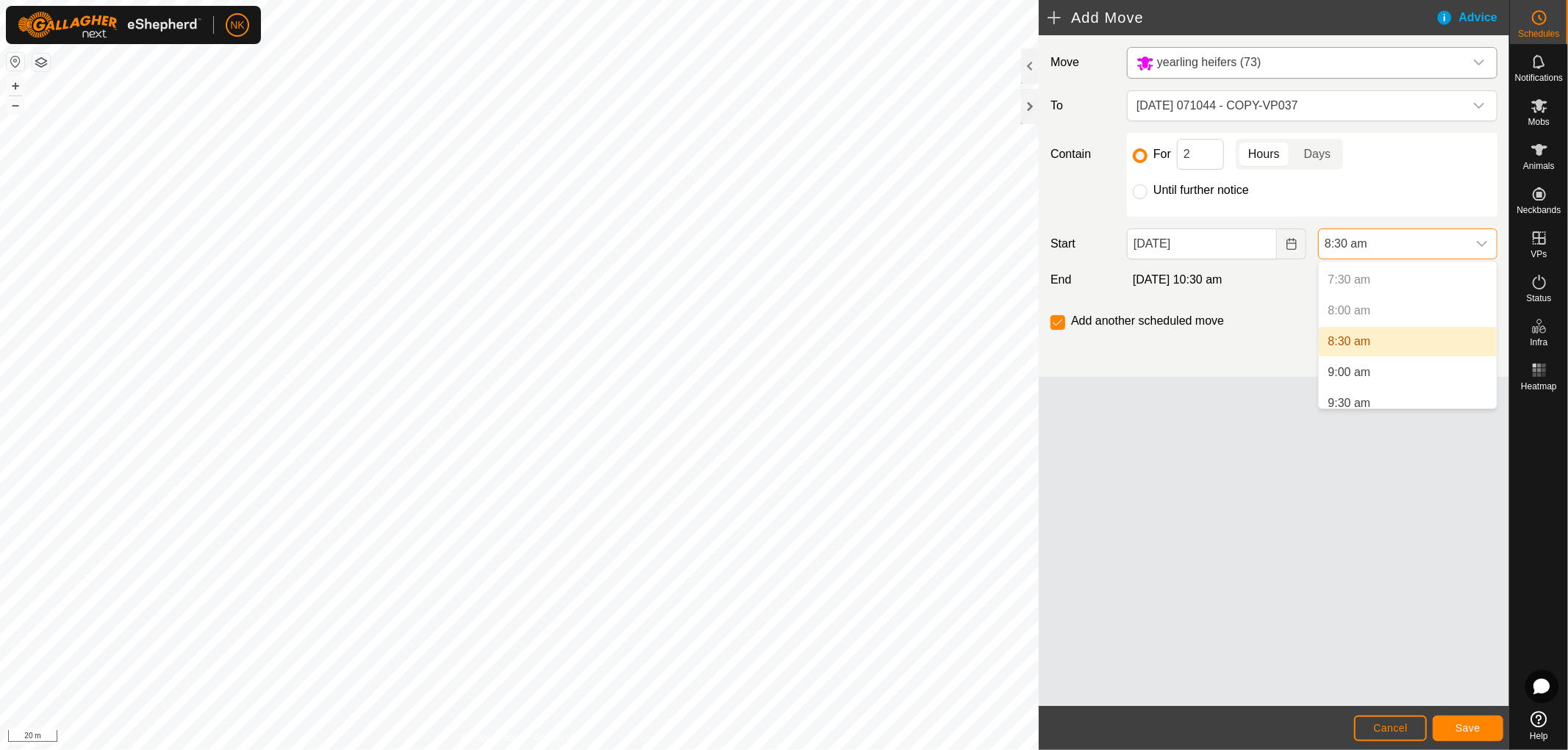
scroll to position [488, 0]
click at [1357, 343] on li "9:00 am" at bounding box center [1408, 344] width 178 height 29
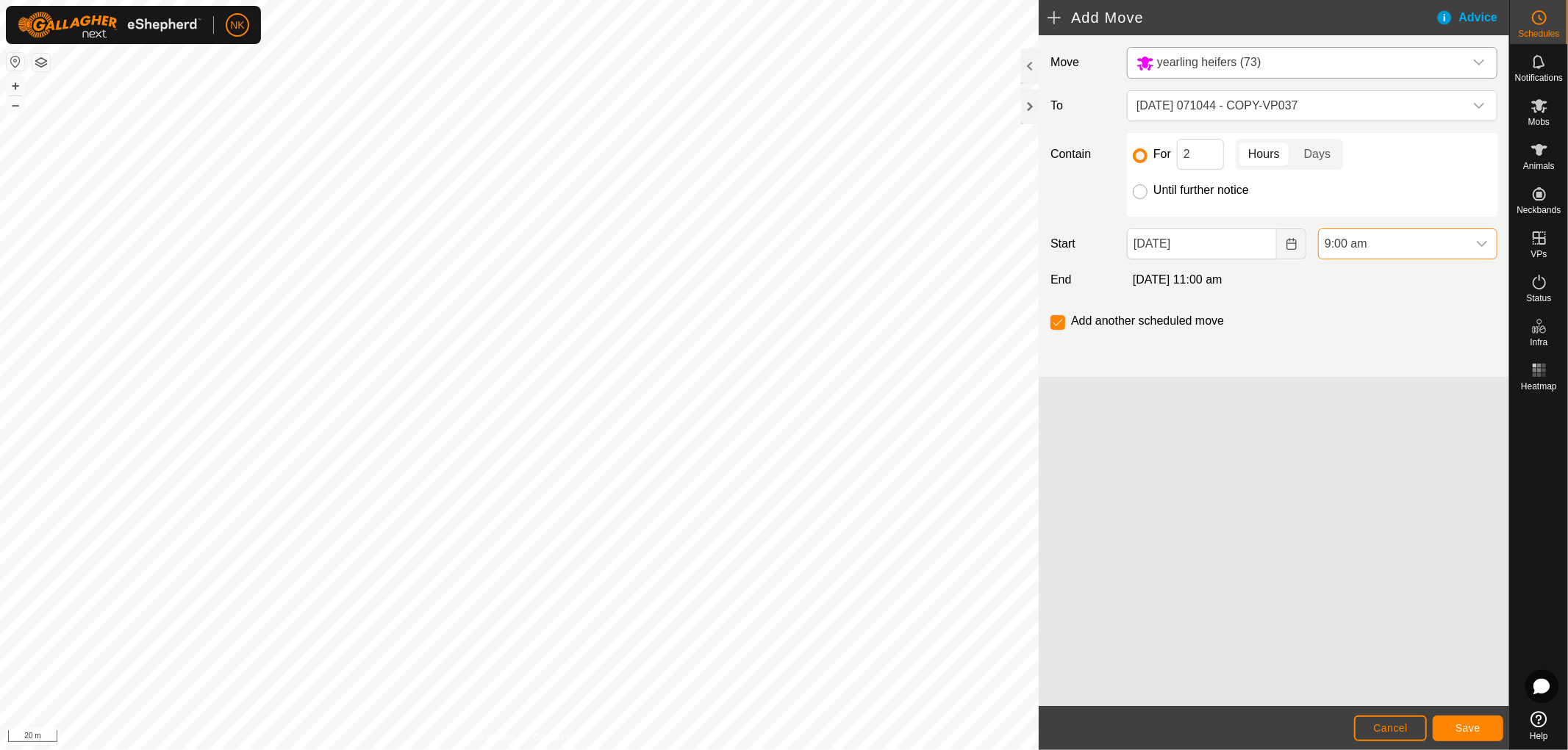
click at [1133, 191] on input "Until further notice" at bounding box center [1140, 192] width 15 height 15
radio input "true"
checkbox input "false"
click at [1475, 729] on span "Save" at bounding box center [1467, 728] width 25 height 12
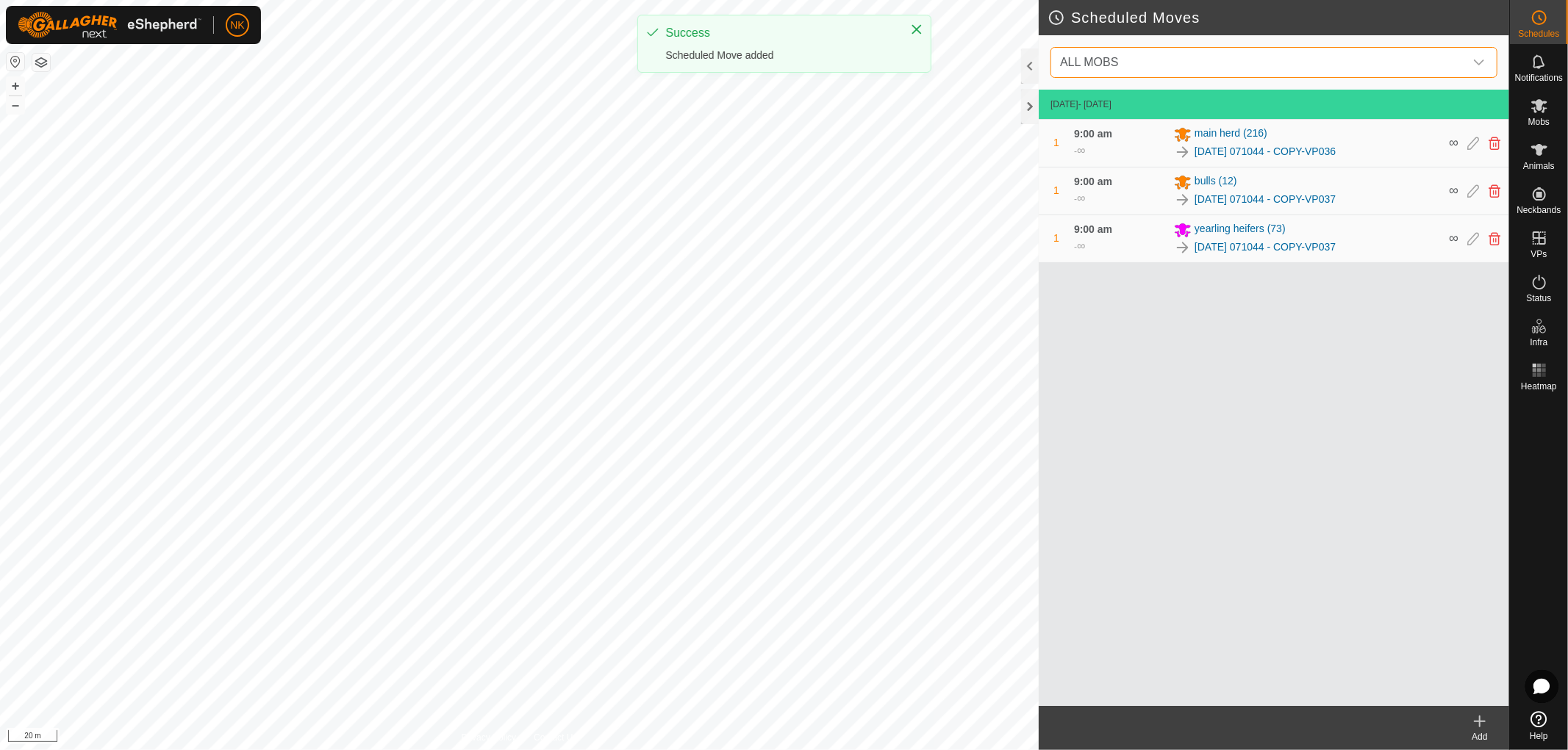
click at [1372, 61] on span "ALL MOBS" at bounding box center [1258, 62] width 410 height 29
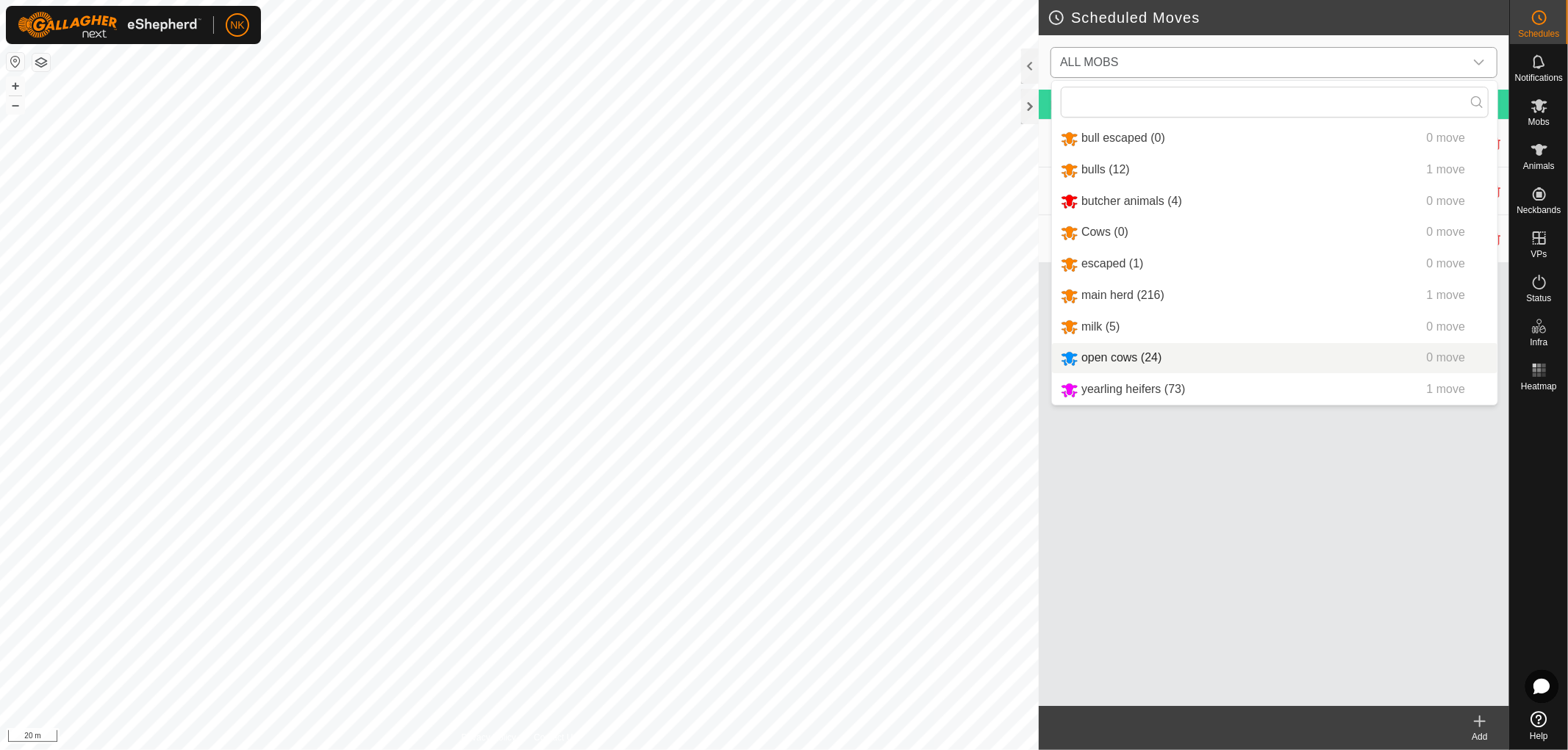
click at [1124, 355] on li "open cows (24) 0 move" at bounding box center [1275, 358] width 446 height 30
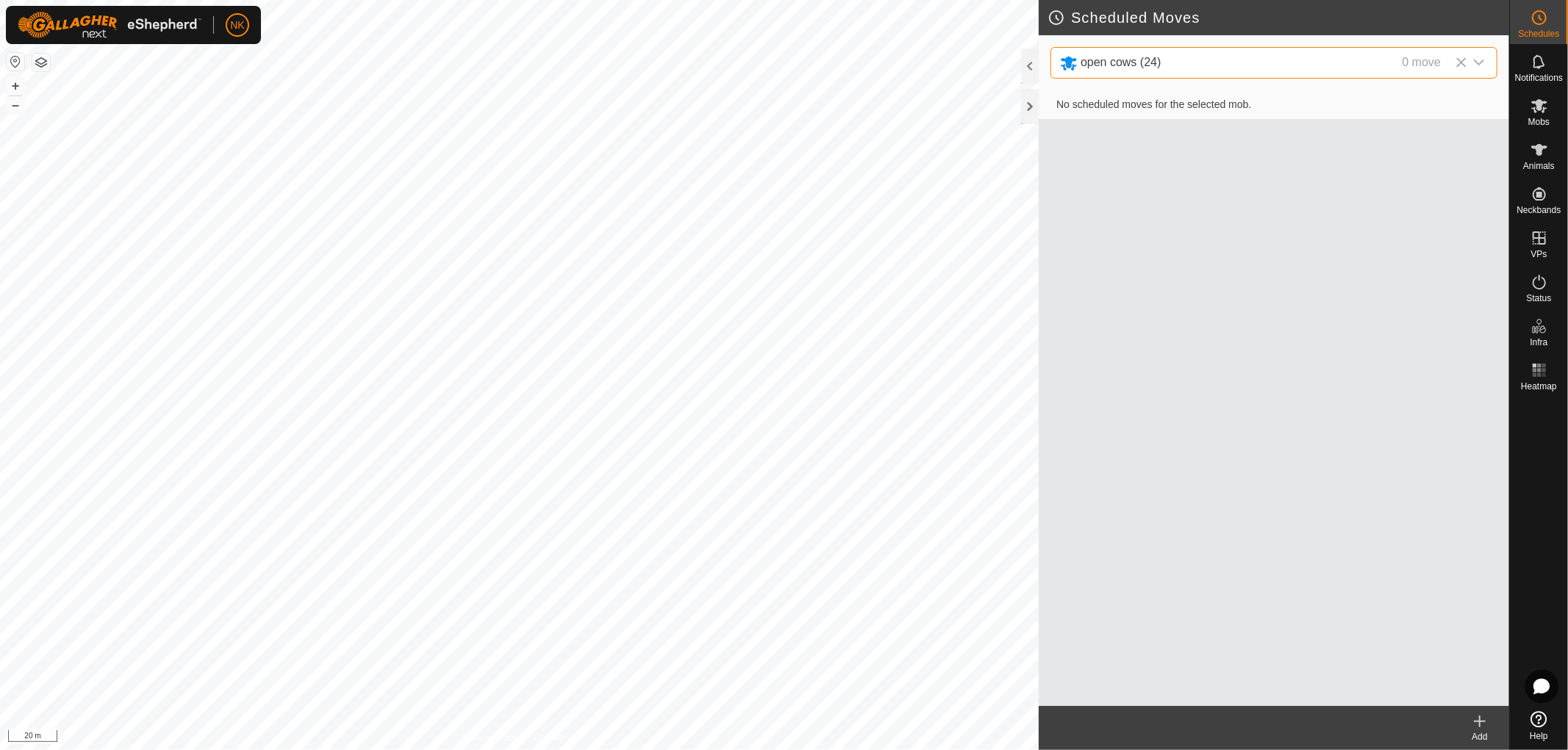
click at [1482, 722] on icon at bounding box center [1479, 721] width 17 height 17
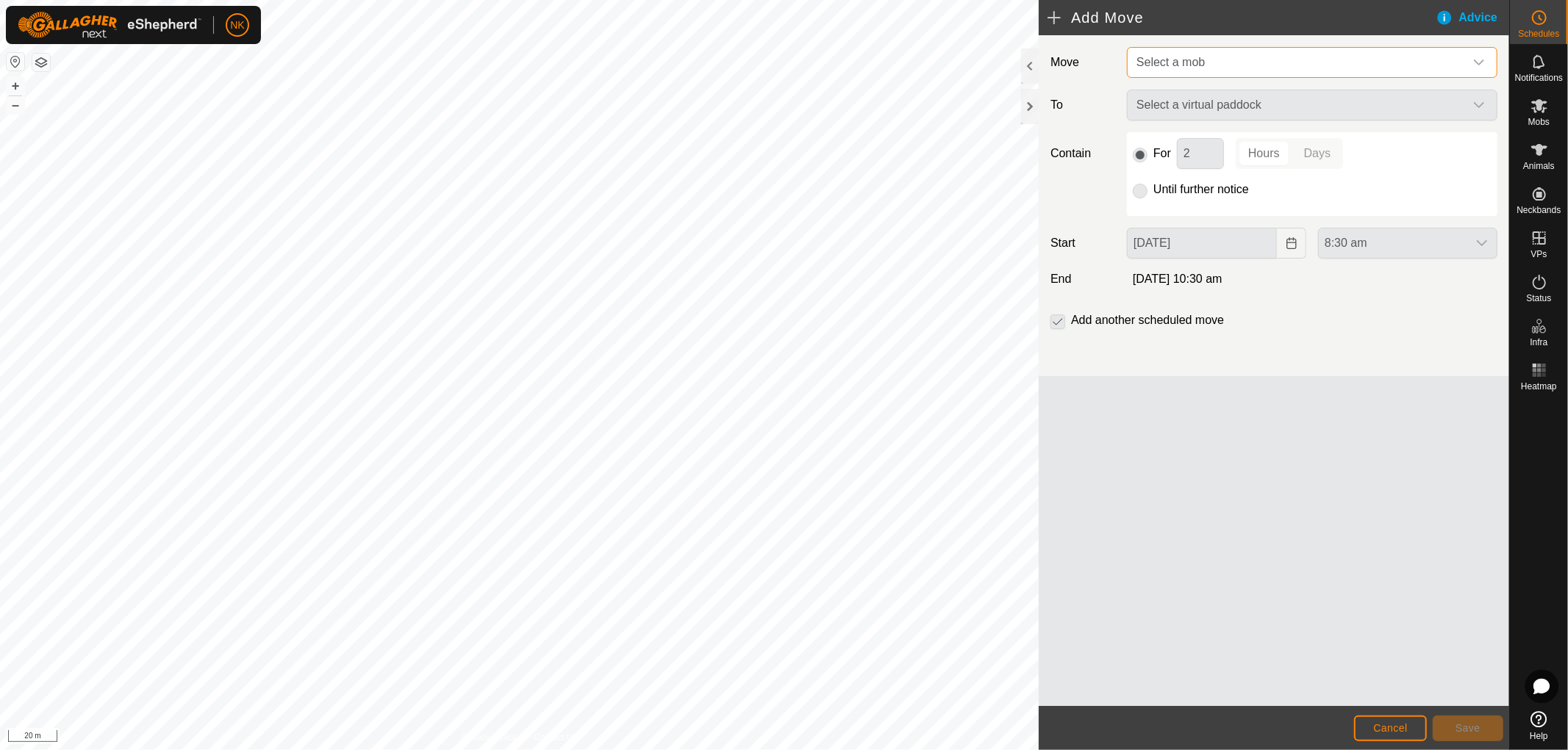
click at [1439, 70] on span "Select a mob" at bounding box center [1297, 62] width 334 height 29
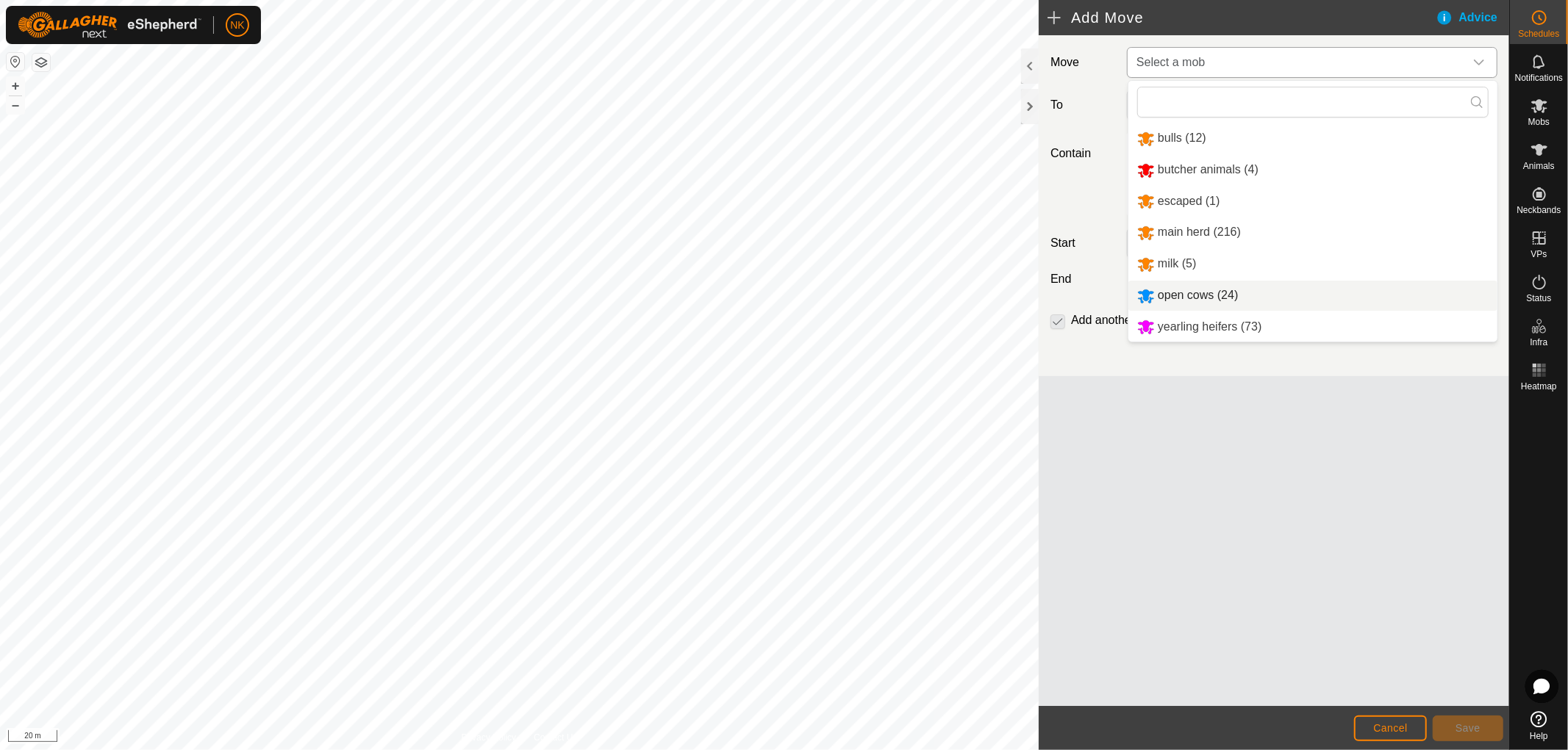
click at [1211, 292] on li "open cows (24)" at bounding box center [1312, 295] width 369 height 30
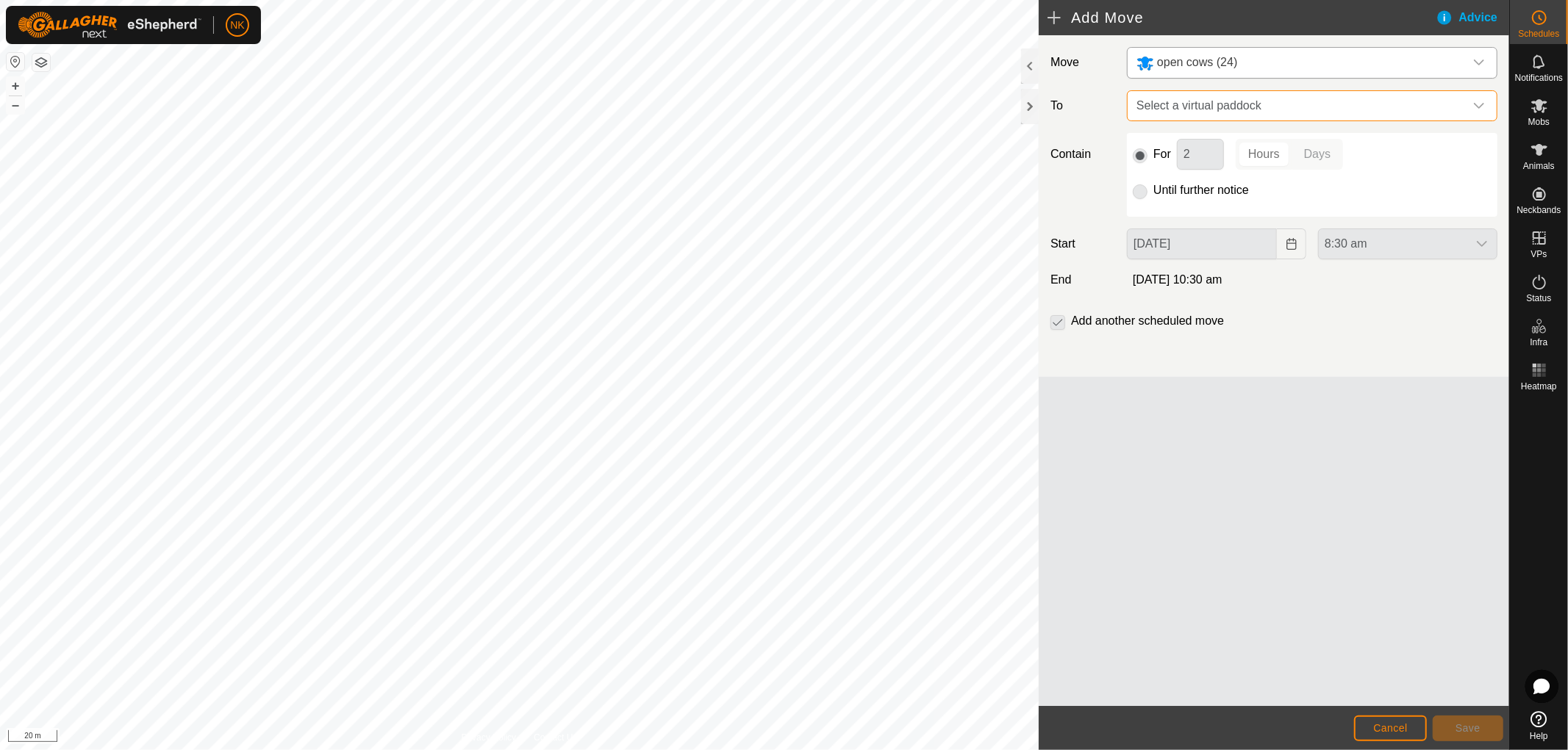
click at [1419, 93] on span "Select a virtual paddock" at bounding box center [1297, 105] width 334 height 29
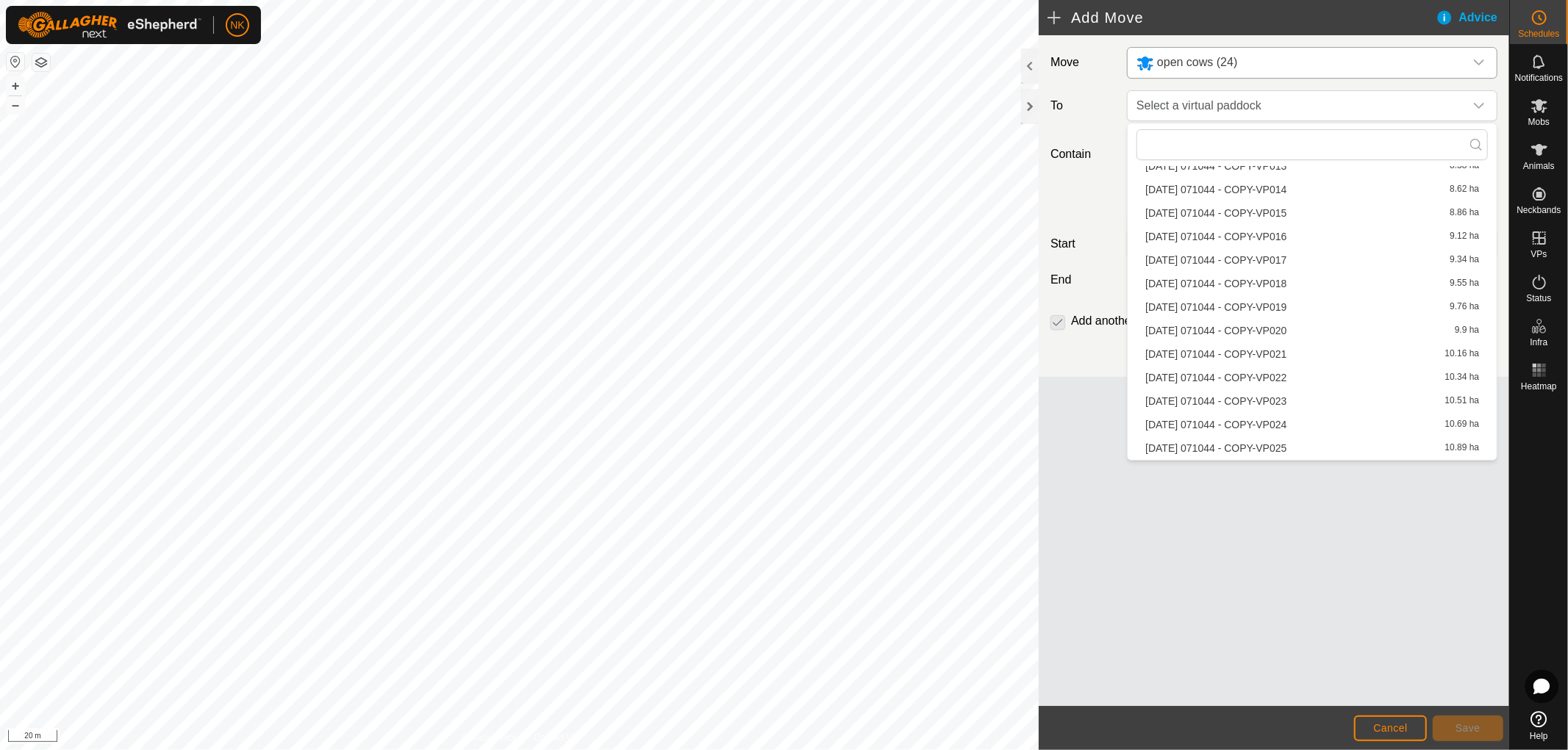
scroll to position [745, 0]
click at [1251, 395] on li "[DATE] 071044 - COPY-VP037 12.15 ha" at bounding box center [1311, 393] width 351 height 22
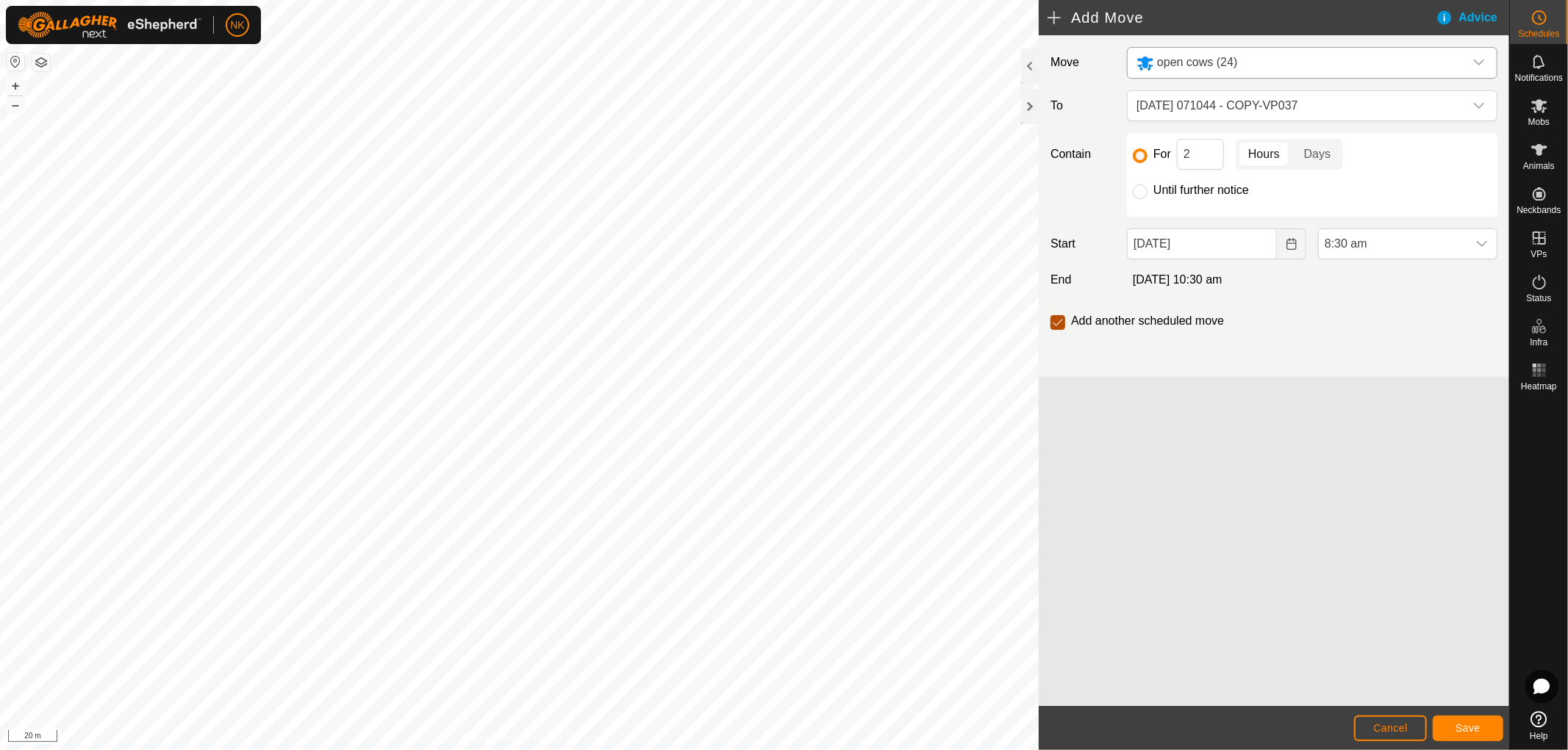
click at [1063, 324] on input "checkbox" at bounding box center [1057, 323] width 15 height 15
checkbox input "false"
click at [1380, 248] on span "8:30 am" at bounding box center [1393, 244] width 149 height 29
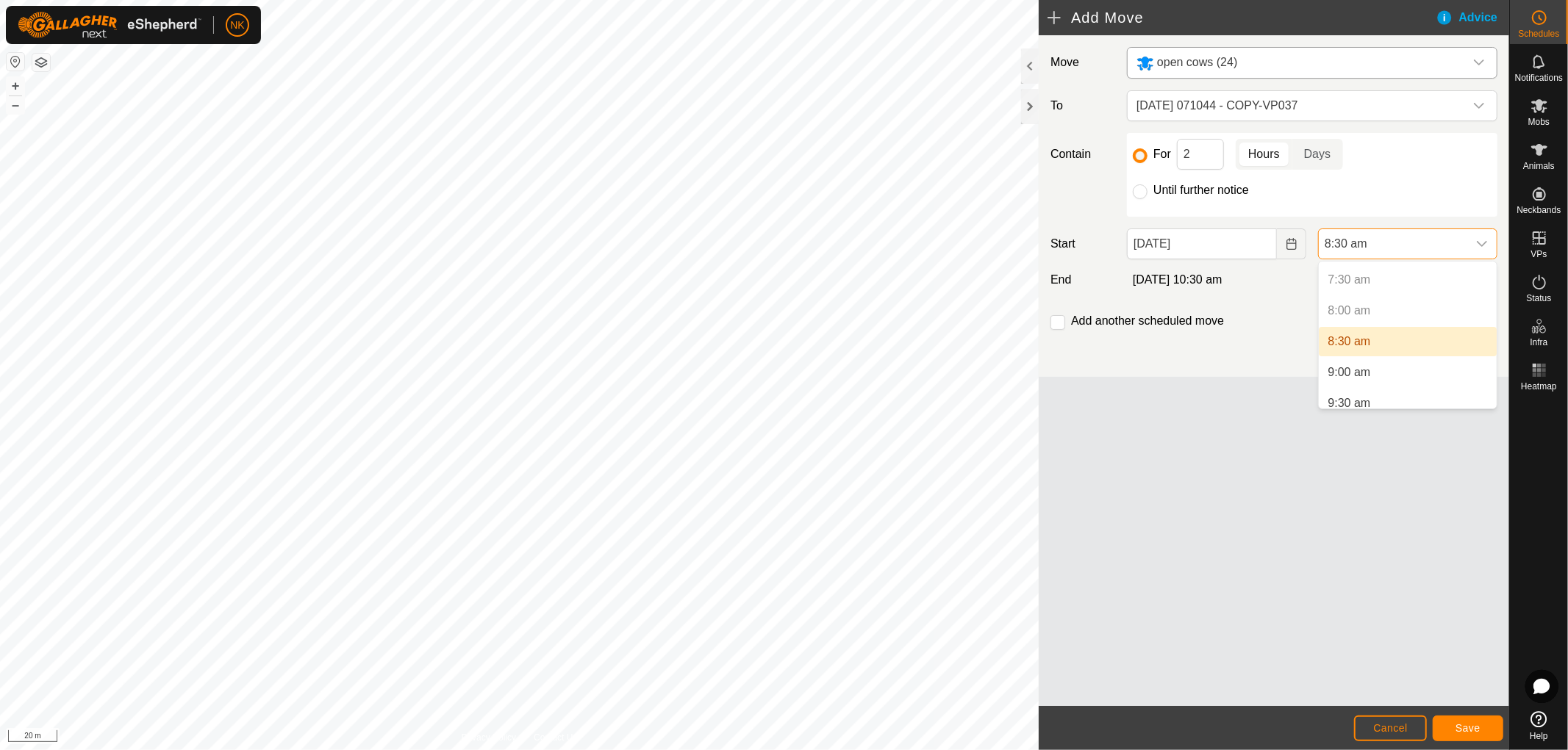
scroll to position [488, 0]
click at [1353, 340] on li "9:00 am" at bounding box center [1408, 344] width 178 height 29
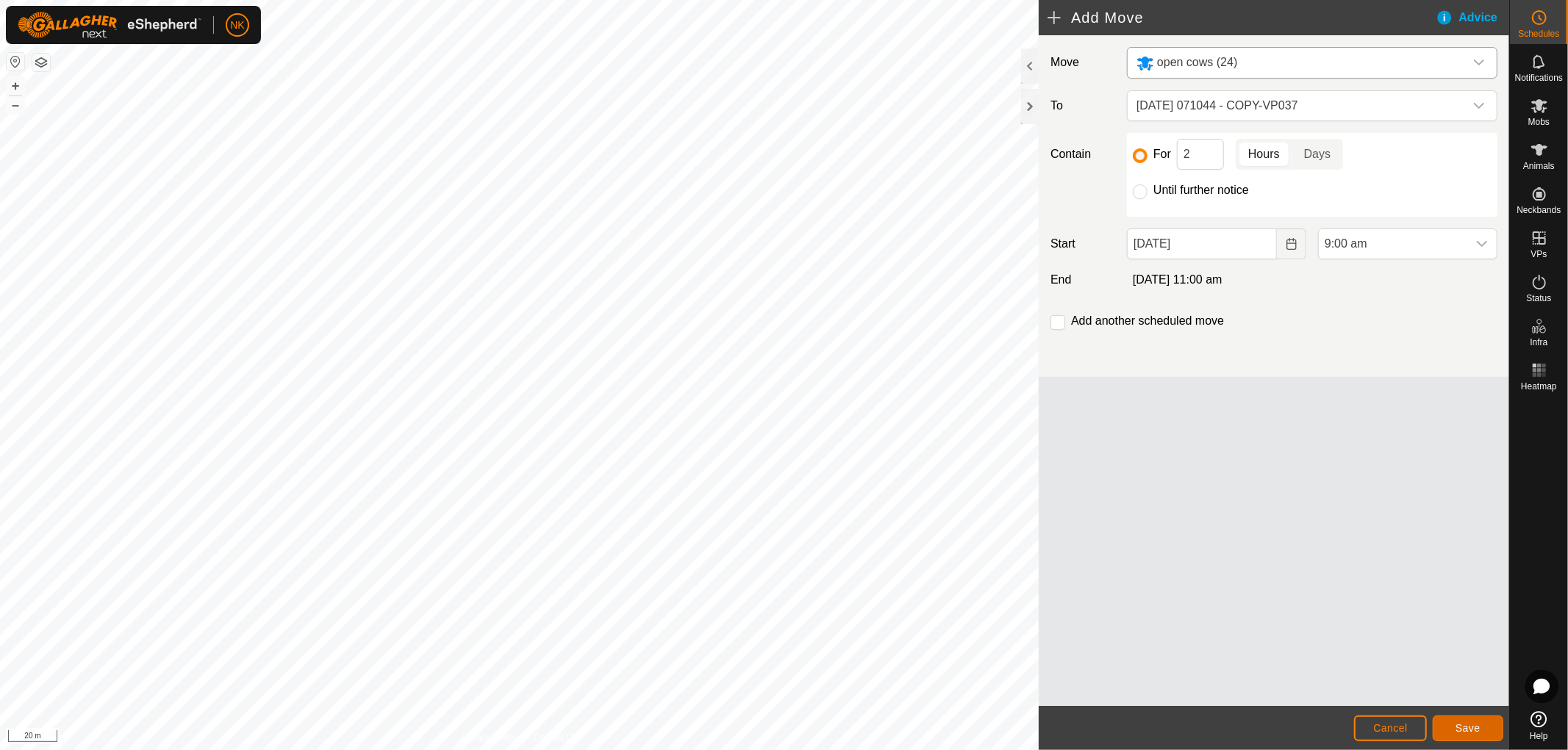
click at [1475, 732] on span "Save" at bounding box center [1467, 728] width 25 height 12
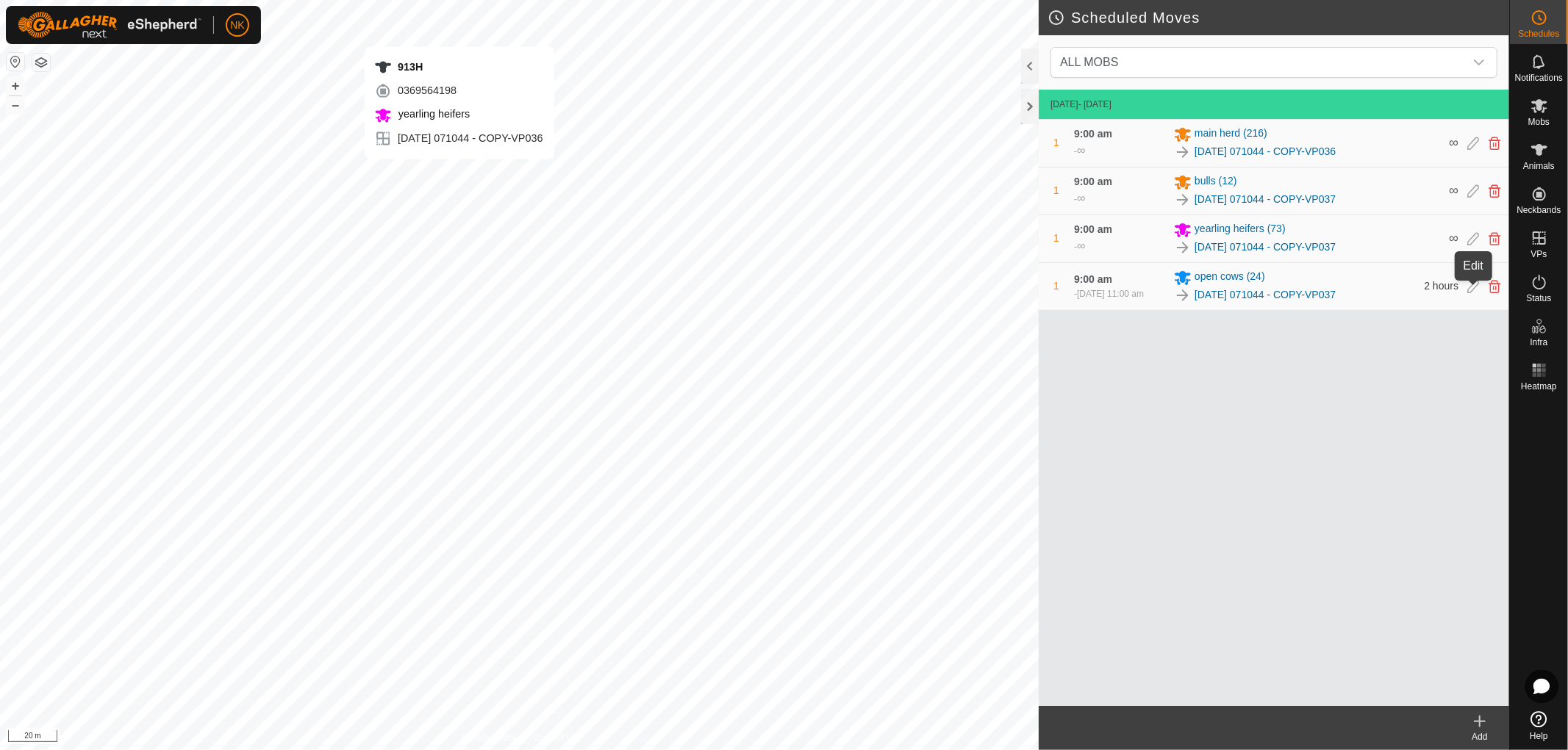
click at [1474, 293] on icon at bounding box center [1473, 286] width 12 height 13
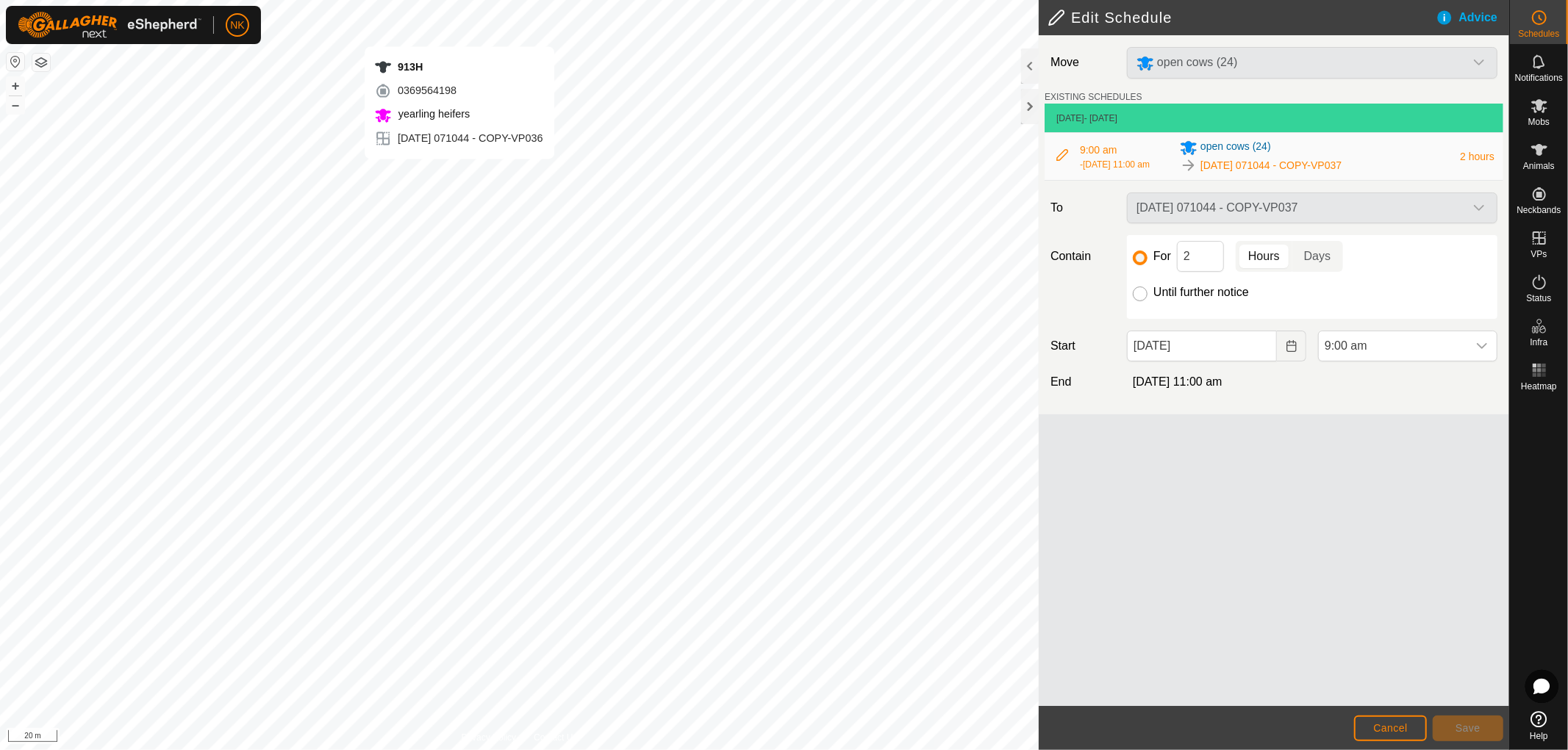
click at [1143, 299] on input "Until further notice" at bounding box center [1140, 294] width 15 height 15
radio input "true"
click at [1470, 723] on span "Save" at bounding box center [1467, 728] width 25 height 12
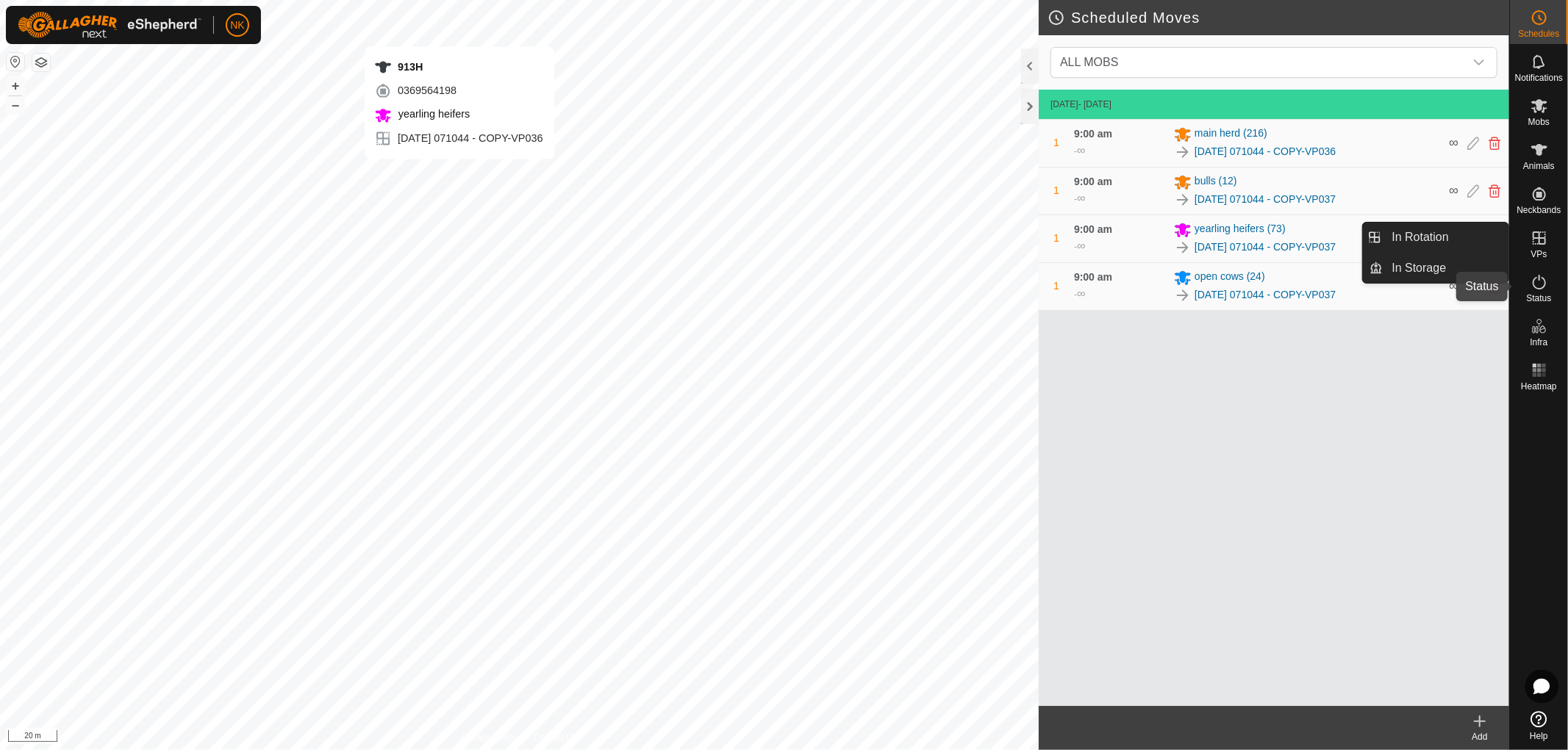
click at [1536, 289] on icon at bounding box center [1539, 281] width 17 height 17
